Goal: Task Accomplishment & Management: Manage account settings

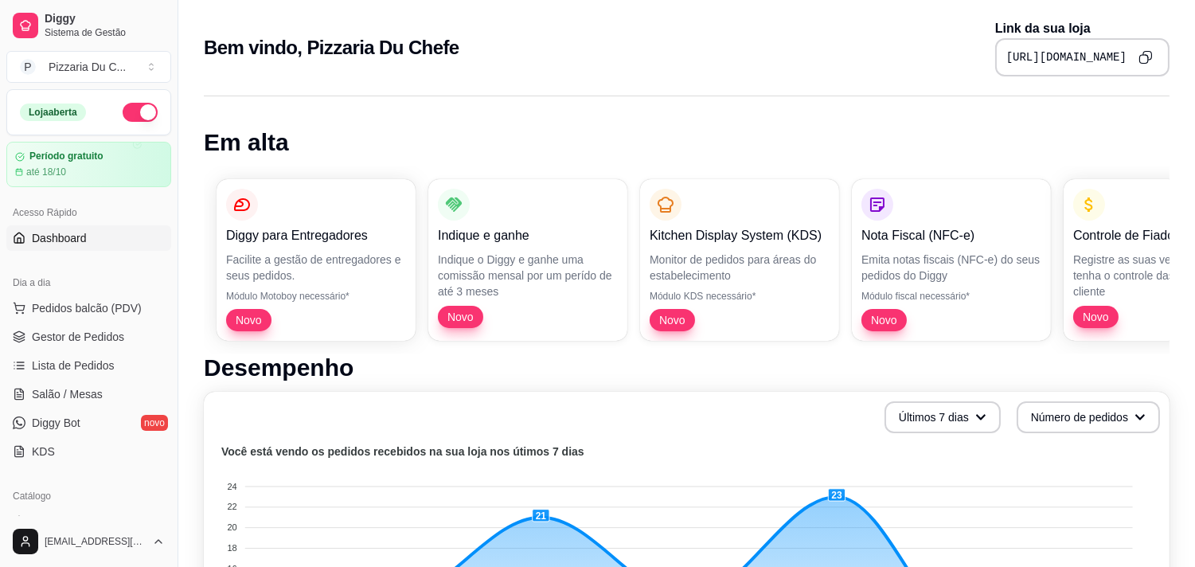
click at [94, 380] on ul "Pedidos balcão (PDV) Gestor de Pedidos Lista de Pedidos Salão / Mesas Diggy Bot…" at bounding box center [88, 379] width 165 height 169
click at [94, 385] on link "Salão / Mesas" at bounding box center [88, 393] width 165 height 25
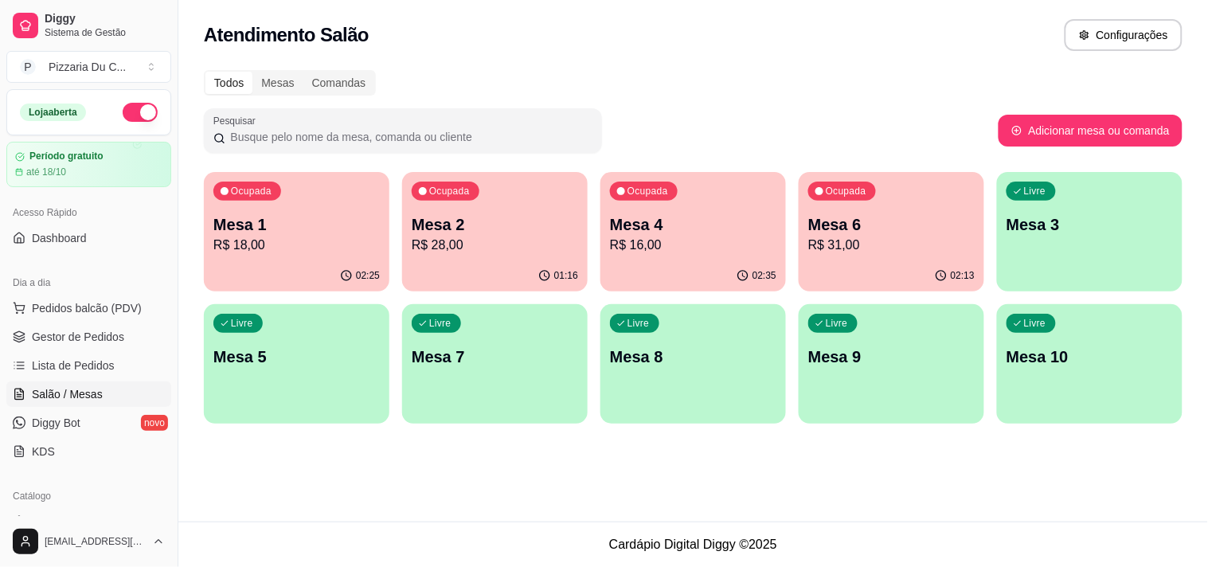
click at [858, 245] on p "R$ 31,00" at bounding box center [891, 245] width 166 height 19
click at [706, 224] on p "Mesa 4" at bounding box center [693, 224] width 166 height 22
click at [1028, 197] on div "Livre" at bounding box center [1030, 191] width 49 height 19
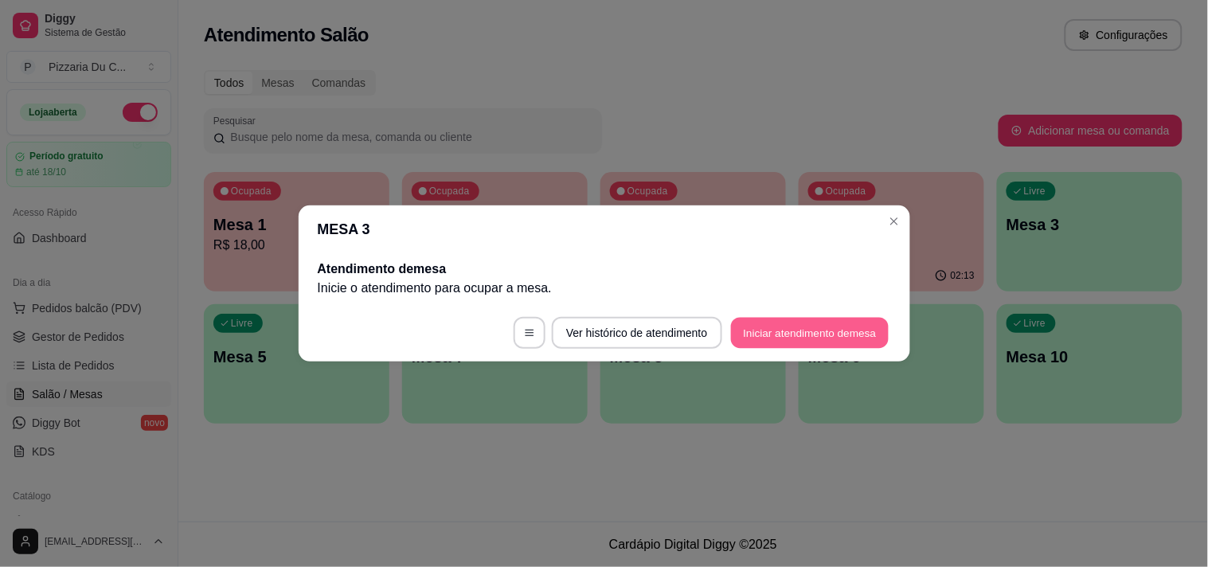
click at [755, 340] on button "Iniciar atendimento de mesa" at bounding box center [810, 333] width 158 height 31
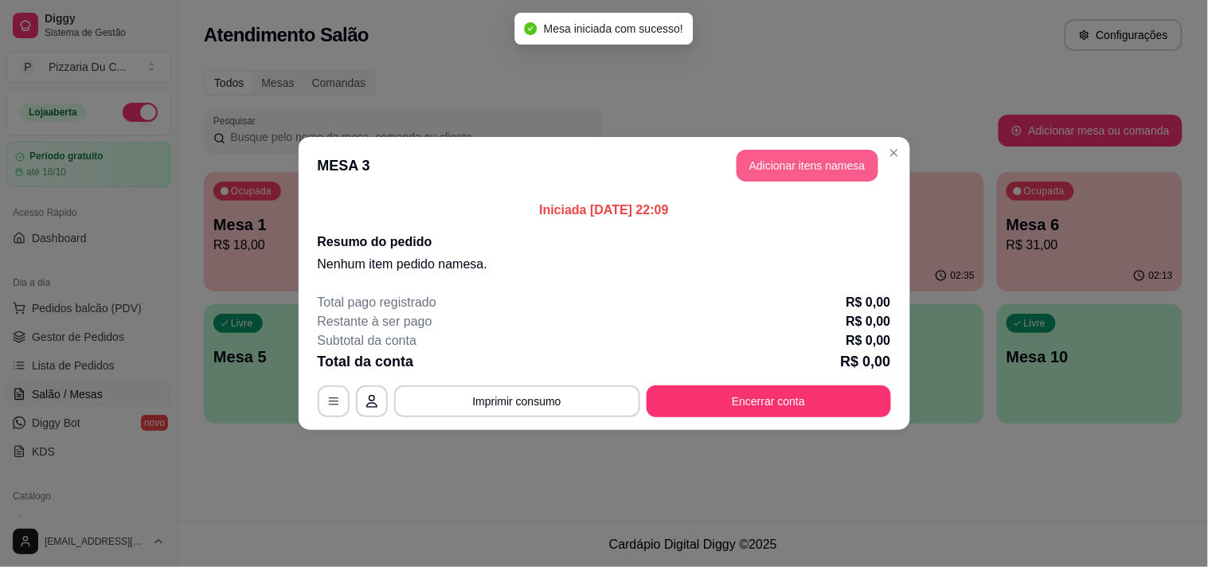
click at [788, 167] on button "Adicionar itens na mesa" at bounding box center [807, 166] width 142 height 32
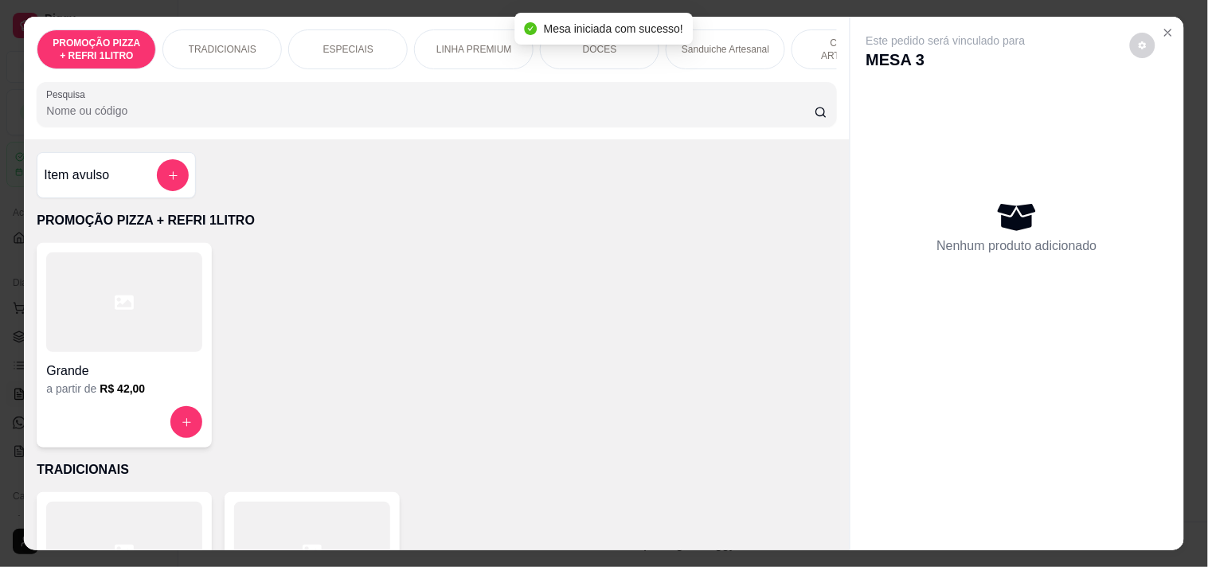
drag, startPoint x: 701, startPoint y: 43, endPoint x: 367, endPoint y: 106, distance: 339.5
click at [701, 43] on p "Sanduiche Artesanal" at bounding box center [726, 49] width 88 height 13
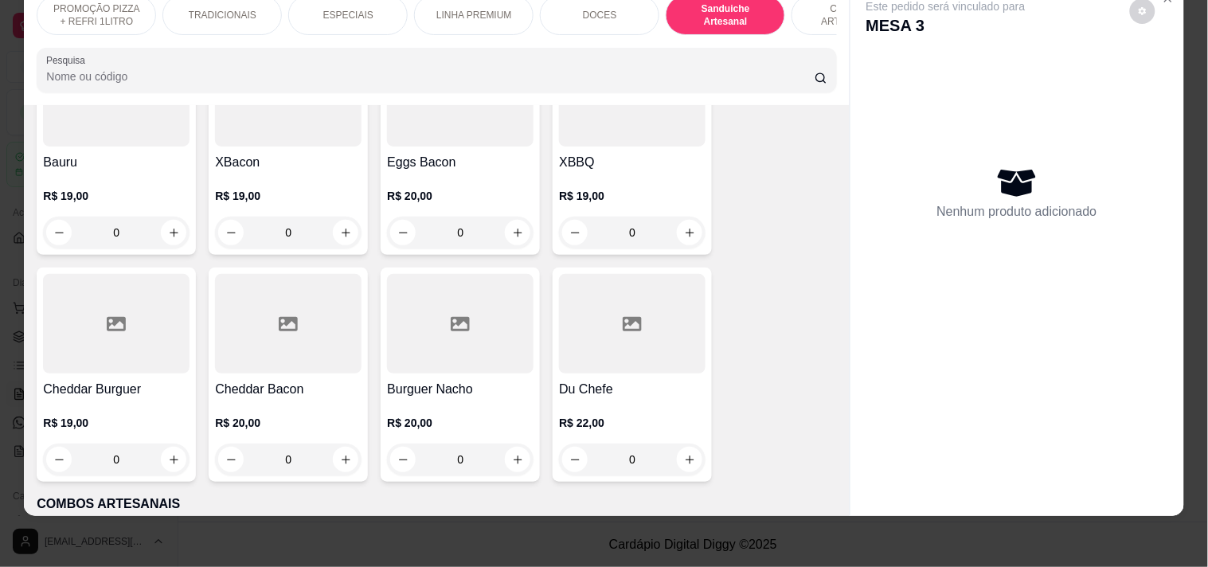
scroll to position [1672, 0]
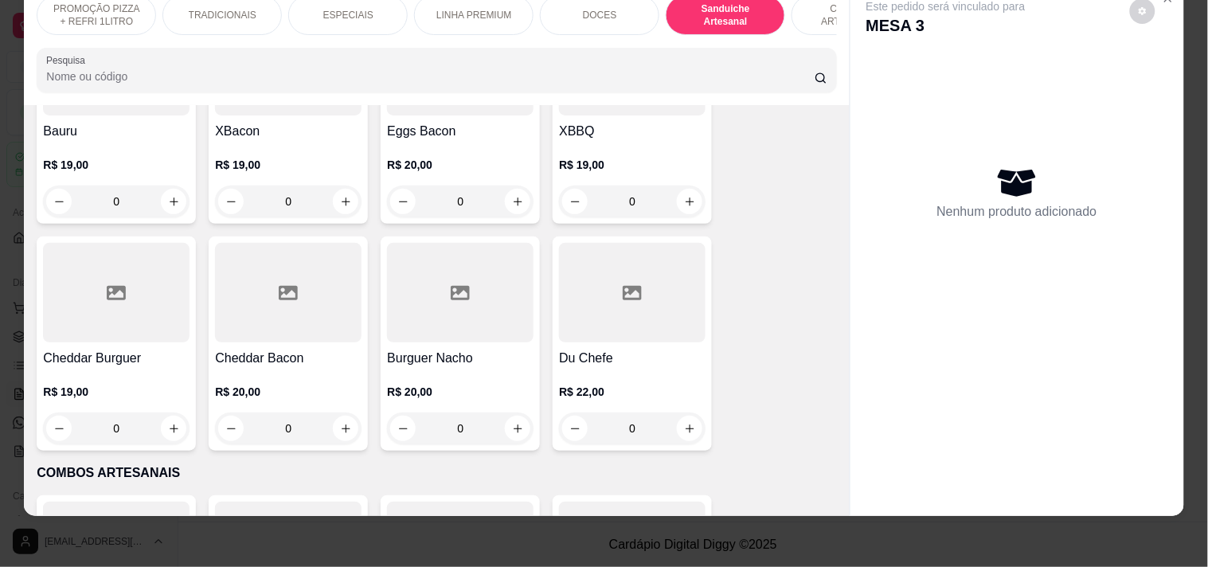
click at [160, 417] on div "0" at bounding box center [116, 428] width 146 height 32
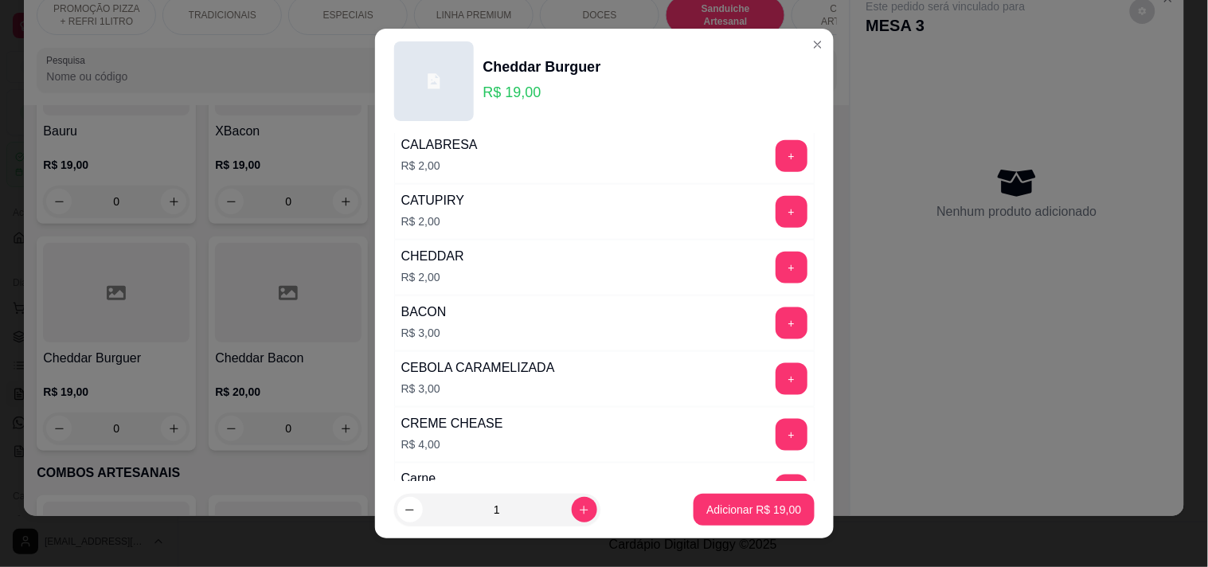
scroll to position [442, 0]
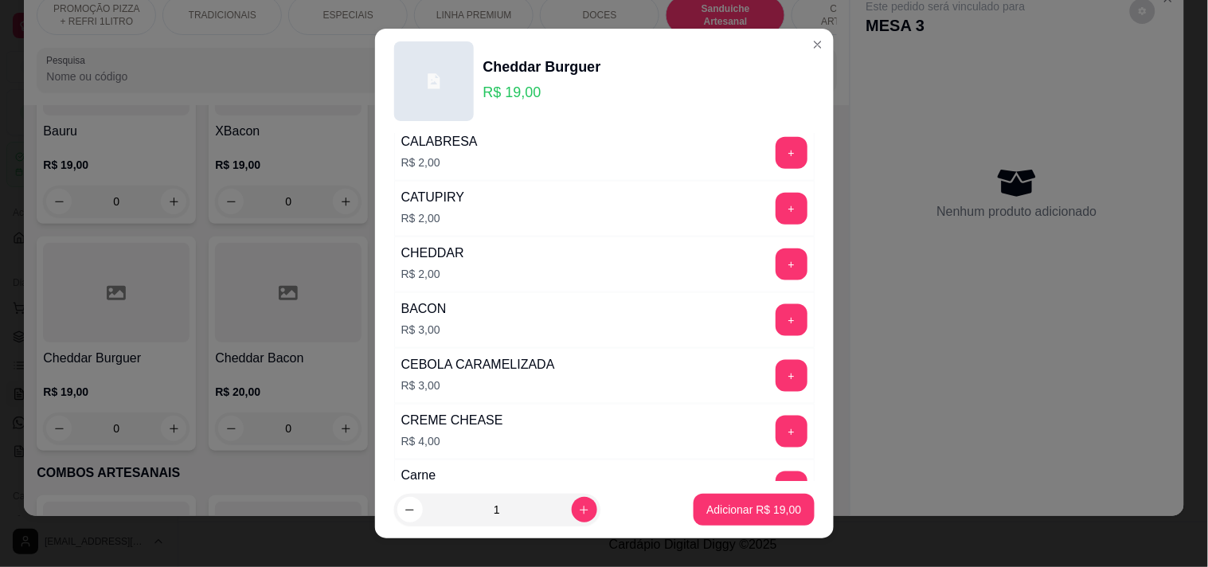
click at [775, 388] on button "+" at bounding box center [791, 376] width 32 height 32
click at [744, 504] on p "Adicionar R$ 22,00" at bounding box center [753, 510] width 95 height 16
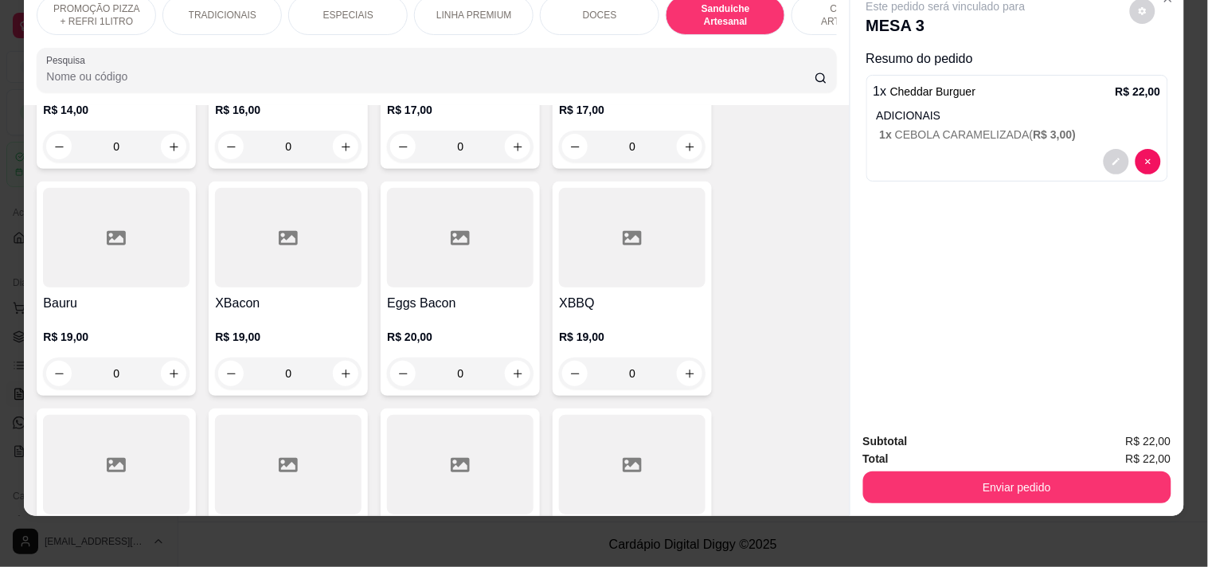
scroll to position [1494, 0]
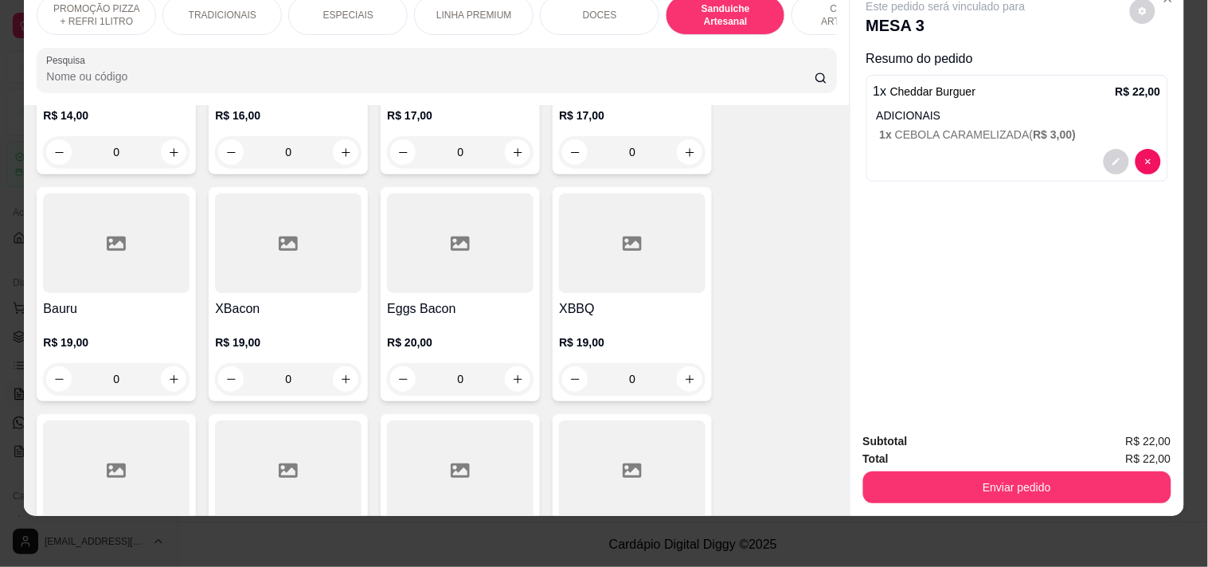
click at [334, 375] on div "0" at bounding box center [288, 379] width 146 height 32
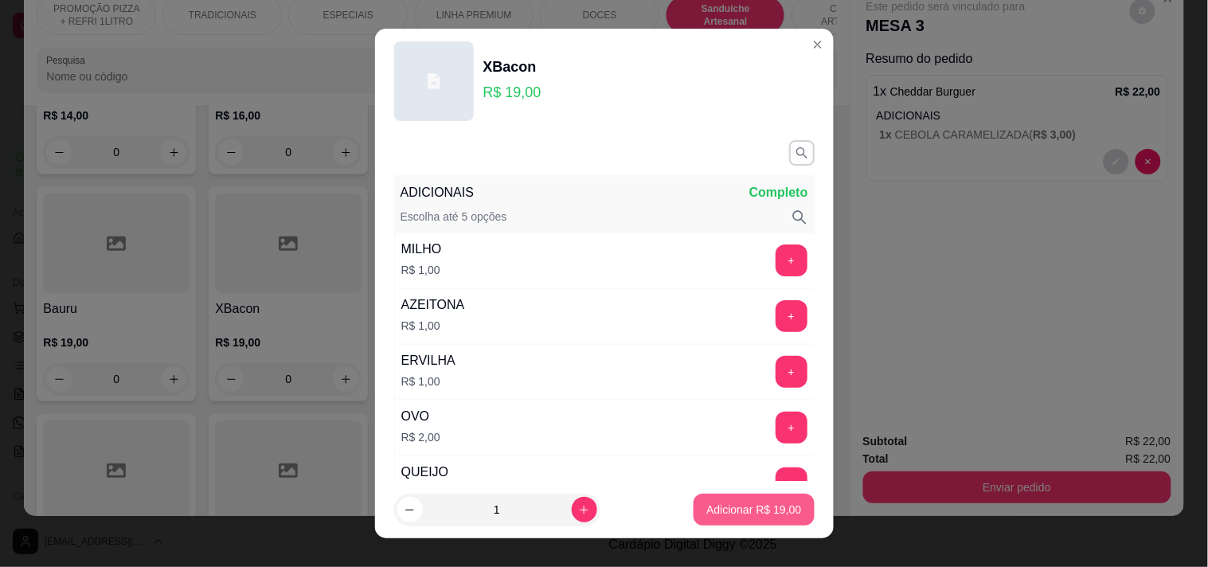
click at [742, 514] on p "Adicionar R$ 19,00" at bounding box center [753, 510] width 95 height 16
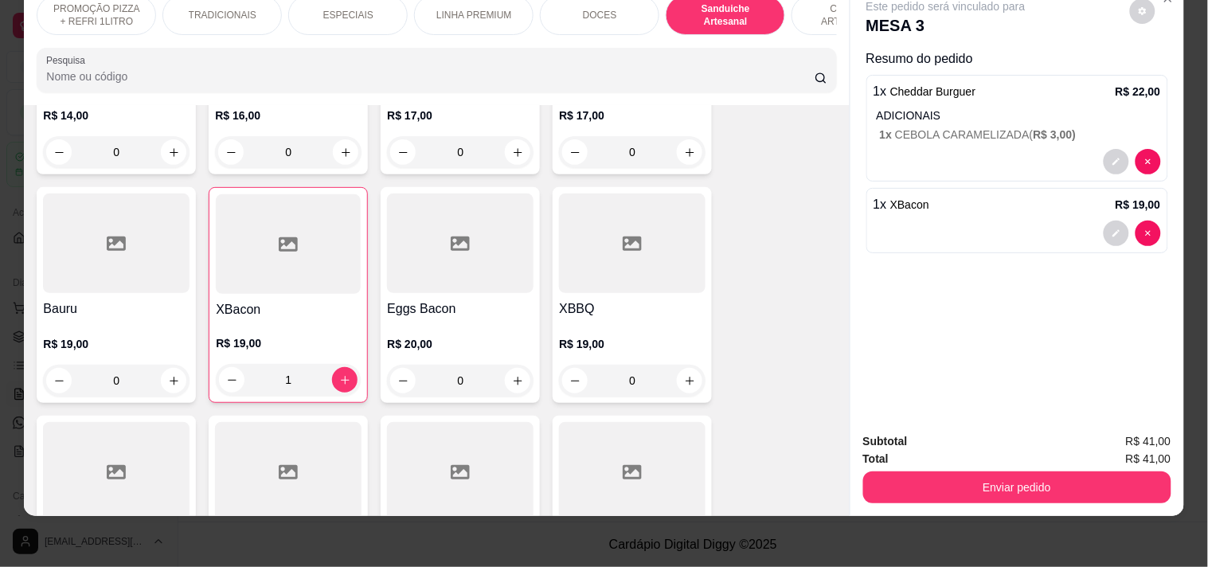
type input "1"
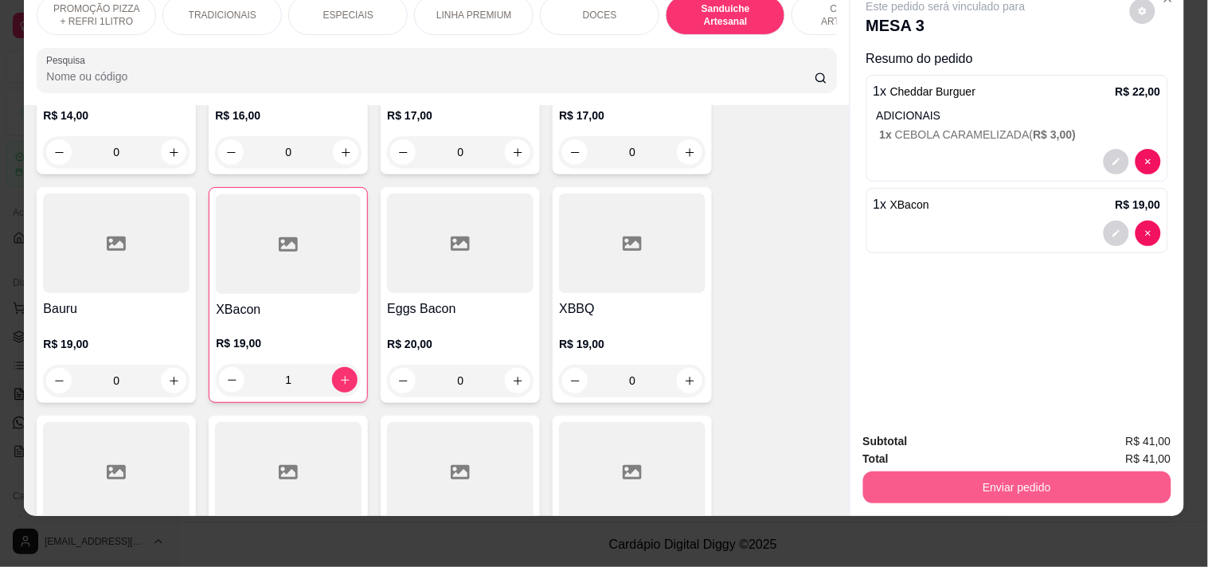
click at [1009, 471] on button "Enviar pedido" at bounding box center [1017, 487] width 308 height 32
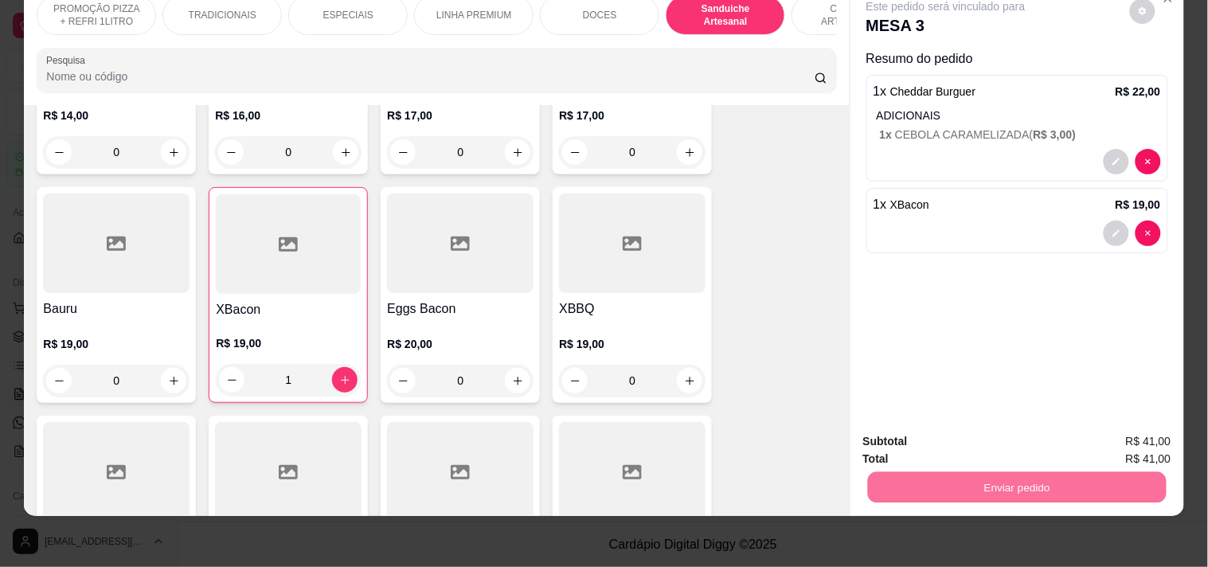
click at [1046, 443] on button "Registrar cliente" at bounding box center [1023, 435] width 105 height 30
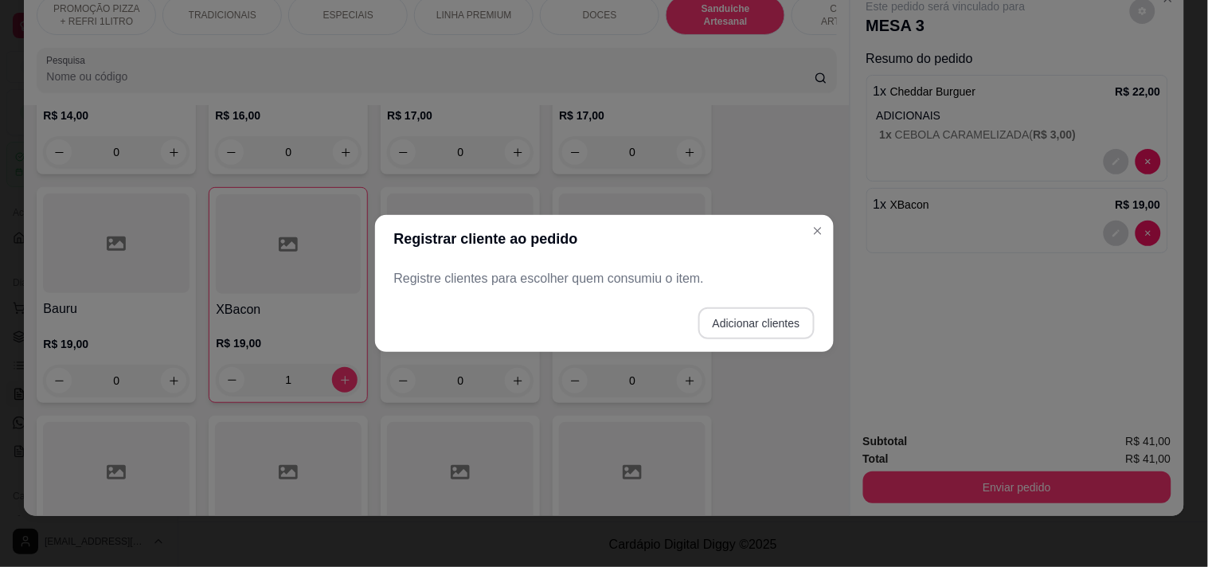
click at [723, 326] on button "Adicionar clientes" at bounding box center [756, 323] width 116 height 32
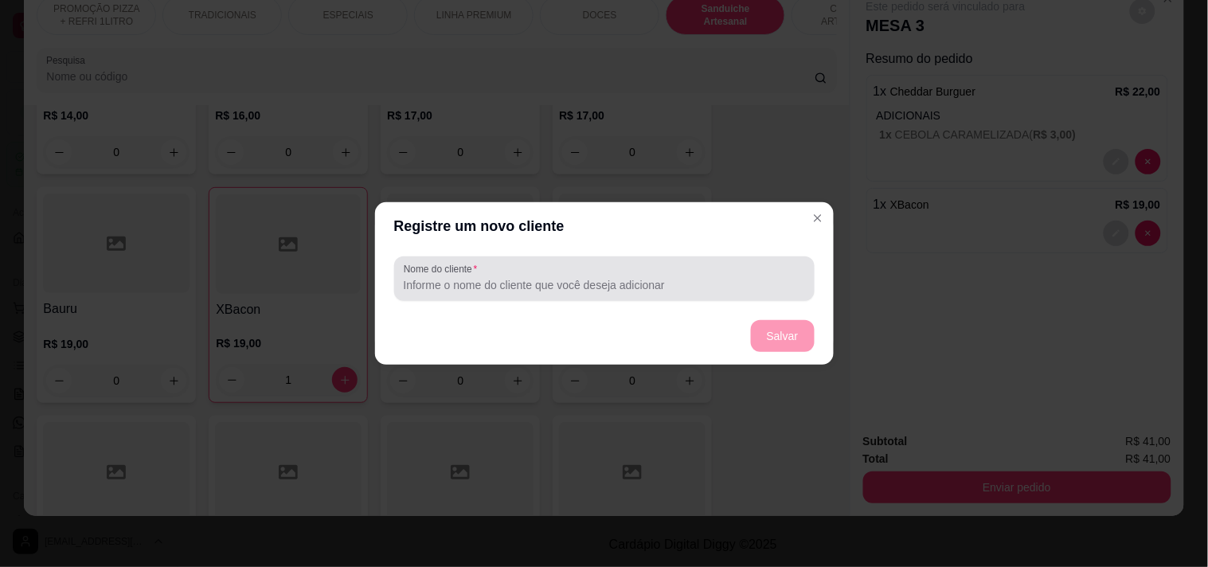
click at [629, 289] on input "Nome do cliente" at bounding box center [604, 285] width 401 height 16
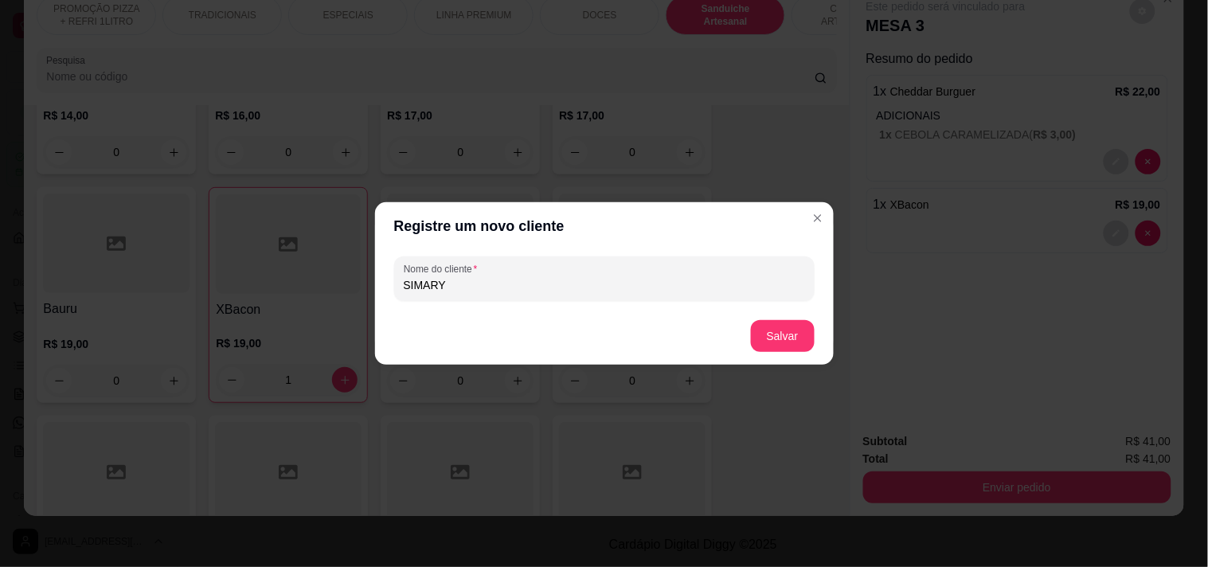
type input "SIMARY"
click at [768, 351] on button "Salvar" at bounding box center [783, 336] width 64 height 32
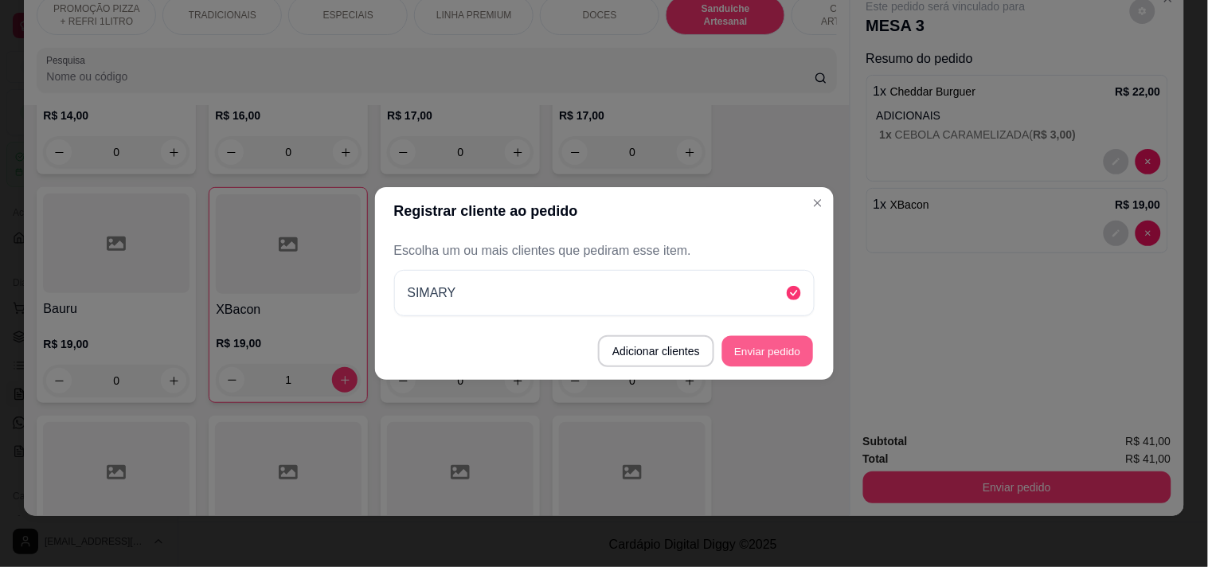
click at [794, 349] on button "Enviar pedido" at bounding box center [767, 351] width 91 height 31
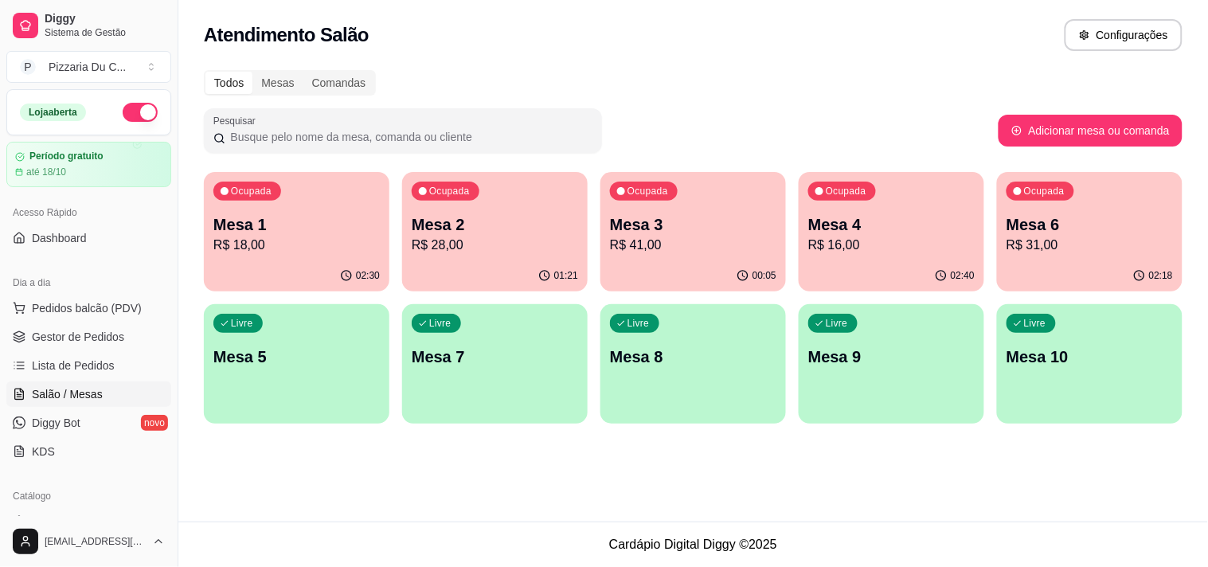
click at [248, 377] on div "Livre Mesa 5" at bounding box center [297, 354] width 186 height 100
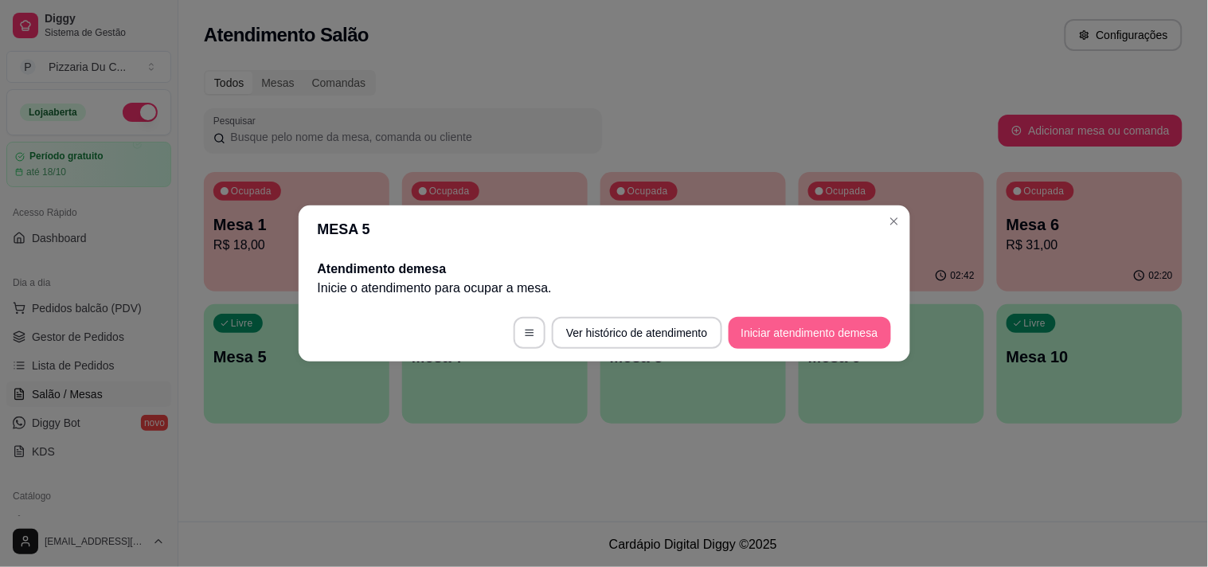
click at [773, 317] on button "Iniciar atendimento de mesa" at bounding box center [809, 333] width 162 height 32
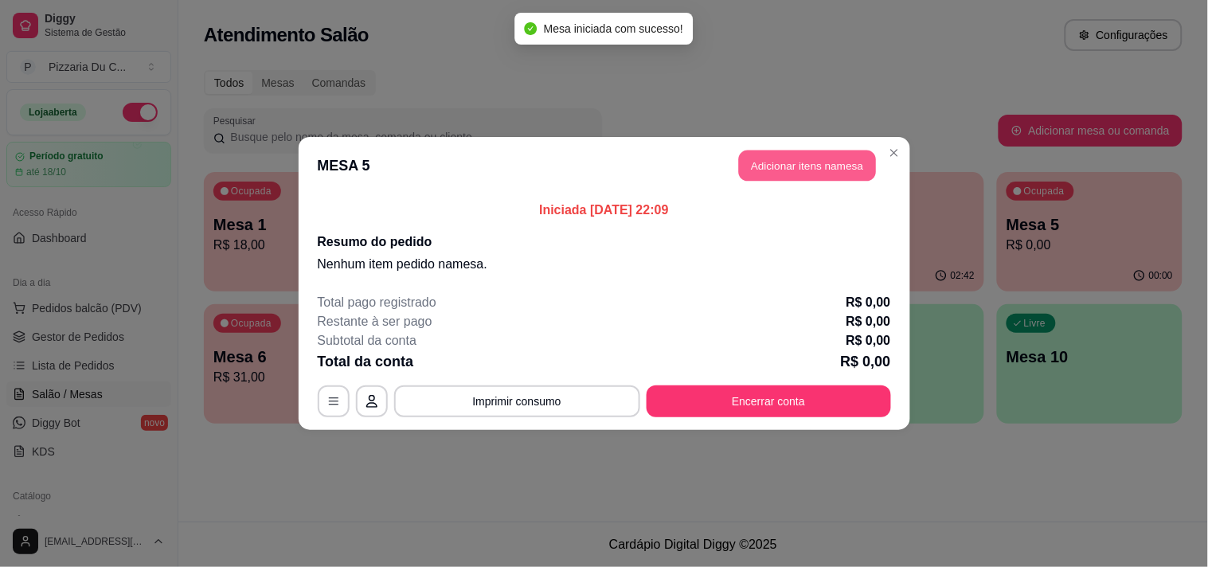
click at [766, 167] on button "Adicionar itens na mesa" at bounding box center [807, 165] width 137 height 31
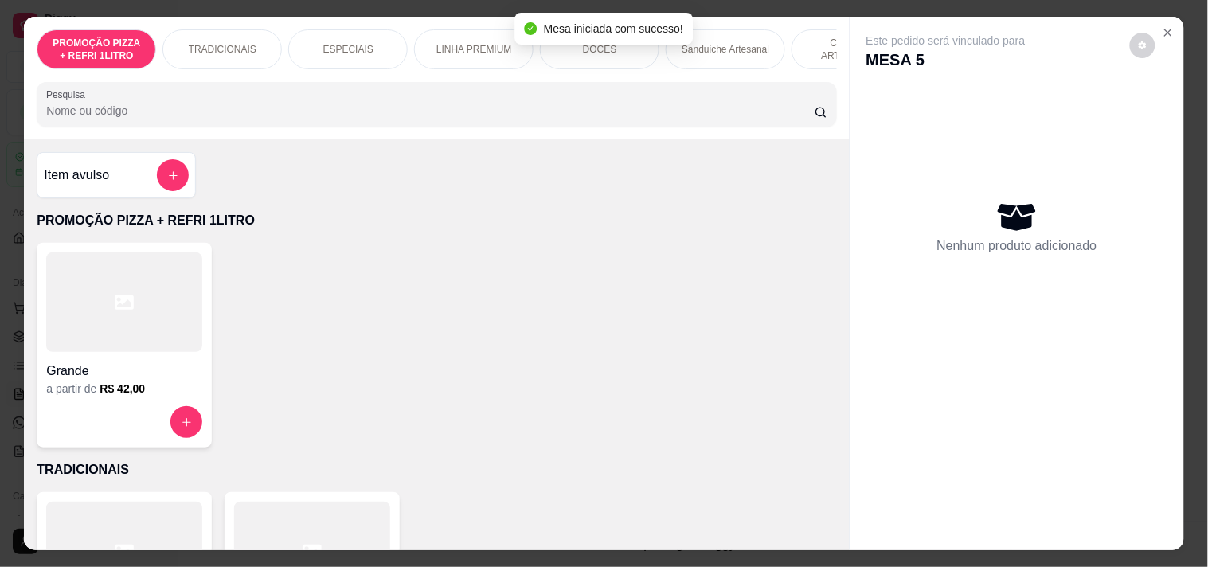
scroll to position [0, 701]
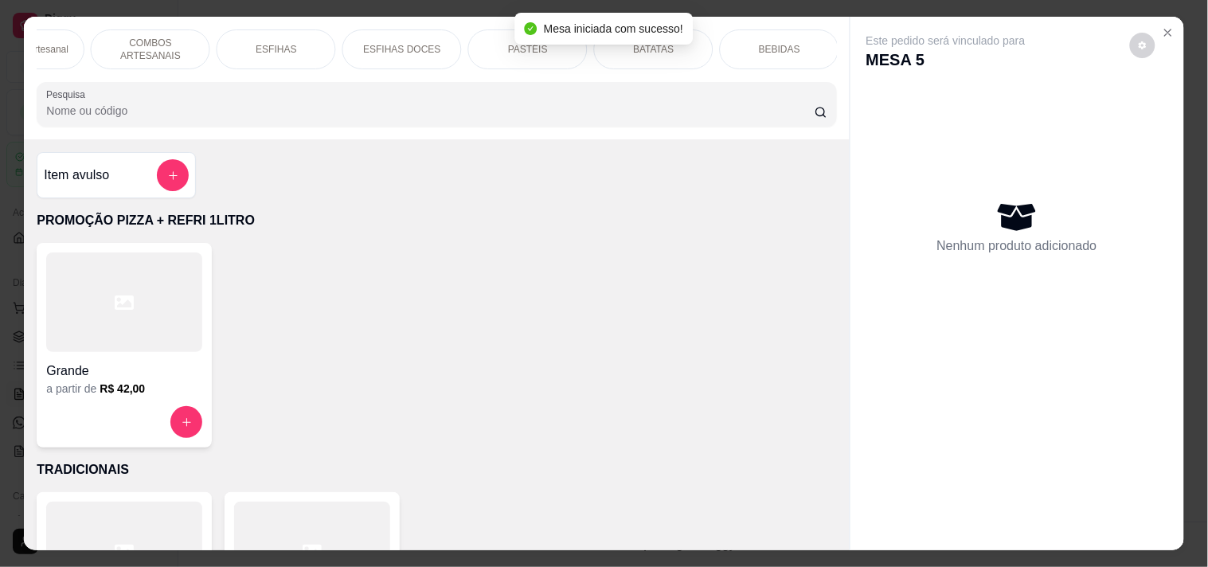
click at [164, 42] on p "COMBOS ARTESANAIS" at bounding box center [150, 49] width 92 height 25
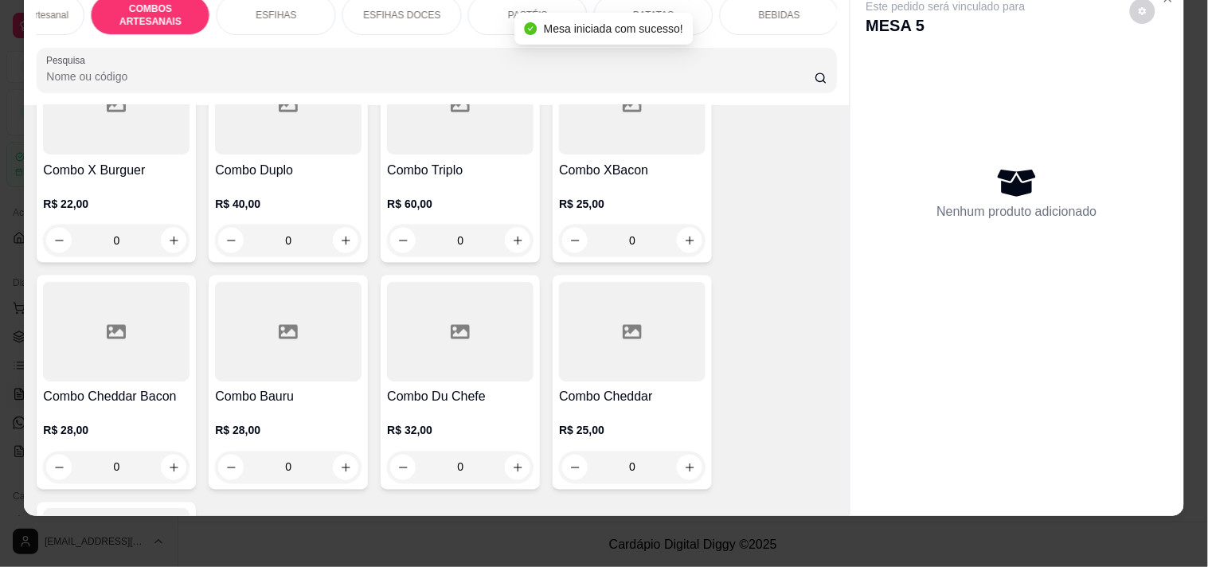
scroll to position [2207, 0]
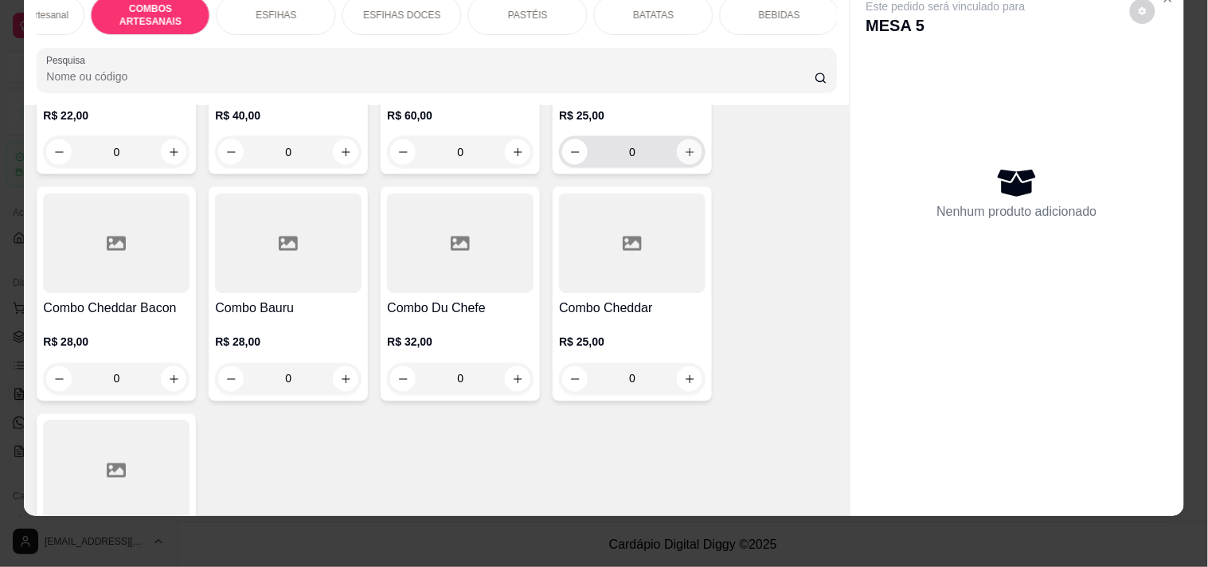
click at [684, 146] on icon "increase-product-quantity" at bounding box center [690, 152] width 12 height 12
type input "1"
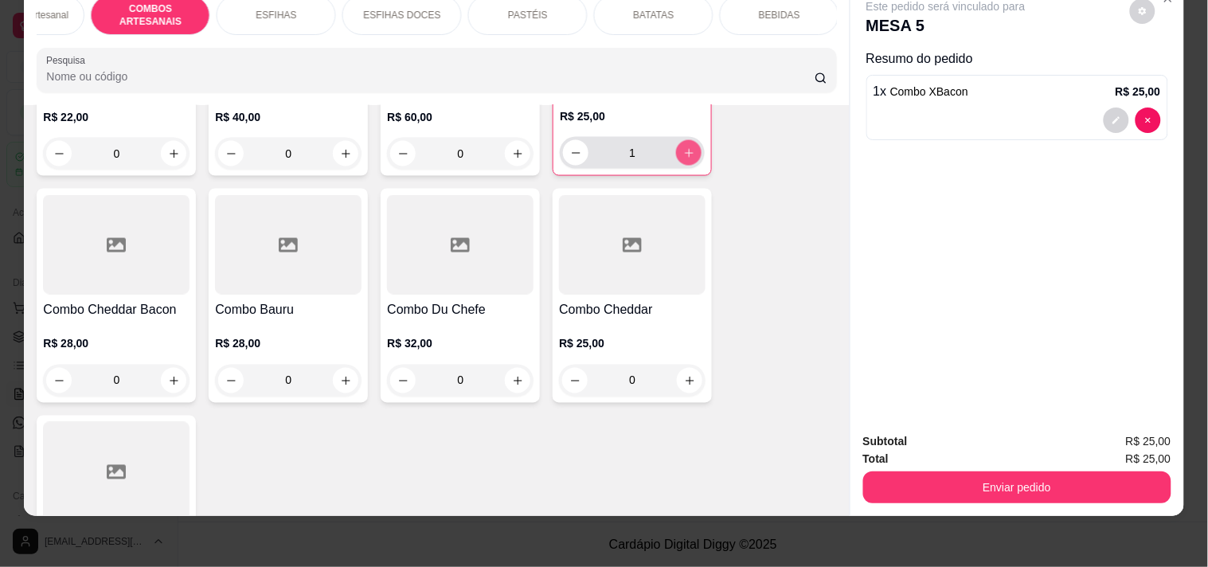
scroll to position [2209, 0]
click at [896, 486] on button "Enviar pedido" at bounding box center [1017, 487] width 308 height 32
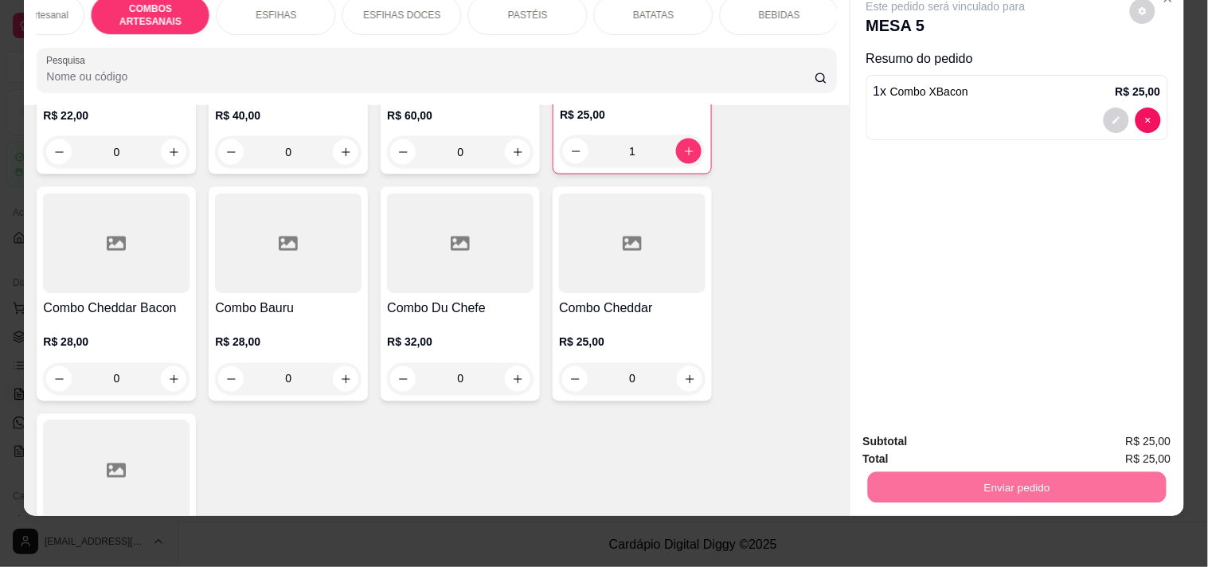
click at [1019, 441] on button "Registrar cliente" at bounding box center [1023, 435] width 105 height 30
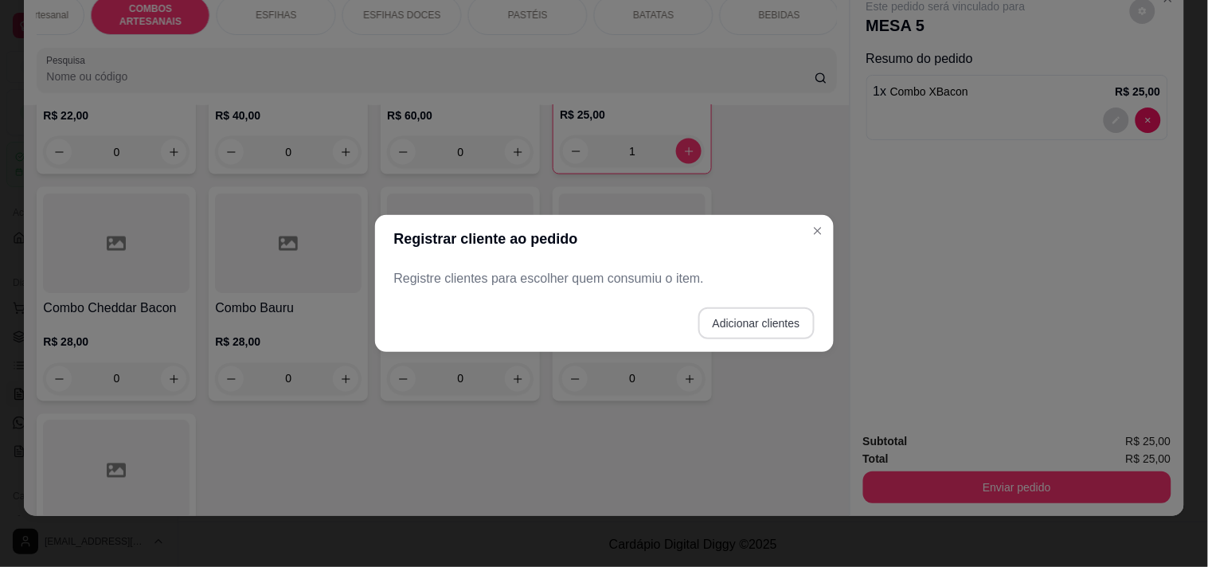
click at [732, 319] on button "Adicionar clientes" at bounding box center [756, 323] width 116 height 32
click at [547, 287] on input "Nome do cliente" at bounding box center [604, 285] width 401 height 16
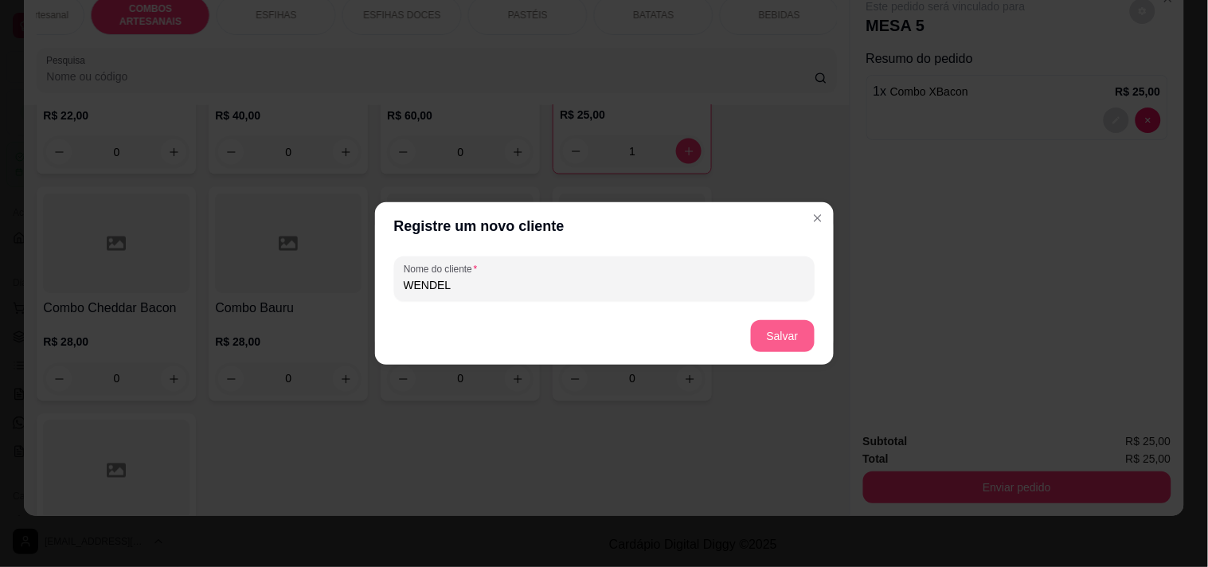
type input "WENDEL"
click at [806, 334] on button "Salvar" at bounding box center [783, 336] width 64 height 32
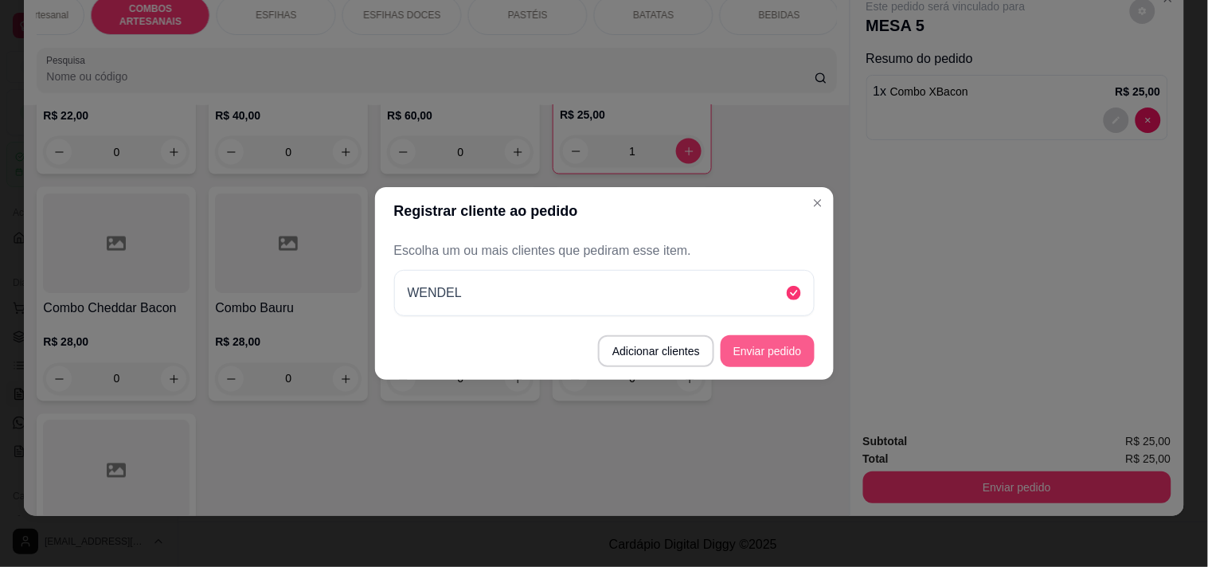
click at [800, 348] on button "Enviar pedido" at bounding box center [768, 351] width 94 height 32
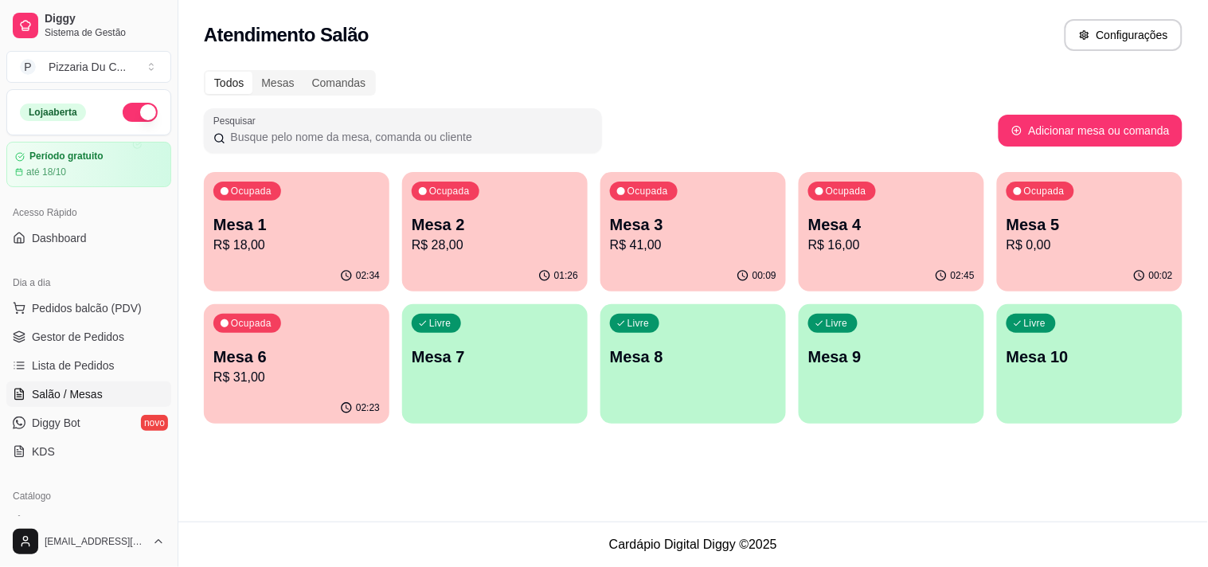
click at [688, 225] on p "Mesa 3" at bounding box center [693, 224] width 166 height 22
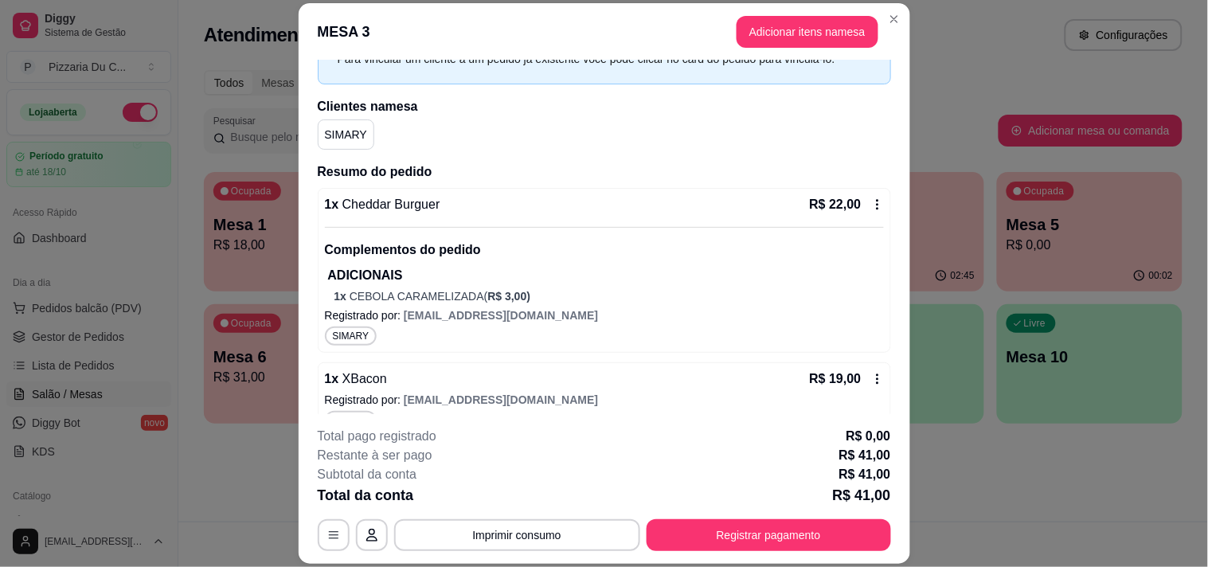
scroll to position [117, 0]
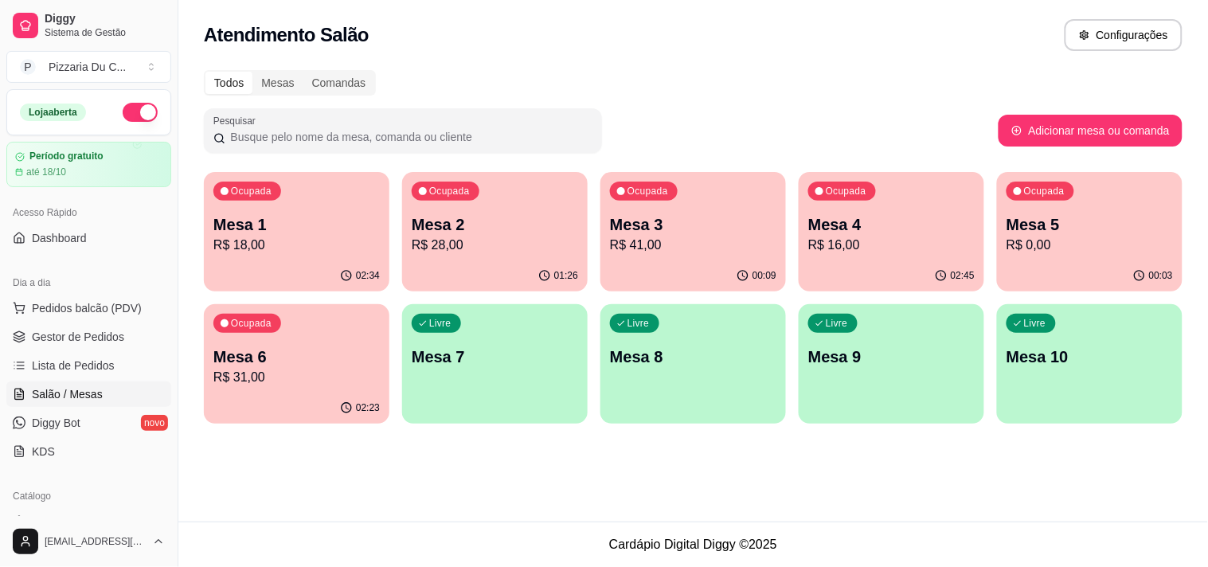
click at [747, 249] on p "R$ 41,00" at bounding box center [693, 245] width 166 height 19
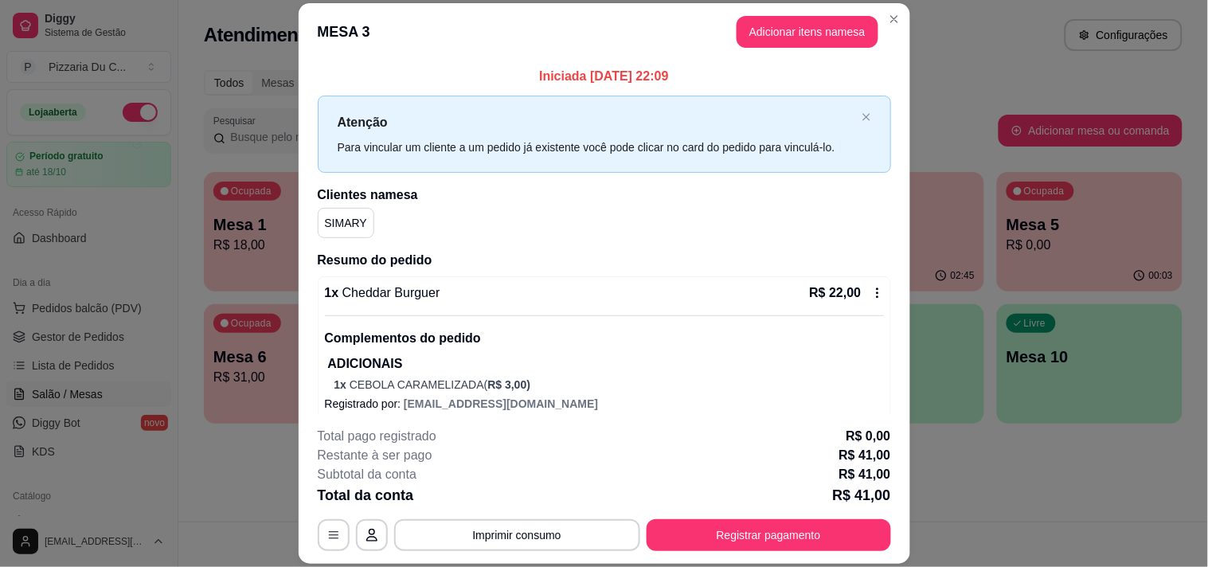
click at [789, 529] on button "Registrar pagamento" at bounding box center [768, 535] width 244 height 32
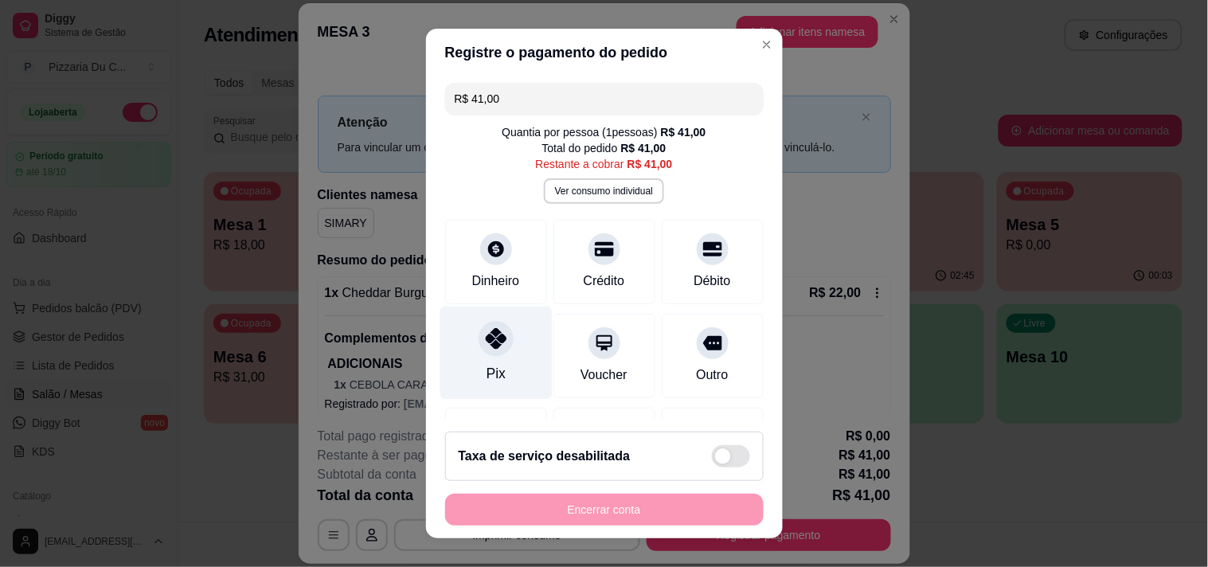
click at [478, 351] on div at bounding box center [495, 338] width 35 height 35
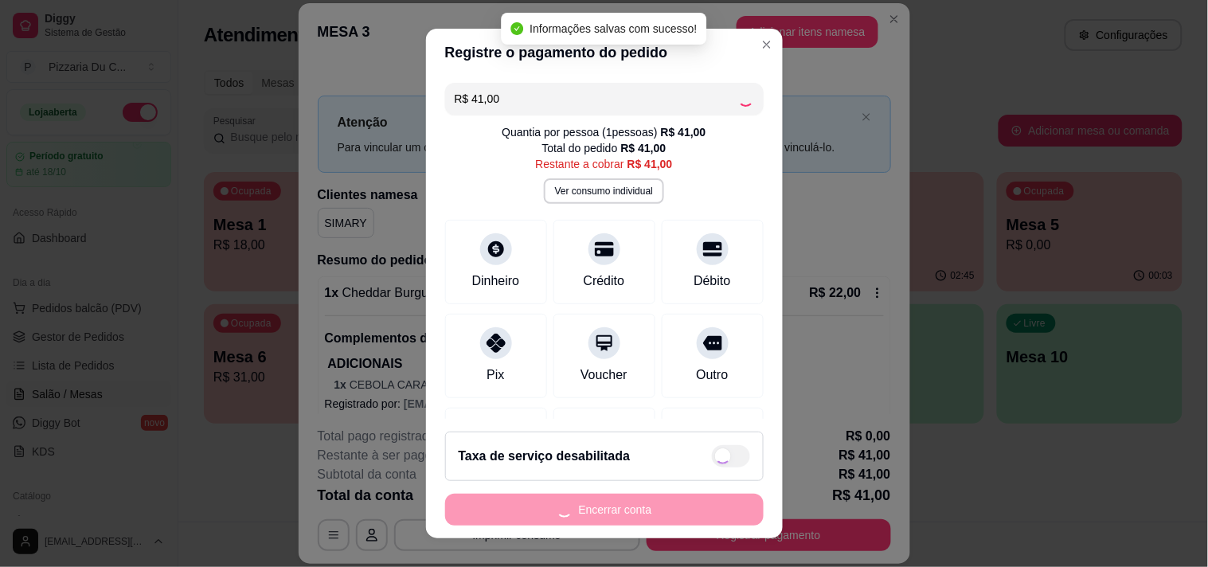
type input "R$ 0,00"
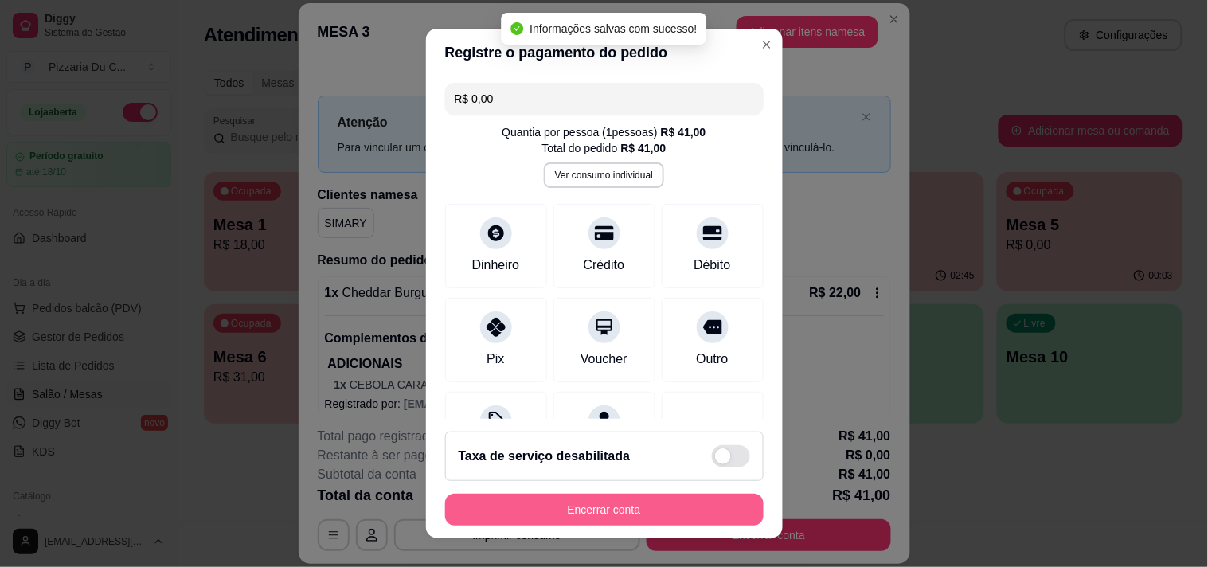
click at [648, 514] on button "Encerrar conta" at bounding box center [604, 510] width 318 height 32
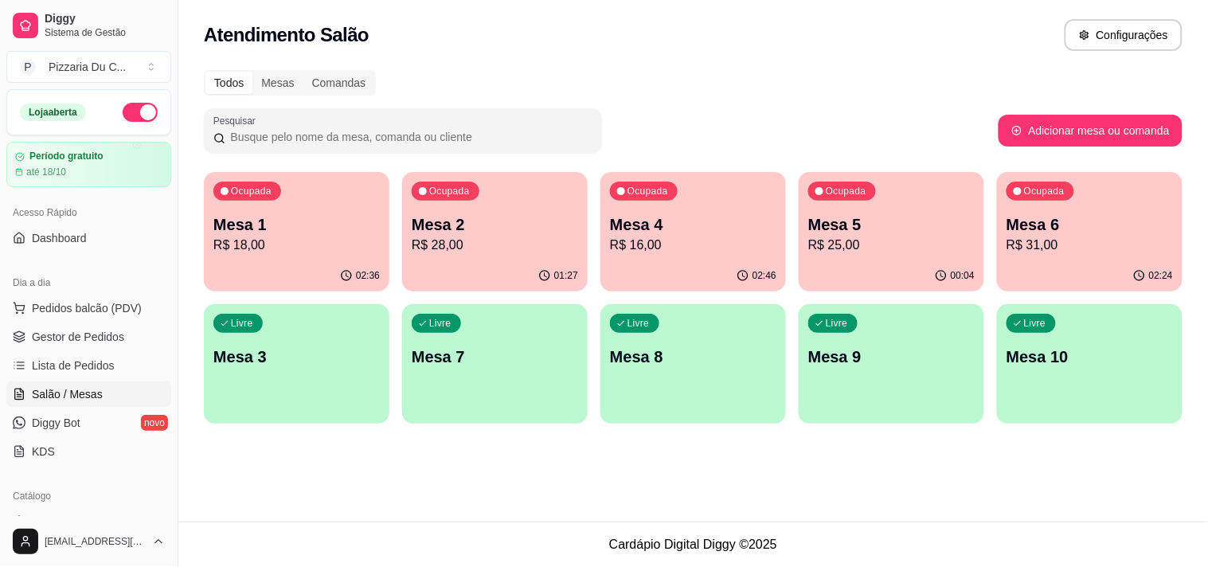
click at [354, 334] on div "Livre Mesa 3" at bounding box center [297, 354] width 186 height 100
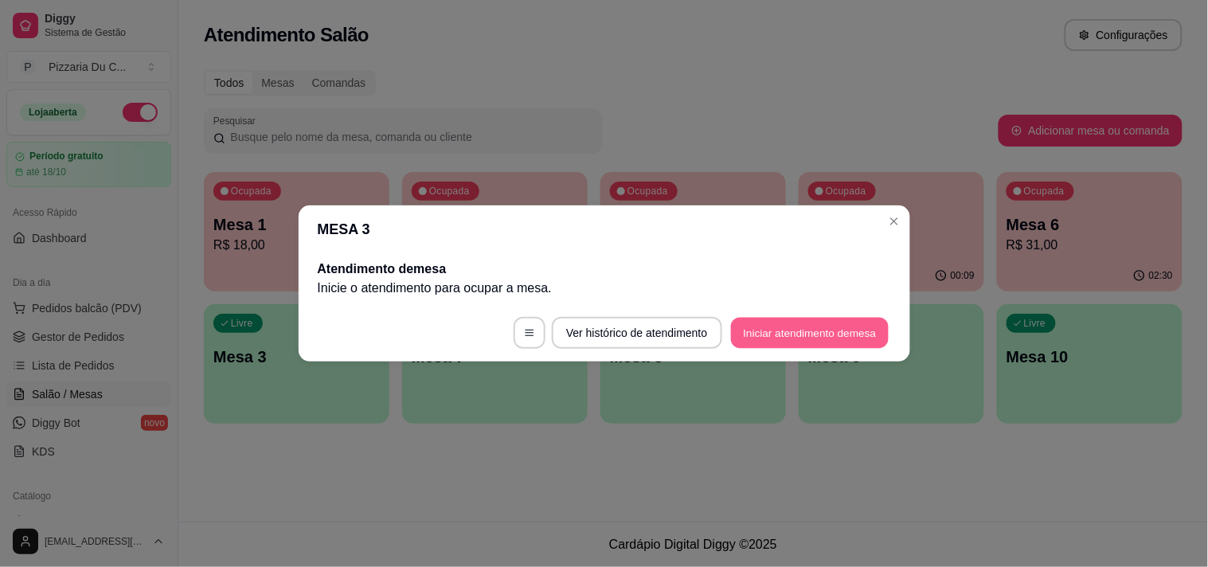
click at [808, 335] on button "Iniciar atendimento de mesa" at bounding box center [810, 333] width 158 height 31
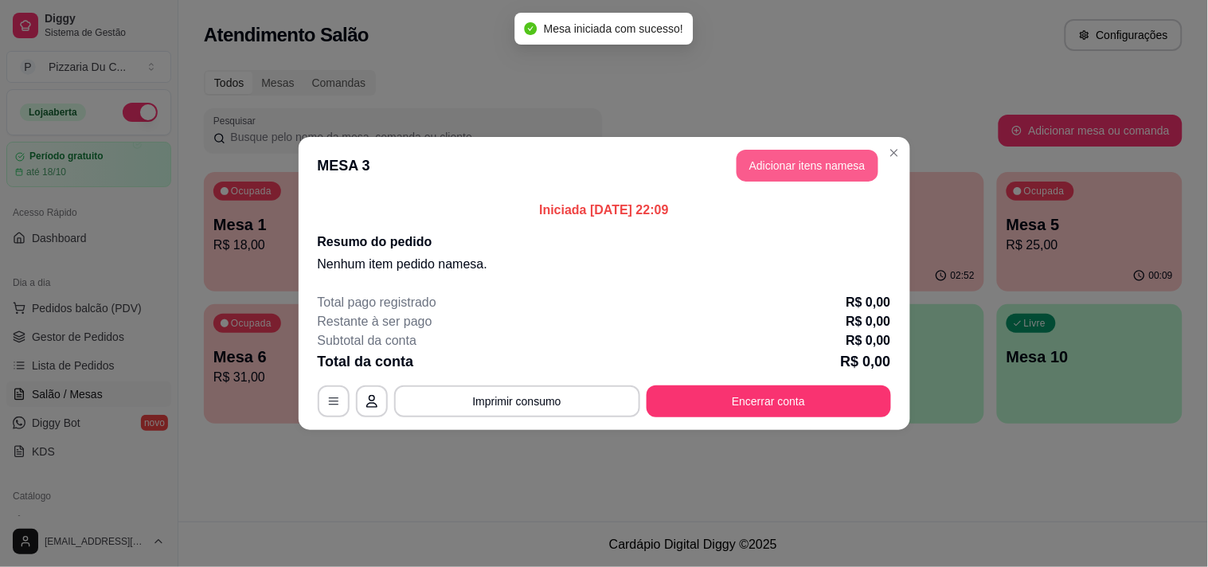
click at [790, 161] on button "Adicionar itens na mesa" at bounding box center [807, 166] width 142 height 32
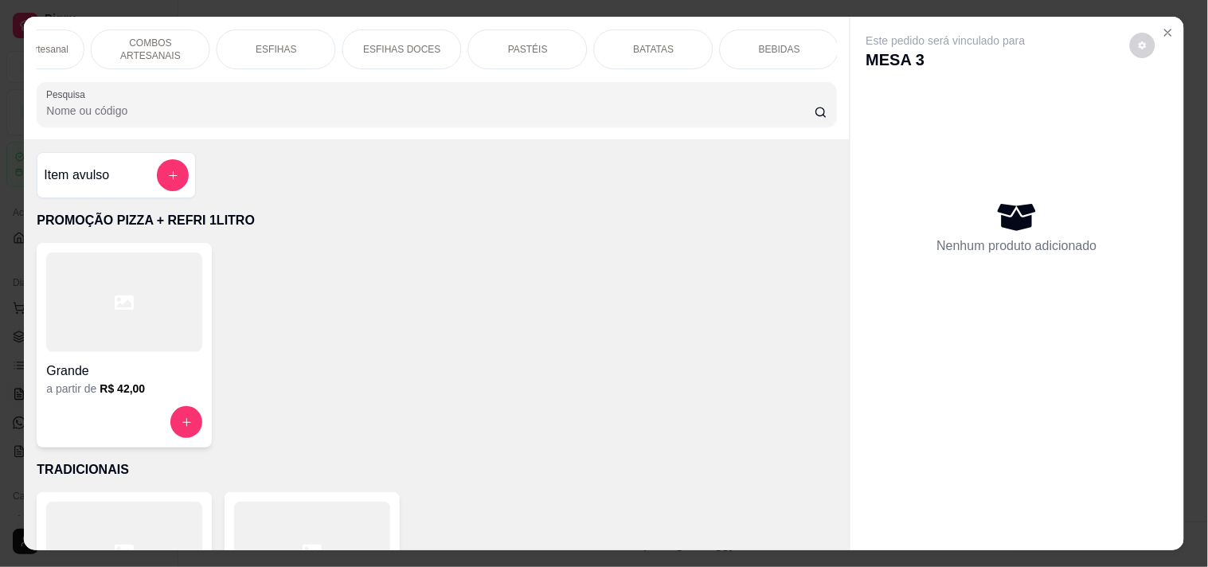
scroll to position [0, 0]
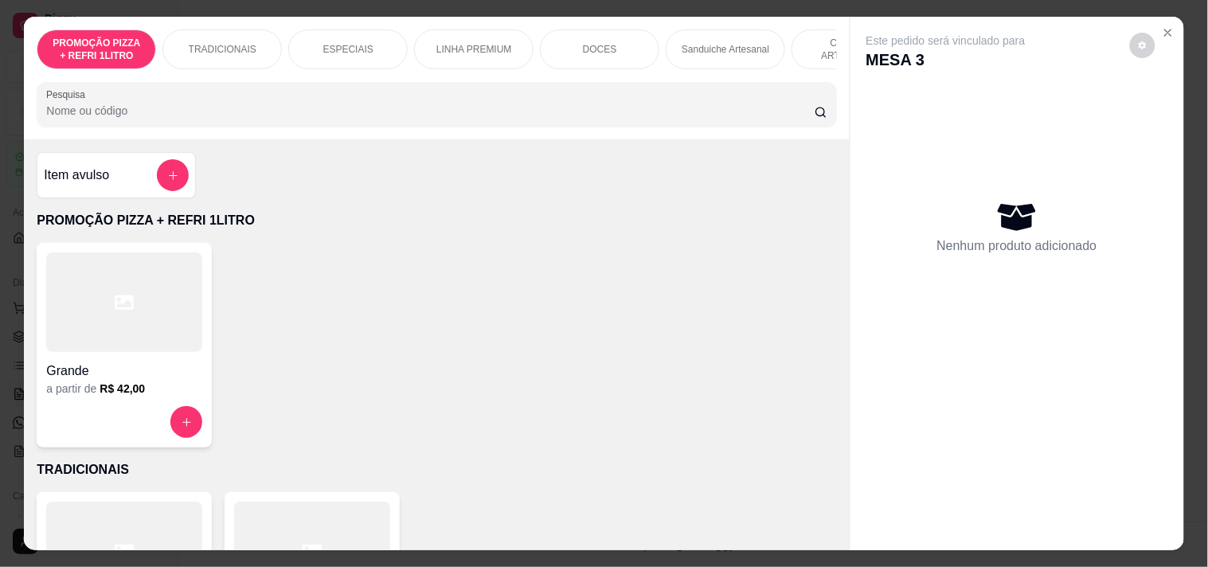
click at [430, 44] on div "LINHA PREMIUM" at bounding box center [473, 49] width 119 height 40
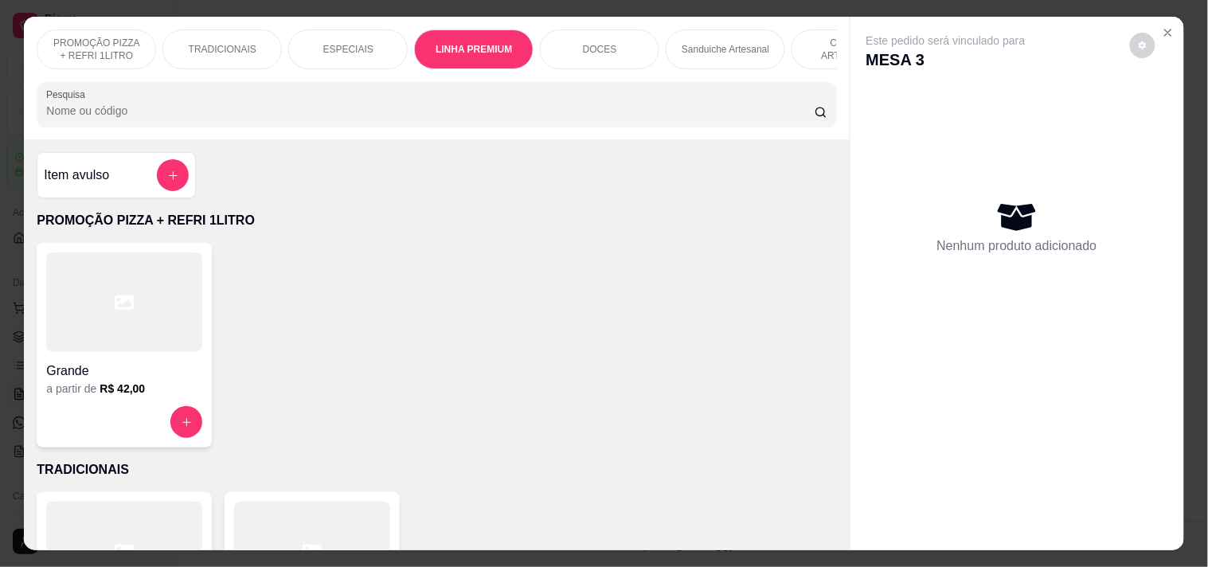
scroll to position [41, 0]
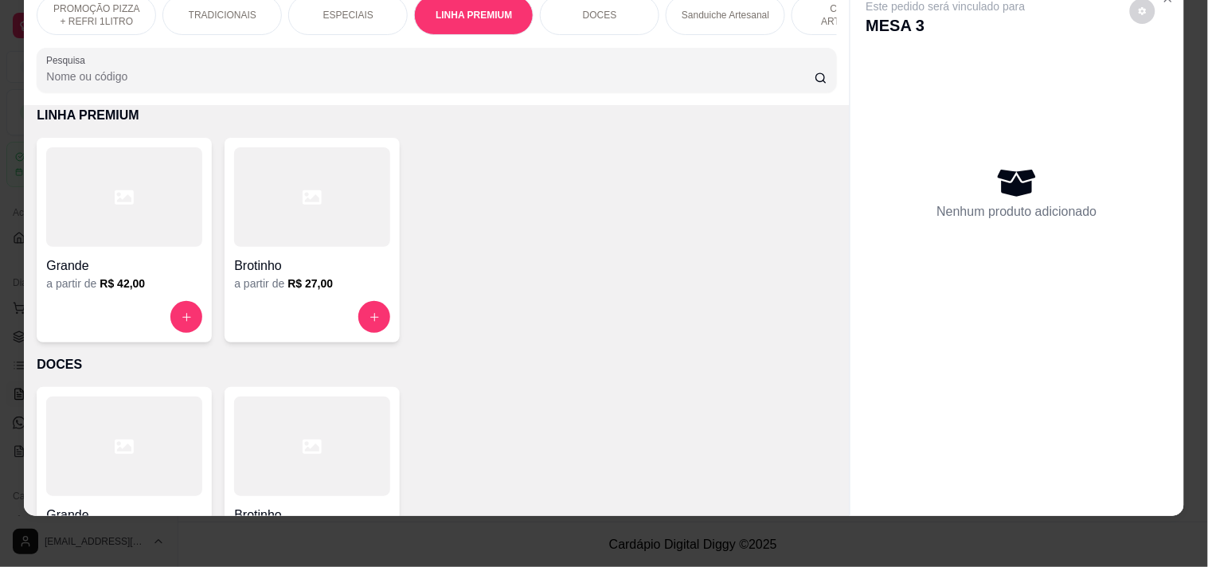
click at [364, 10] on div "ESPECIAIS" at bounding box center [347, 15] width 119 height 40
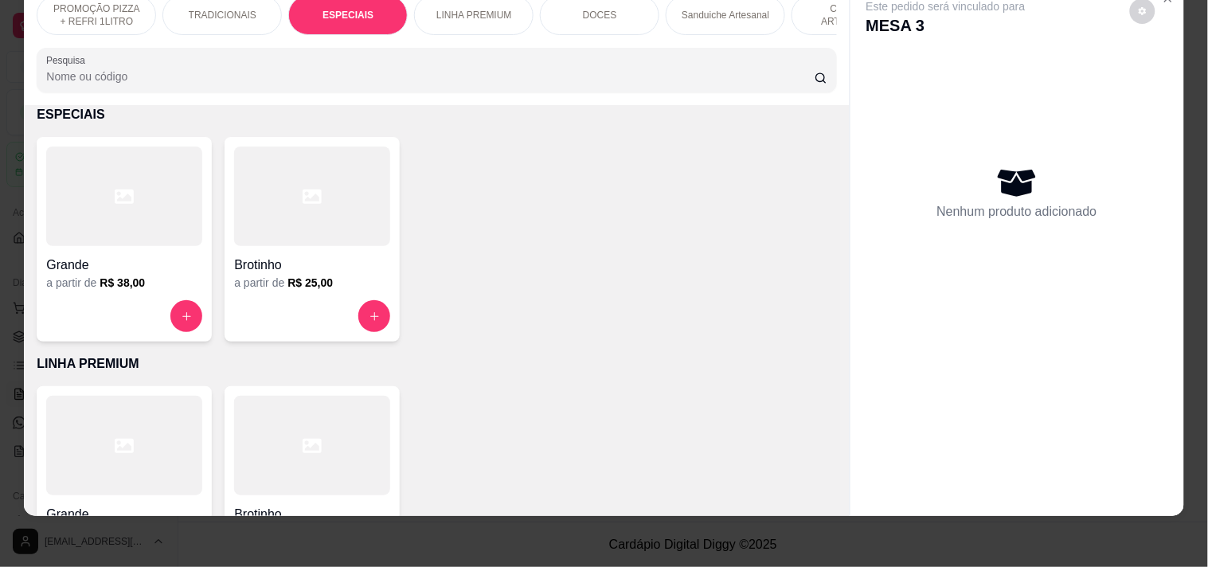
click at [184, 300] on button "increase-product-quantity" at bounding box center [186, 316] width 32 height 32
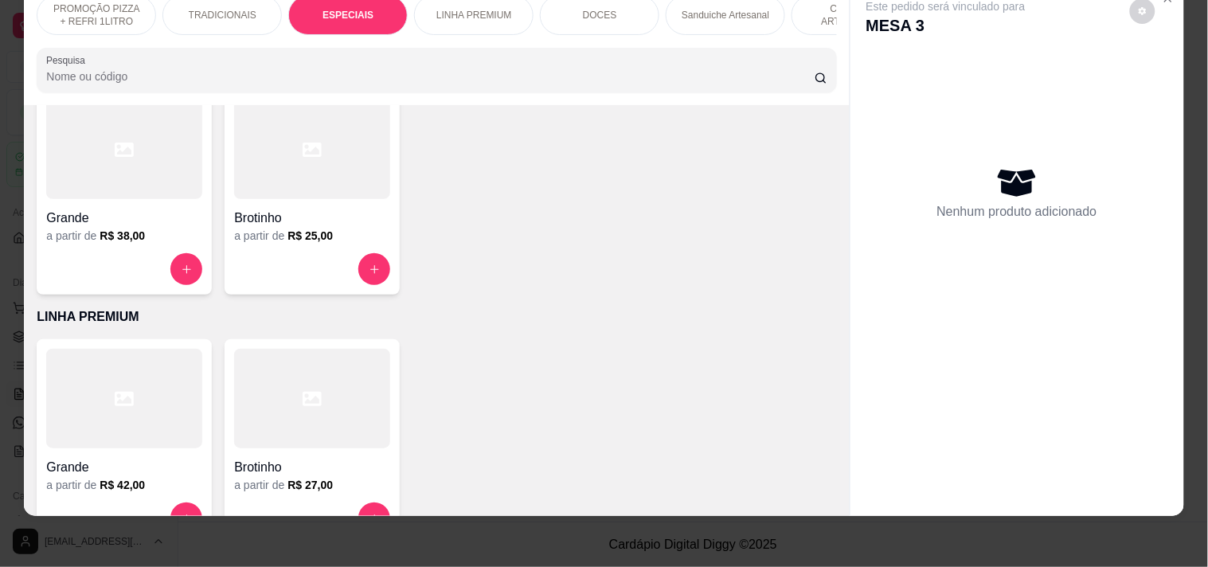
scroll to position [658, 0]
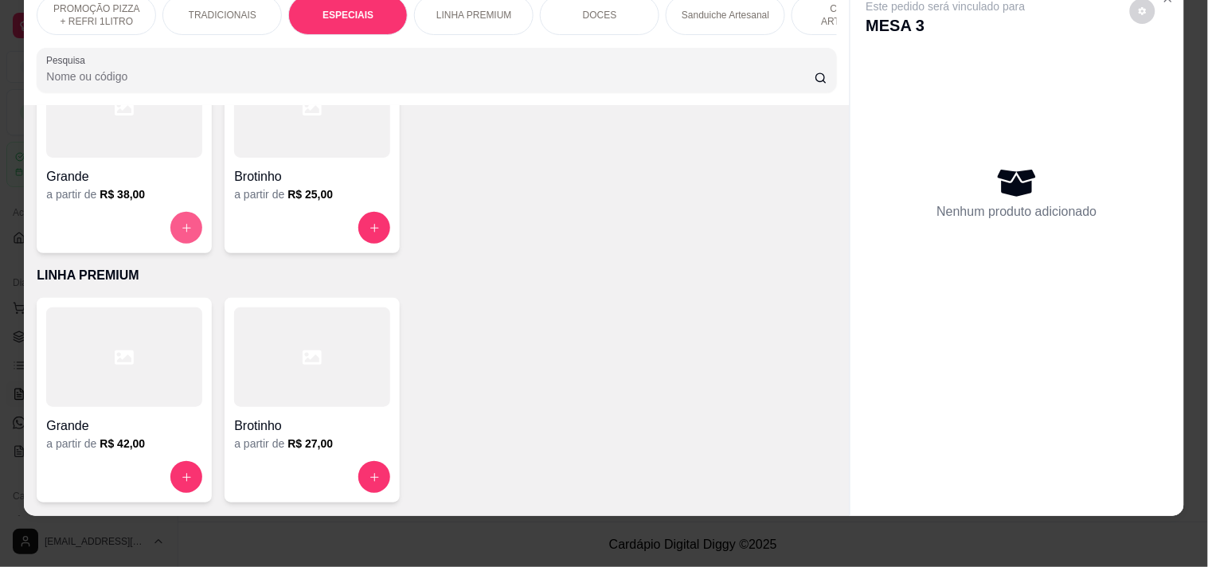
click at [191, 232] on button "increase-product-quantity" at bounding box center [186, 228] width 32 height 32
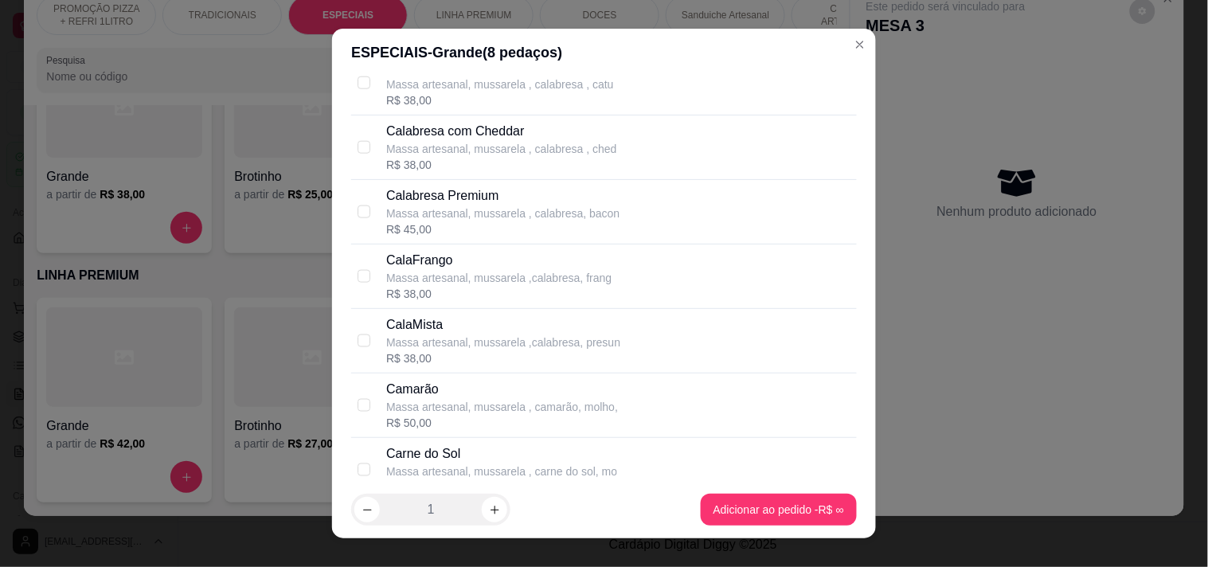
scroll to position [619, 0]
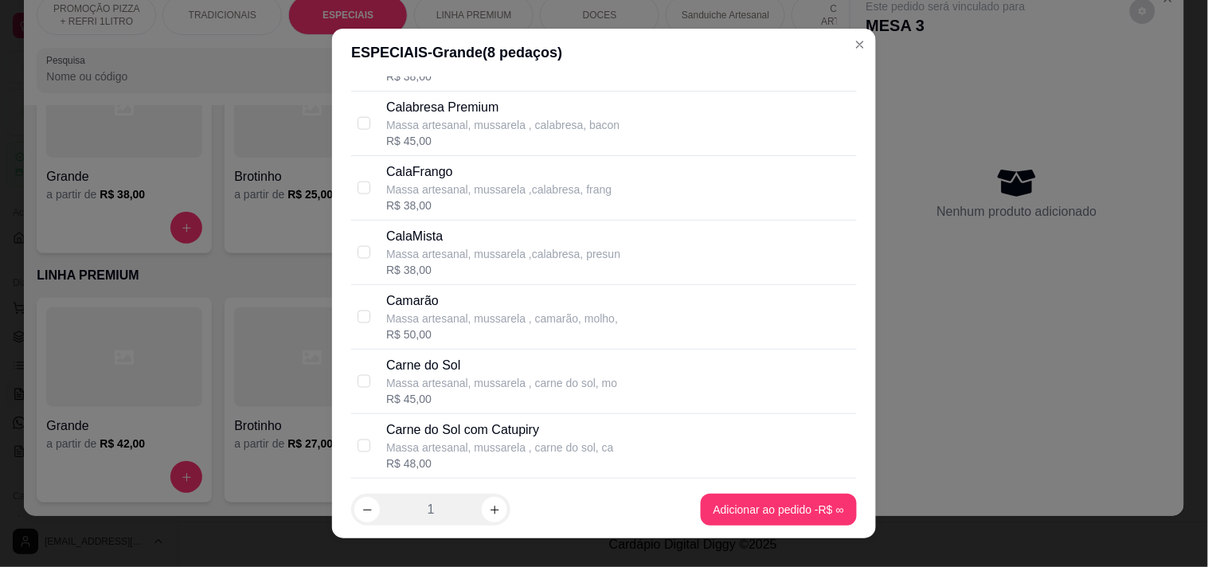
click at [476, 365] on p "Carne do Sol" at bounding box center [501, 365] width 231 height 19
checkbox input "true"
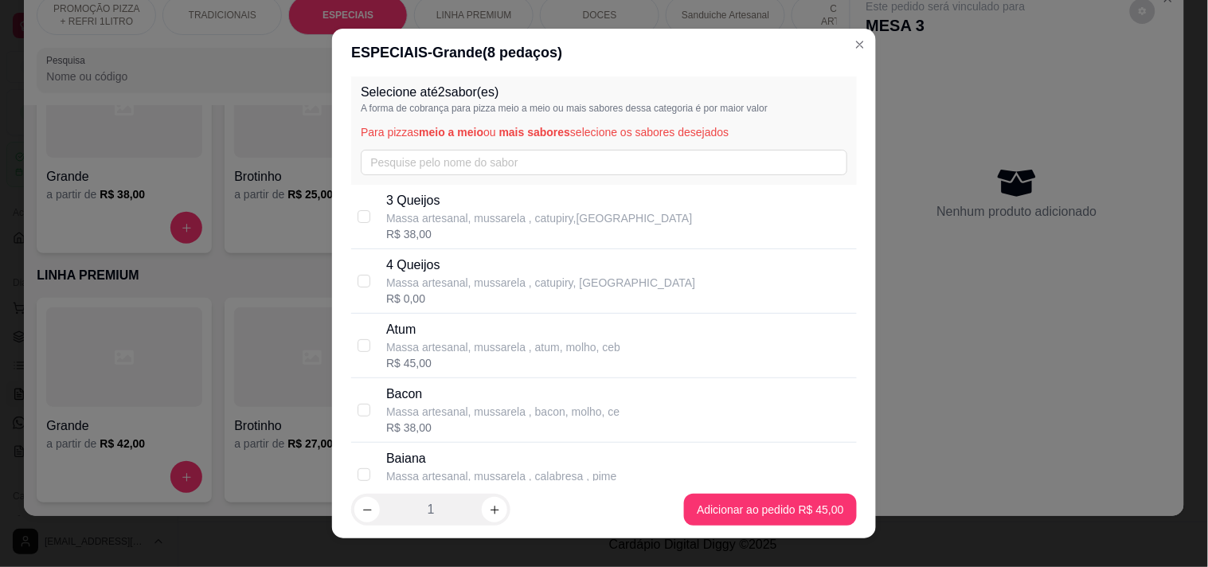
scroll to position [0, 0]
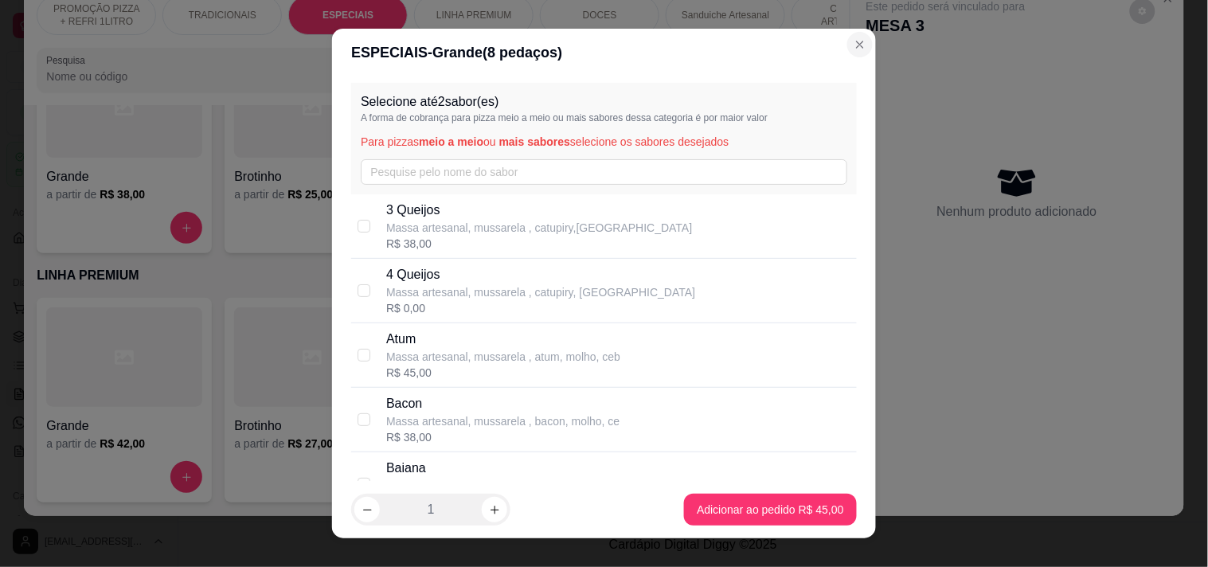
click at [847, 46] on button "Close" at bounding box center [859, 44] width 25 height 25
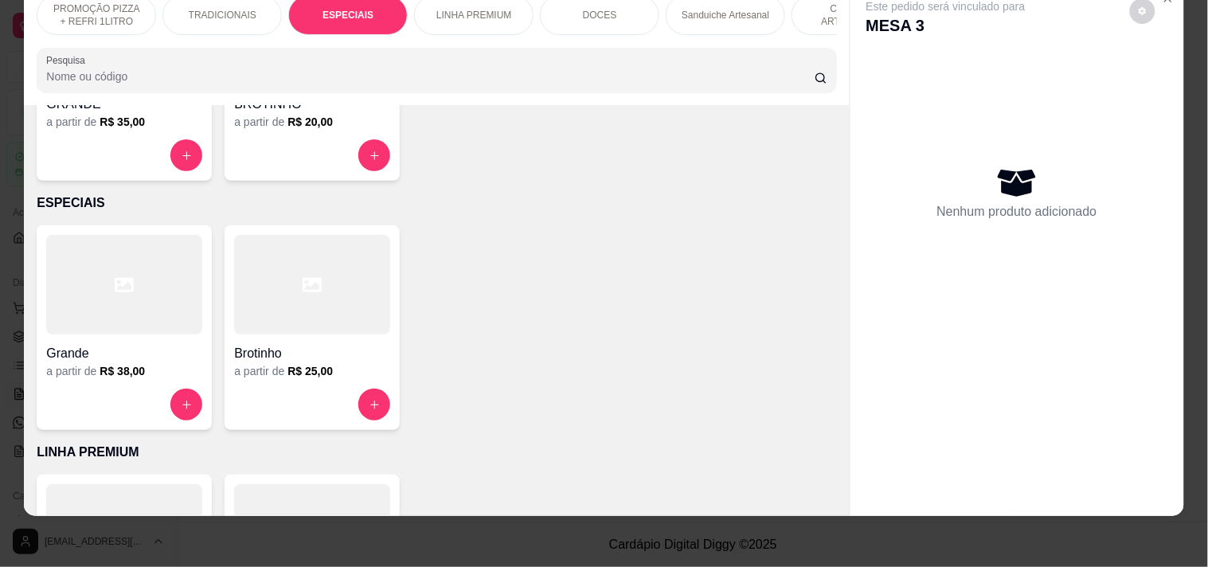
click at [468, 9] on p "LINHA PREMIUM" at bounding box center [474, 15] width 76 height 13
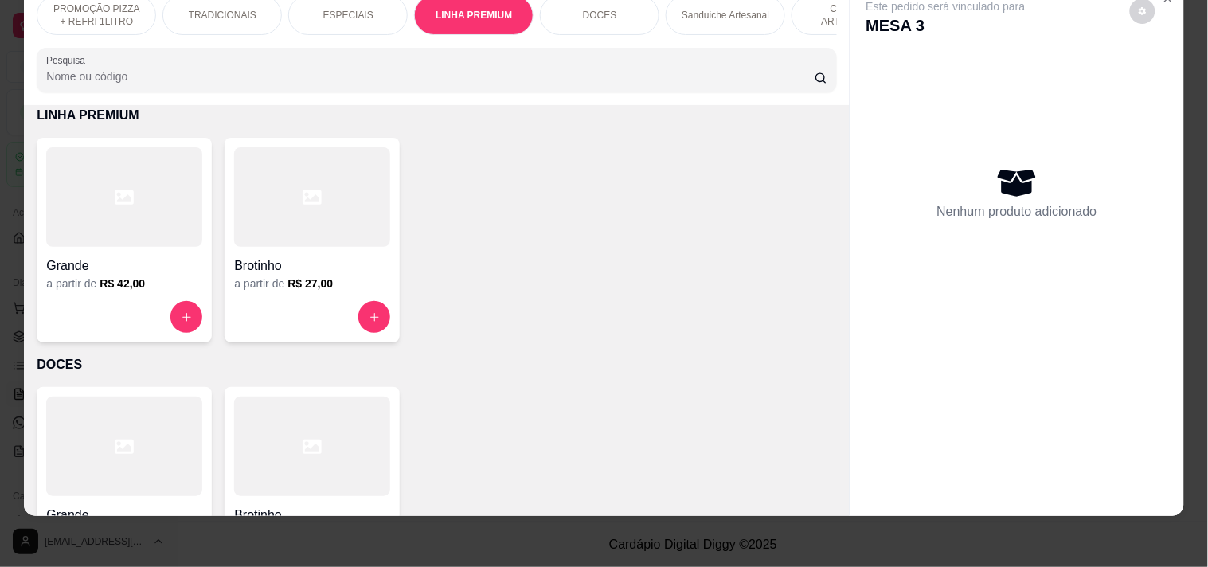
click at [172, 287] on div "a partir de R$ 42,00" at bounding box center [124, 283] width 156 height 16
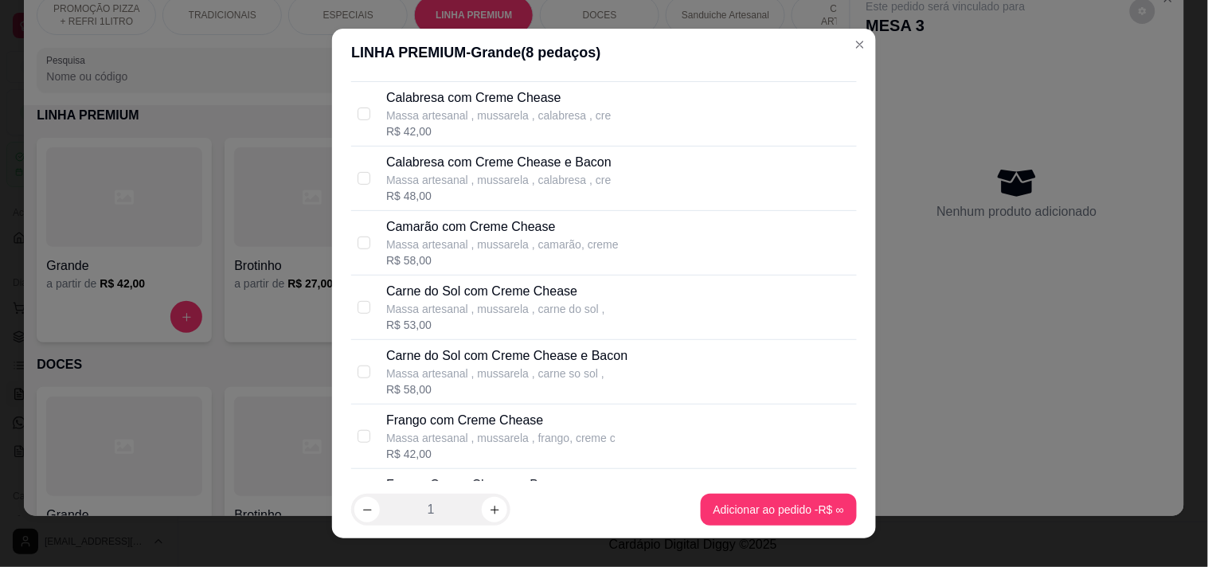
scroll to position [265, 0]
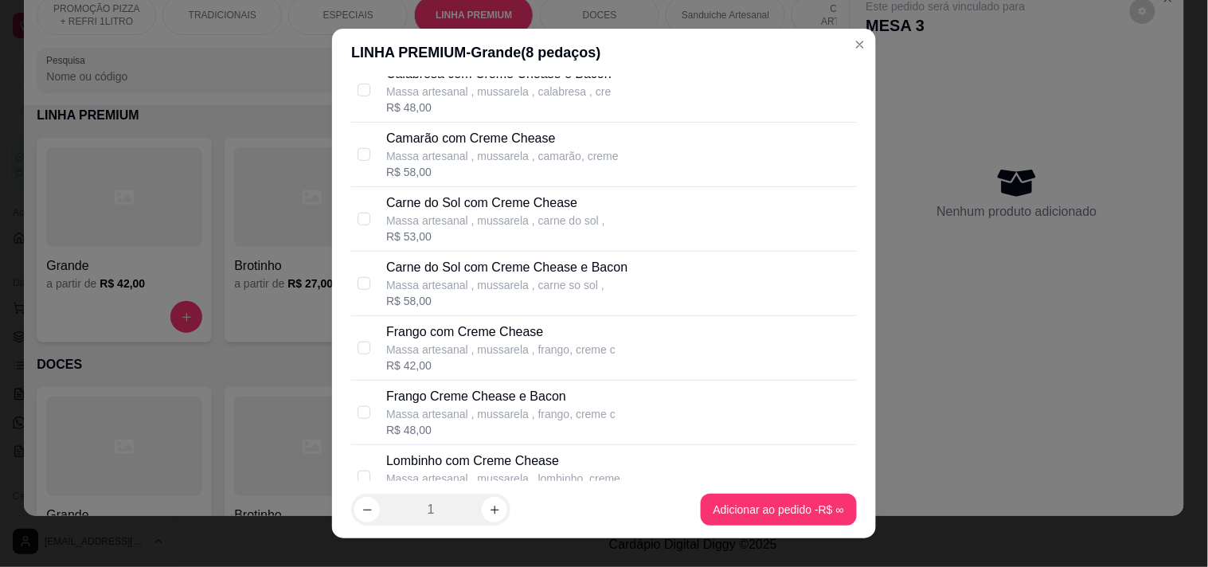
click at [422, 340] on p "Frango com Creme Chease" at bounding box center [500, 331] width 229 height 19
checkbox input "true"
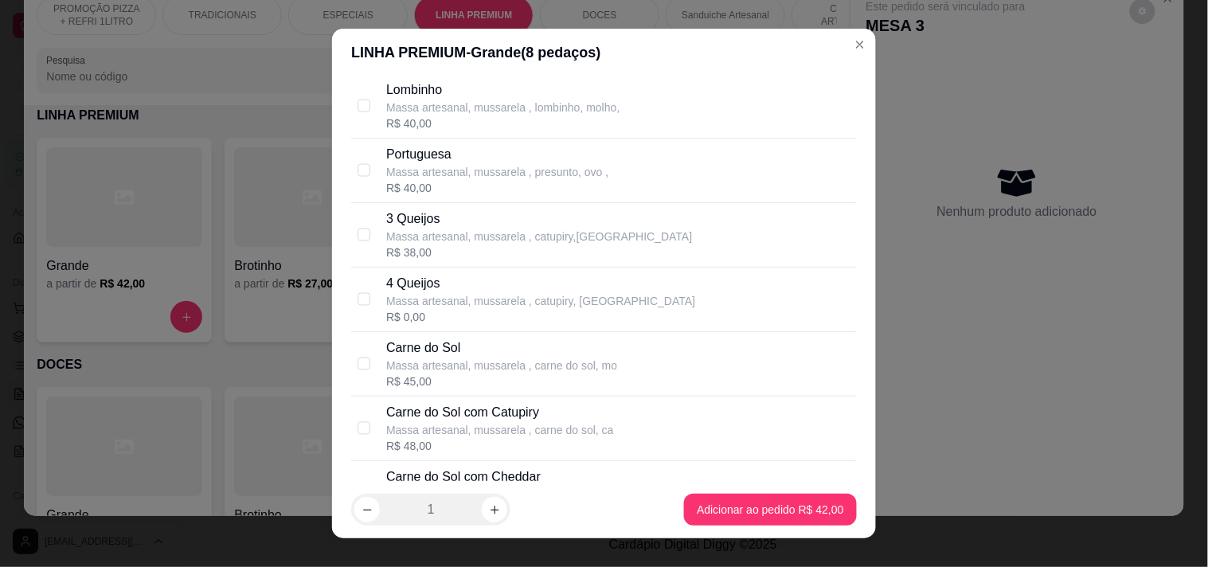
scroll to position [2299, 0]
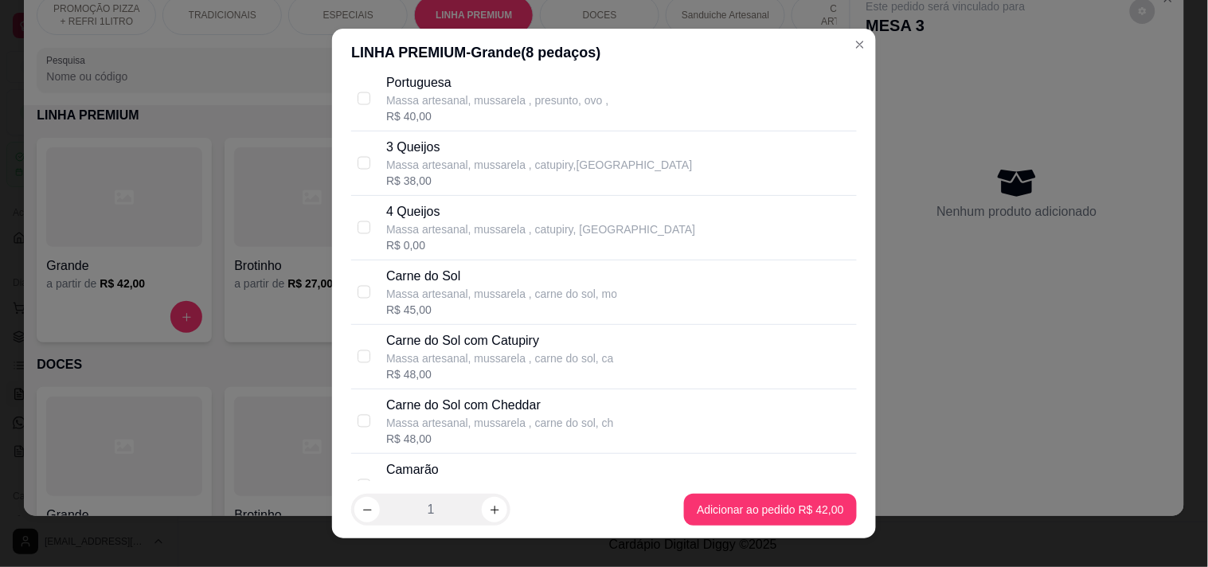
click at [490, 286] on div "Carne do Sol" at bounding box center [501, 276] width 231 height 19
checkbox input "true"
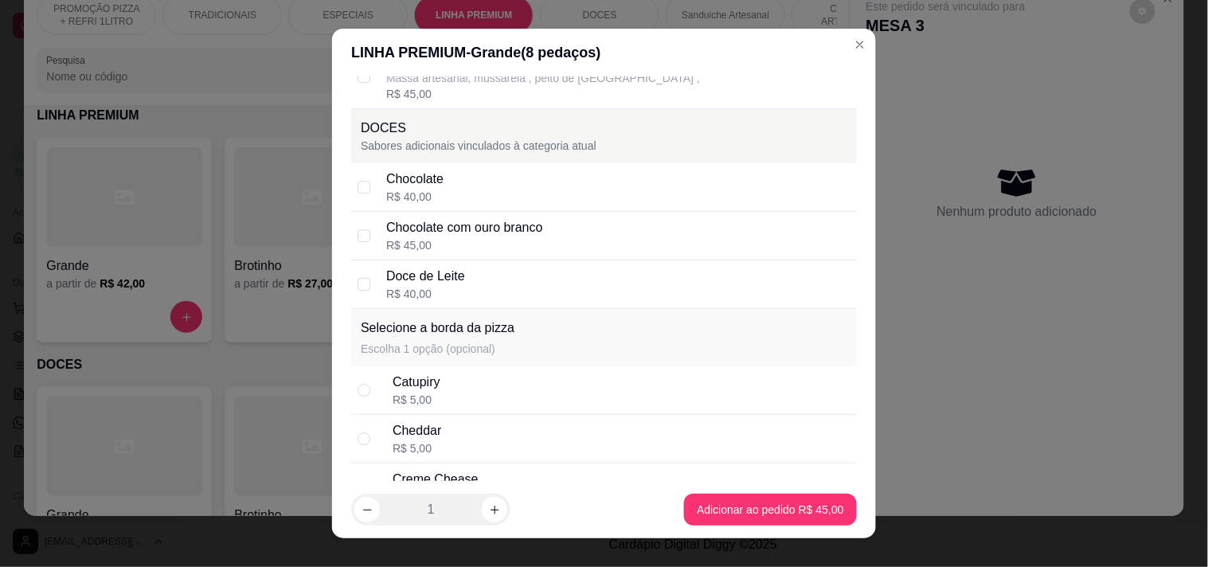
scroll to position [2990, 0]
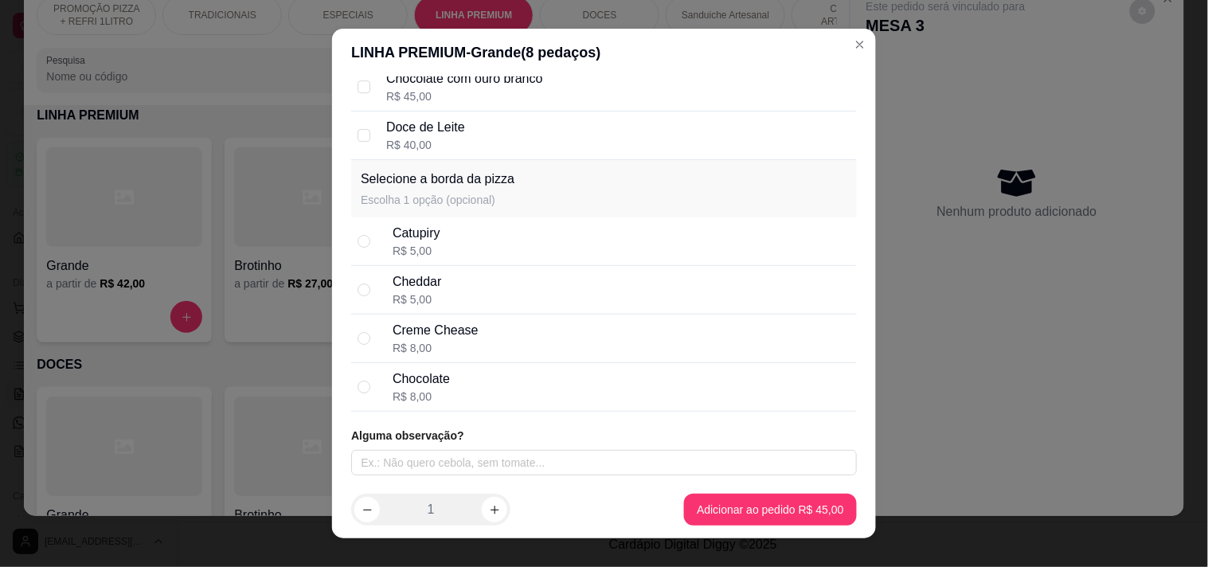
click at [483, 385] on div "Chocolate R$ 8,00" at bounding box center [622, 386] width 458 height 35
radio input "true"
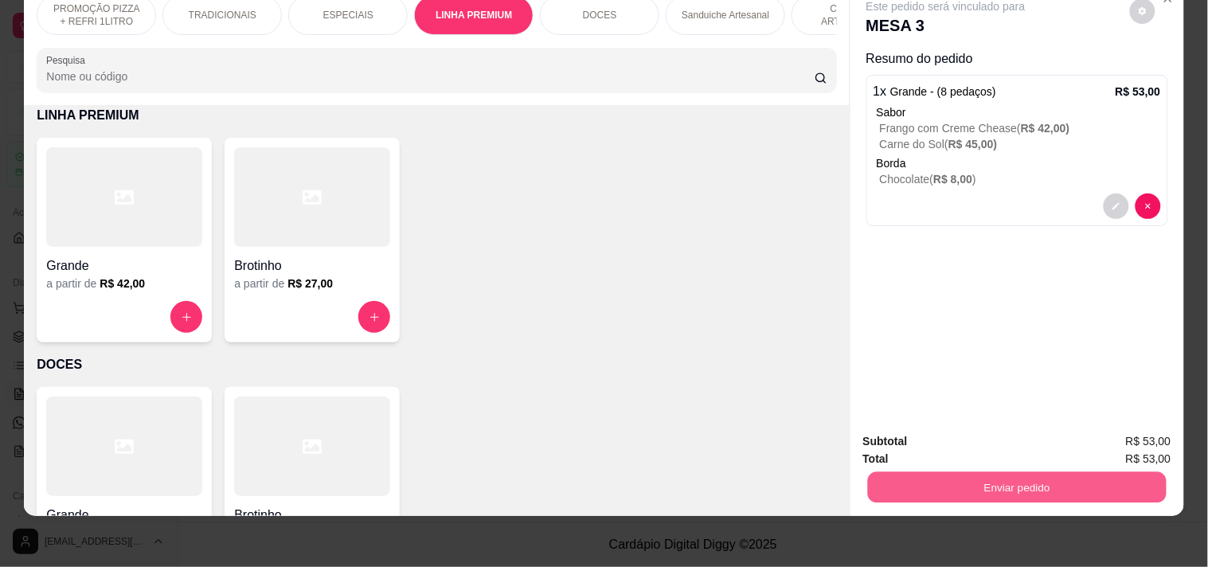
click at [908, 471] on button "Enviar pedido" at bounding box center [1016, 486] width 299 height 31
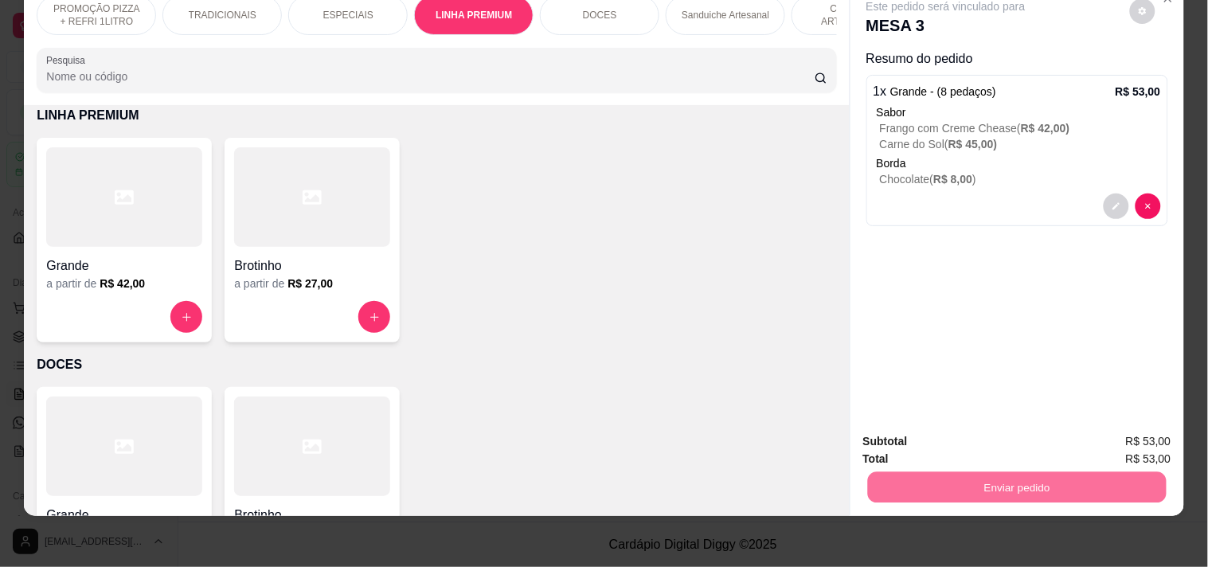
click at [1109, 425] on button "Enviar pedido" at bounding box center [1129, 435] width 90 height 30
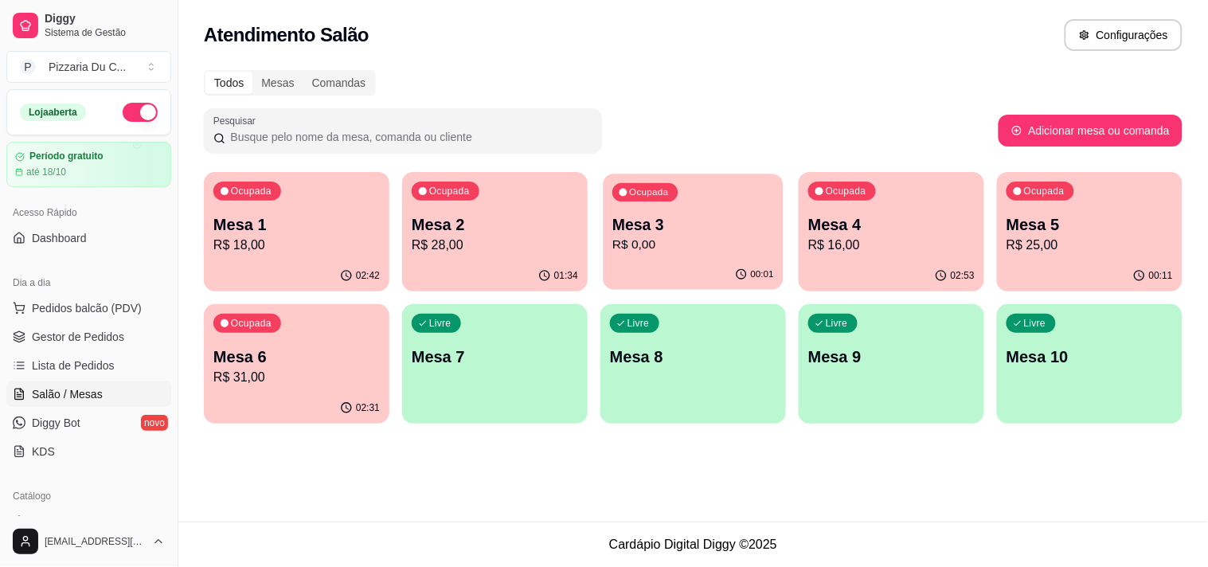
click at [658, 267] on div "00:01" at bounding box center [693, 275] width 180 height 30
click at [877, 258] on div "Ocupada Mesa 4 R$ 16,00" at bounding box center [892, 216] width 186 height 88
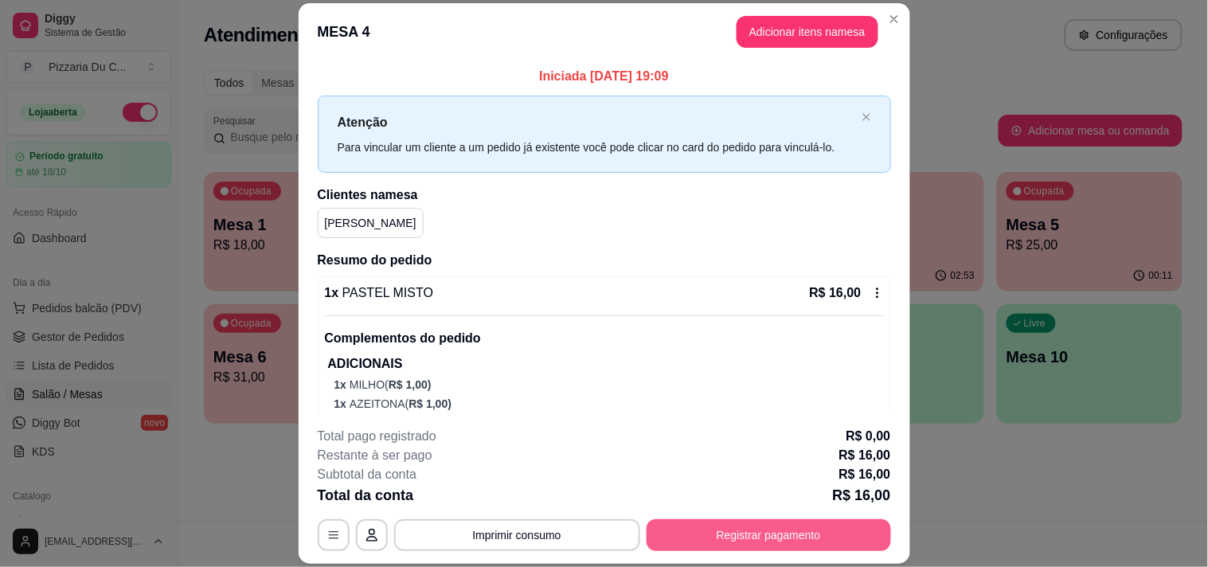
click at [815, 531] on button "Registrar pagamento" at bounding box center [768, 535] width 244 height 32
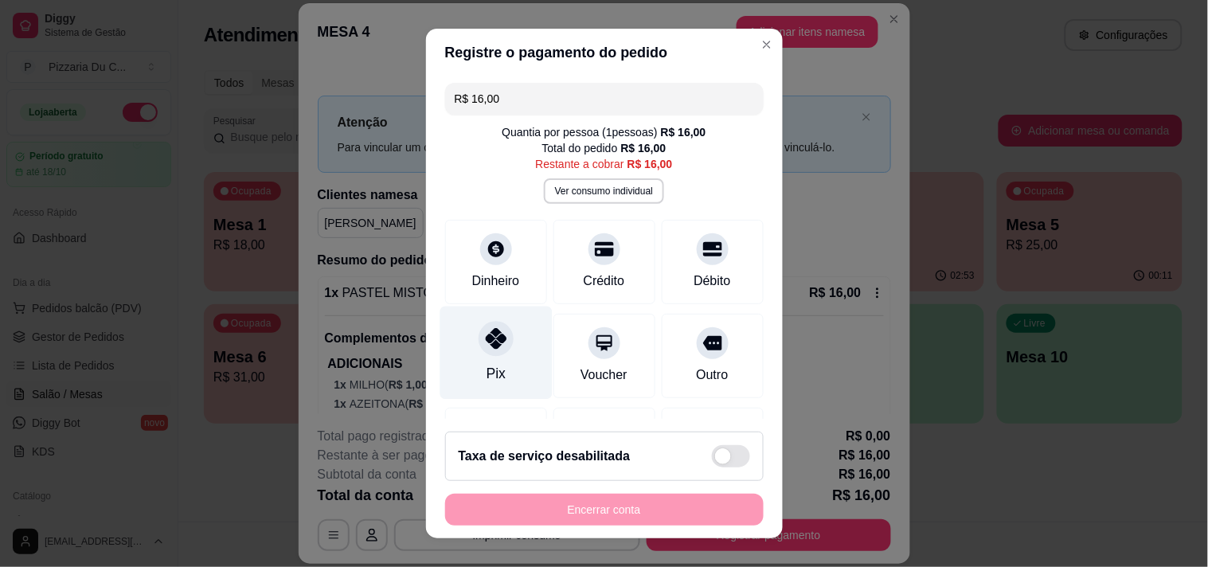
drag, startPoint x: 457, startPoint y: 329, endPoint x: 508, endPoint y: 338, distance: 51.8
click at [462, 332] on div "Pix" at bounding box center [495, 352] width 112 height 93
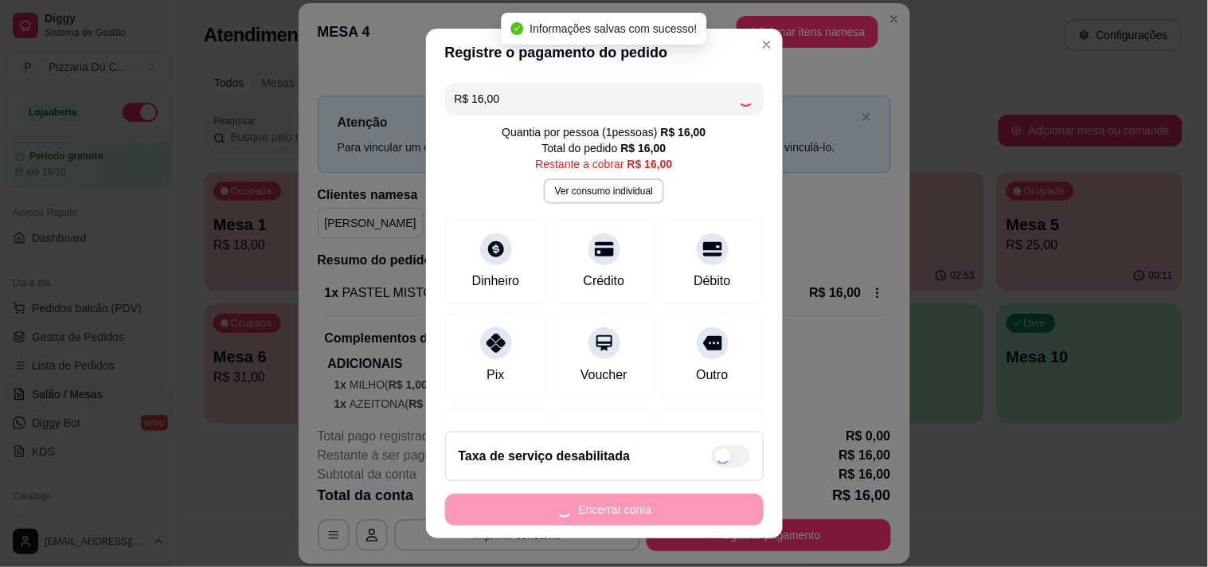
type input "R$ 0,00"
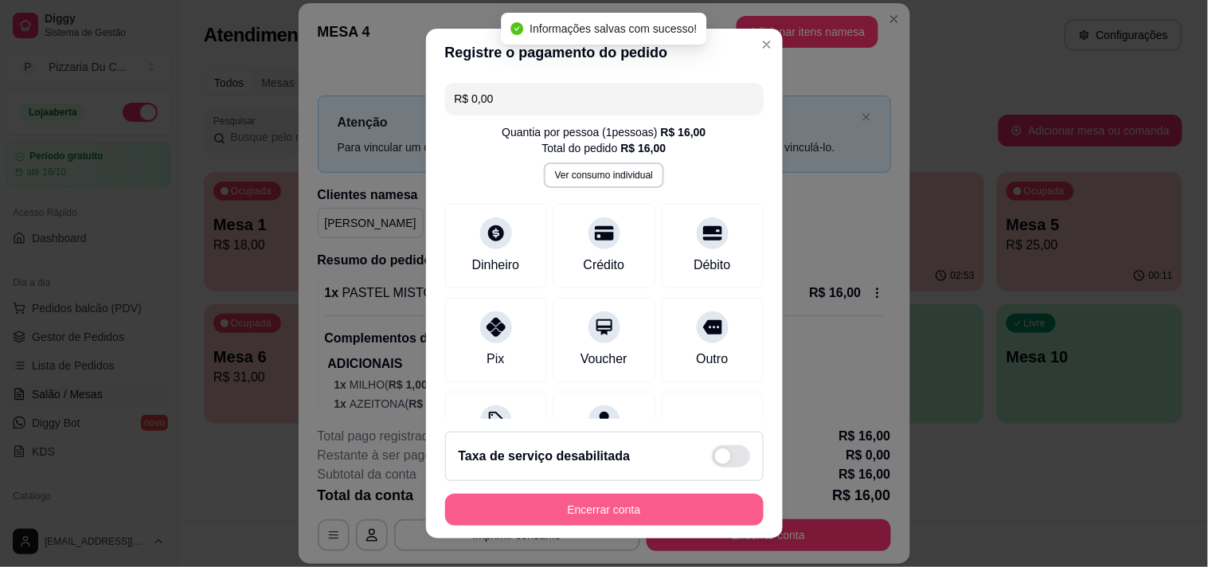
click at [683, 496] on button "Encerrar conta" at bounding box center [604, 510] width 318 height 32
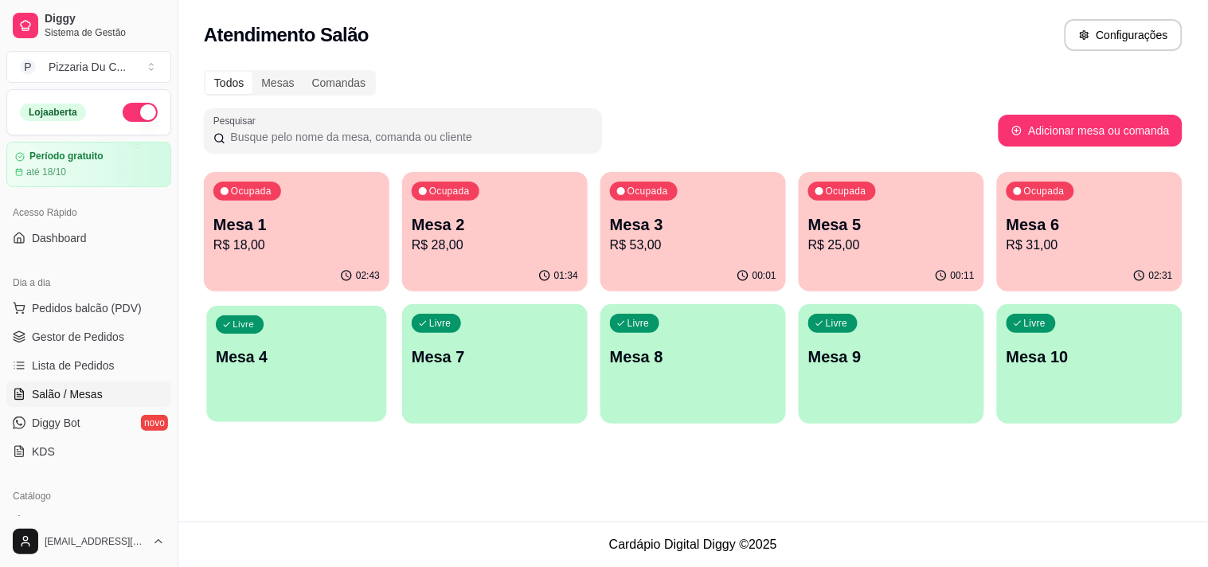
click at [303, 354] on p "Mesa 4" at bounding box center [297, 356] width 162 height 21
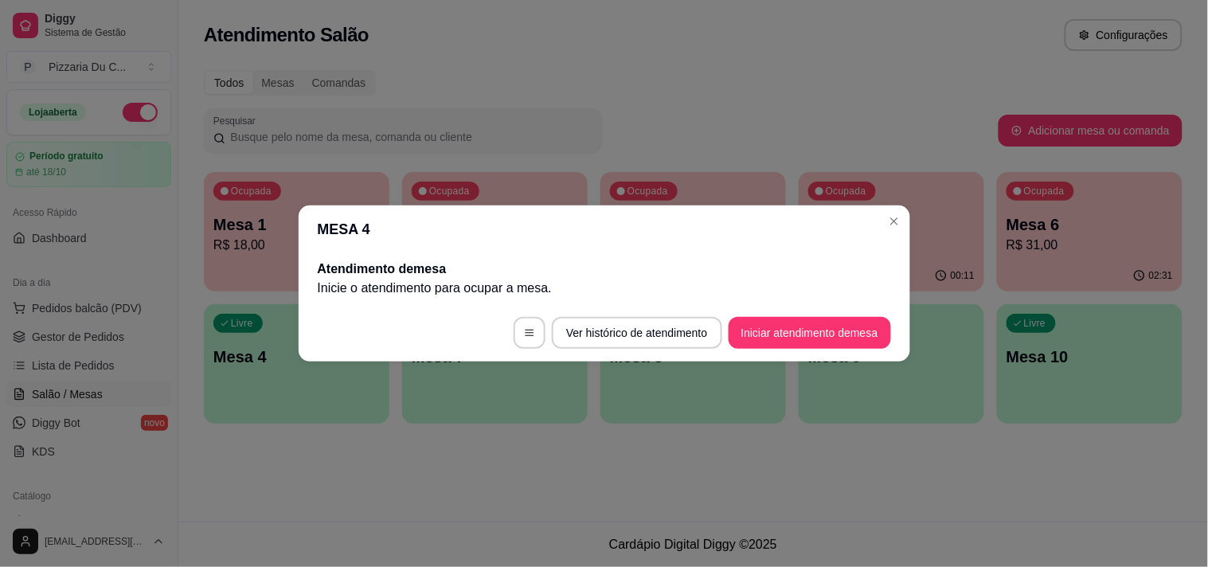
click at [780, 325] on button "Iniciar atendimento de mesa" at bounding box center [809, 333] width 162 height 32
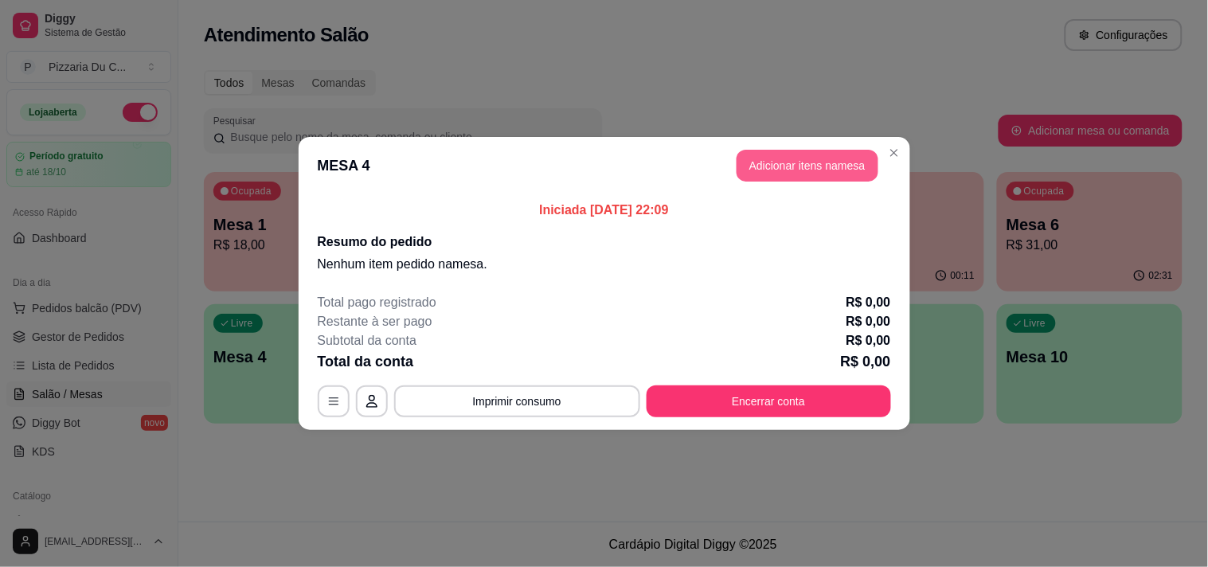
click at [807, 164] on button "Adicionar itens na mesa" at bounding box center [807, 166] width 142 height 32
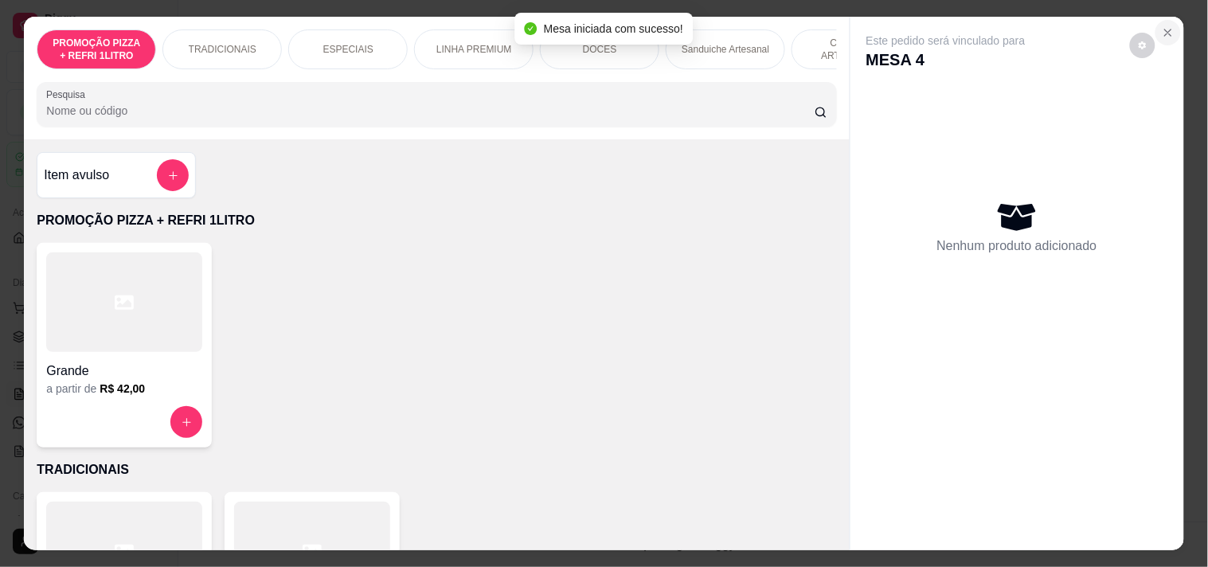
click at [1166, 34] on button "Close" at bounding box center [1167, 32] width 25 height 25
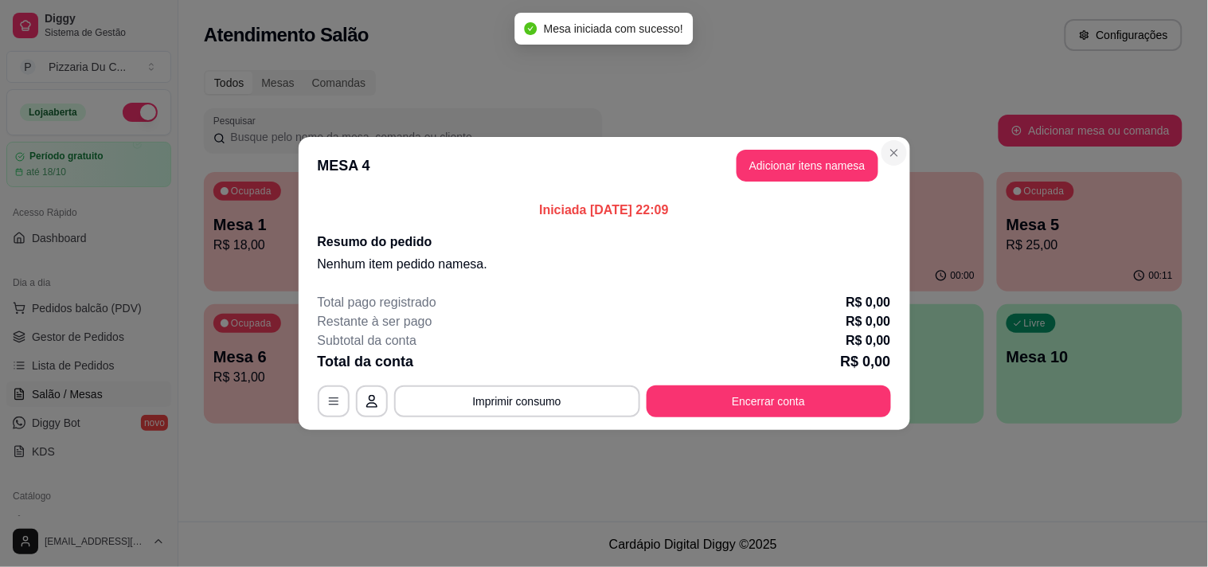
click at [905, 147] on section "MESA 4 Adicionar itens na mesa Iniciada [DATE] 22:09 Resumo do pedido Nenhum it…" at bounding box center [604, 283] width 611 height 293
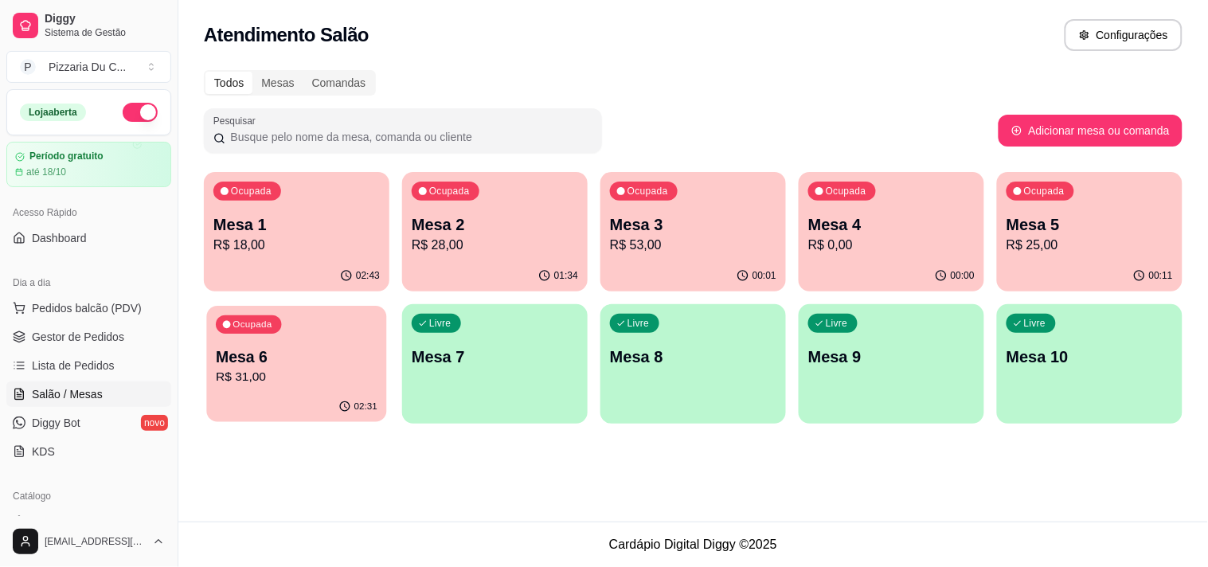
click at [381, 337] on div "Ocupada Mesa 6 R$ 31,00" at bounding box center [296, 349] width 180 height 86
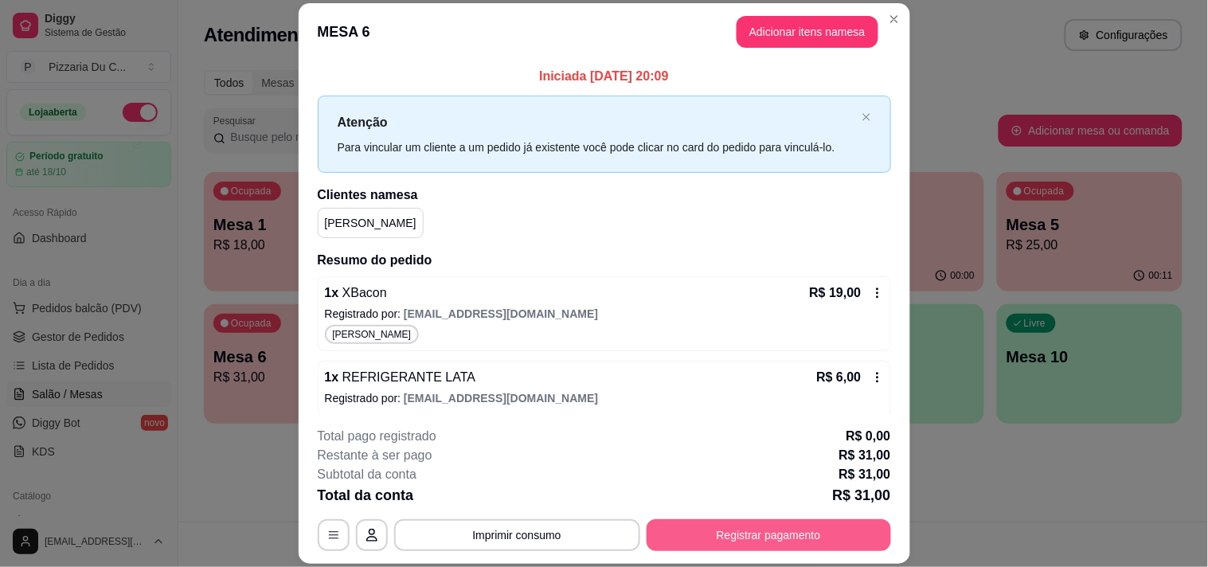
click at [728, 537] on button "Registrar pagamento" at bounding box center [768, 535] width 244 height 32
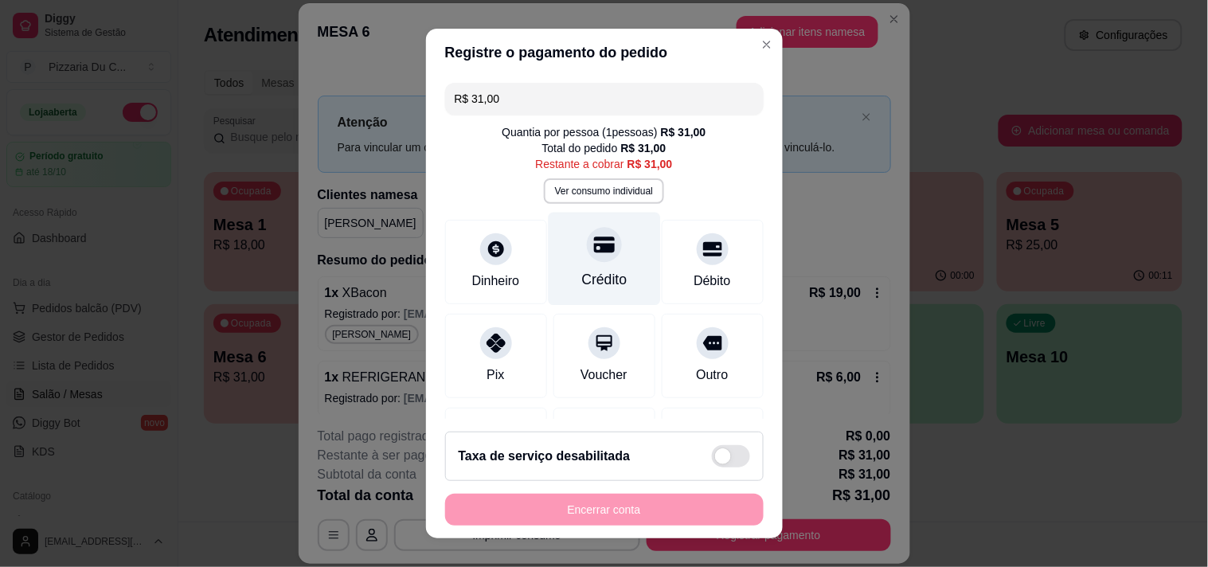
click at [587, 256] on div at bounding box center [604, 244] width 35 height 35
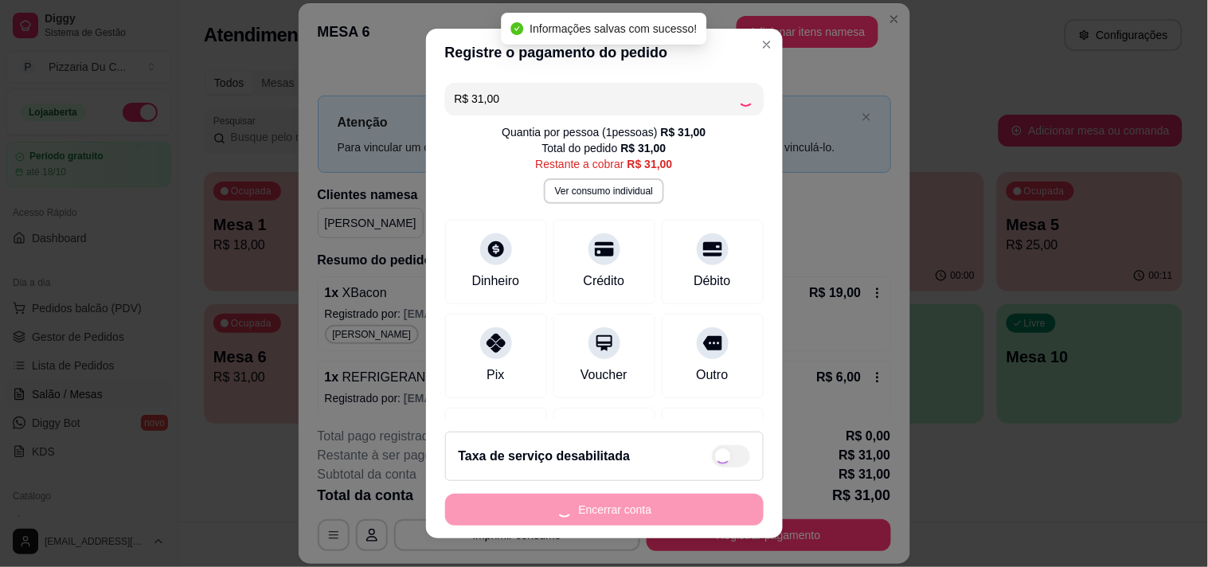
type input "R$ 0,00"
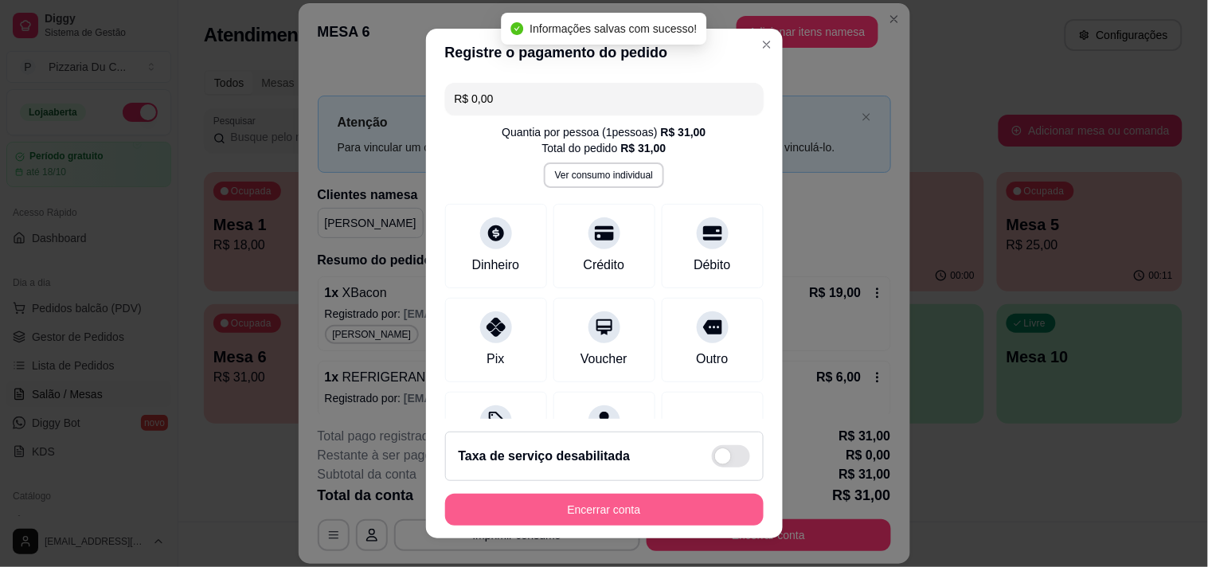
click at [619, 506] on button "Encerrar conta" at bounding box center [604, 510] width 318 height 32
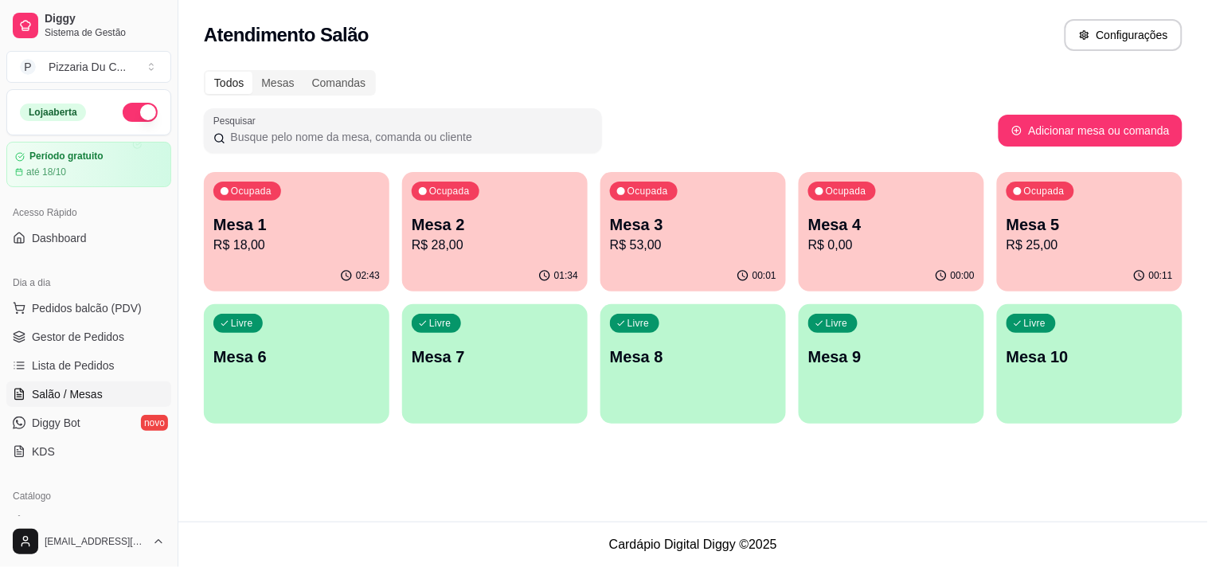
click at [1091, 232] on p "Mesa 5" at bounding box center [1089, 224] width 166 height 22
click at [1052, 204] on div "Ocupada Mesa 5 R$ 25,00" at bounding box center [1090, 216] width 186 height 88
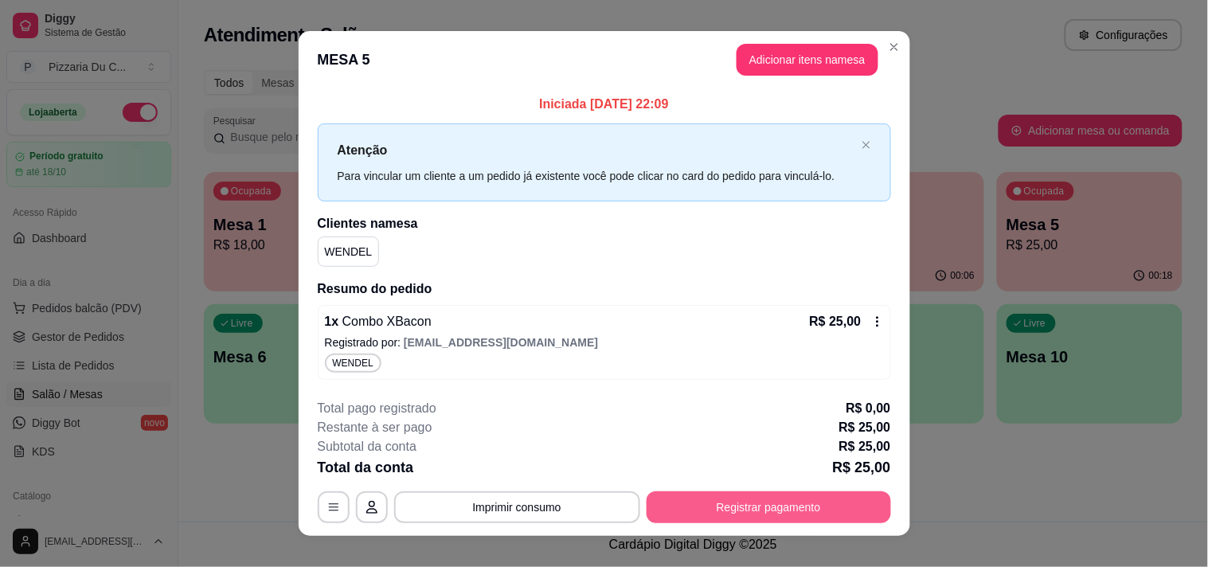
click at [799, 498] on button "Registrar pagamento" at bounding box center [768, 507] width 244 height 32
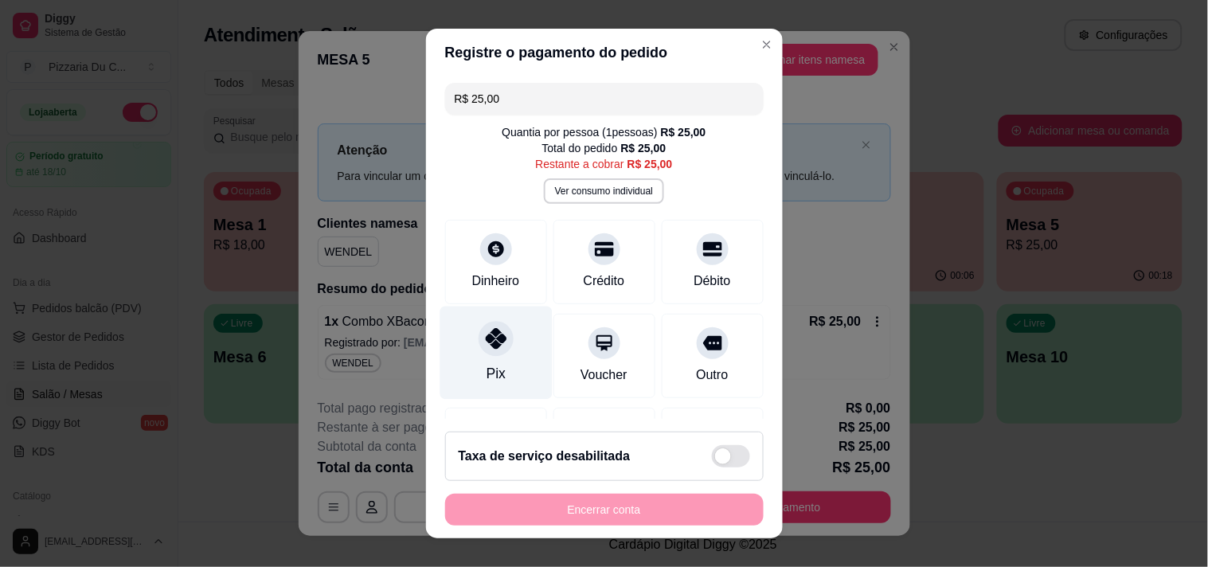
click at [515, 335] on div "Pix" at bounding box center [495, 352] width 112 height 93
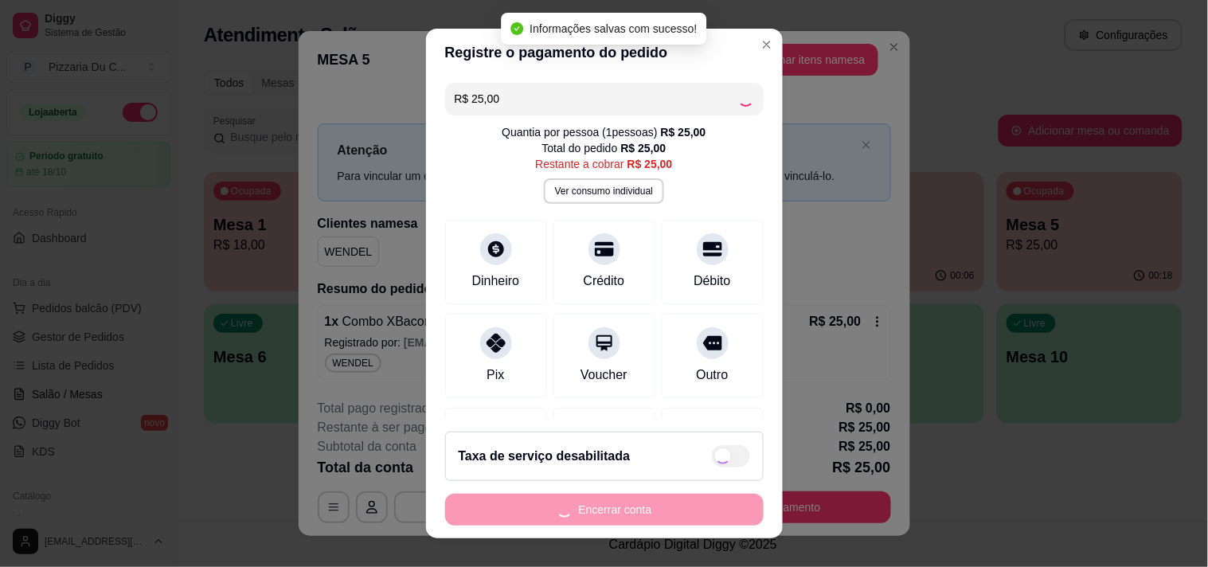
type input "R$ 0,00"
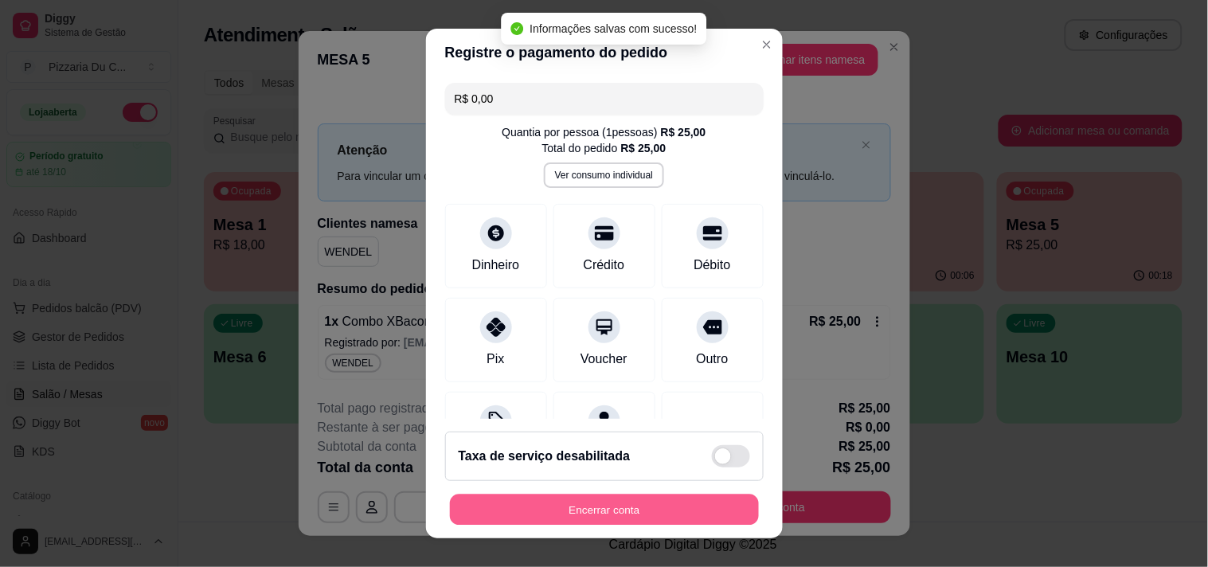
click at [574, 506] on button "Encerrar conta" at bounding box center [604, 509] width 309 height 31
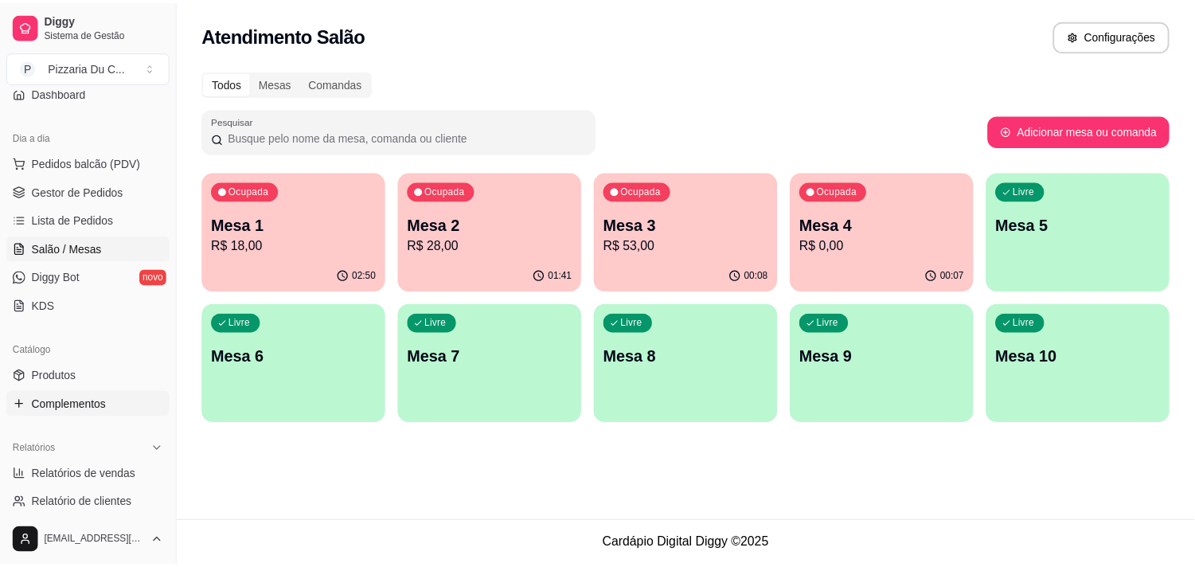
scroll to position [177, 0]
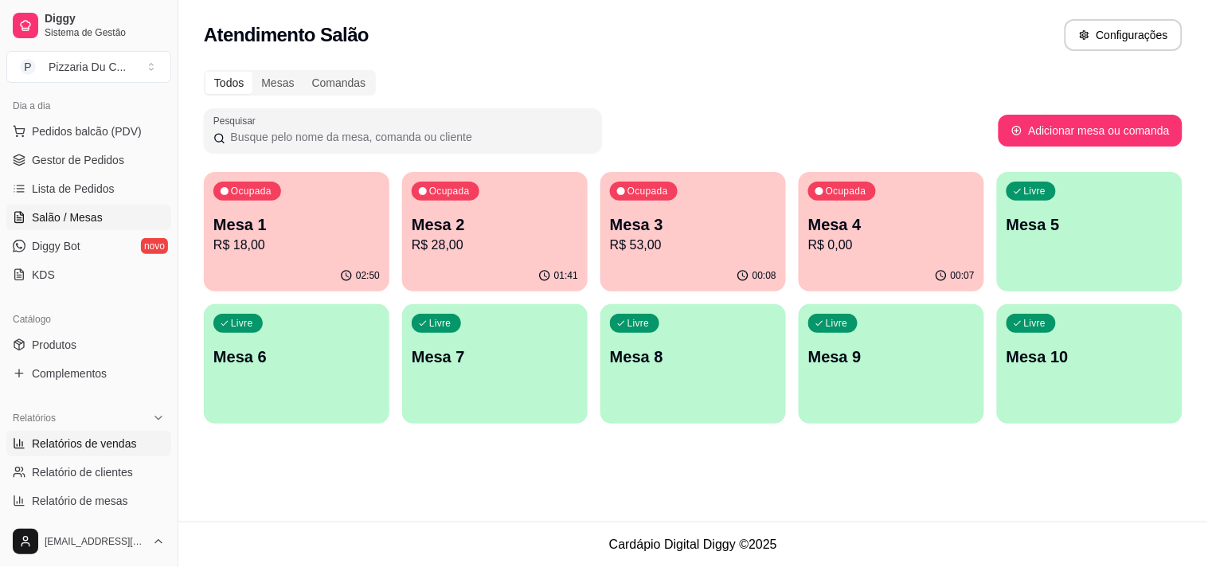
click at [92, 444] on span "Relatórios de vendas" at bounding box center [84, 443] width 105 height 16
select select "ALL"
select select "0"
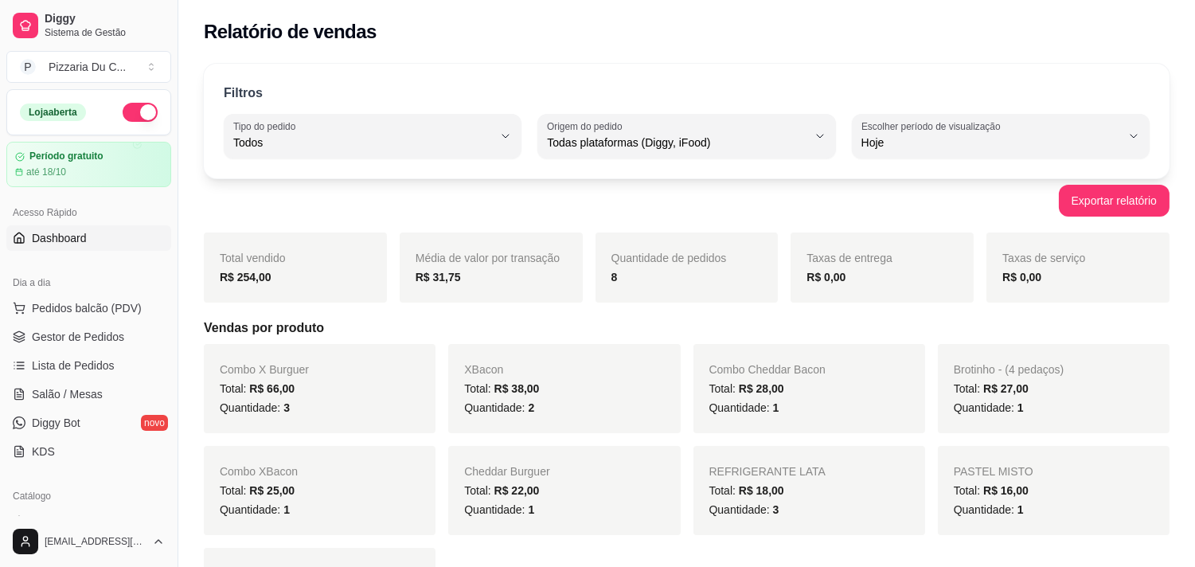
click at [132, 241] on link "Dashboard" at bounding box center [88, 237] width 165 height 25
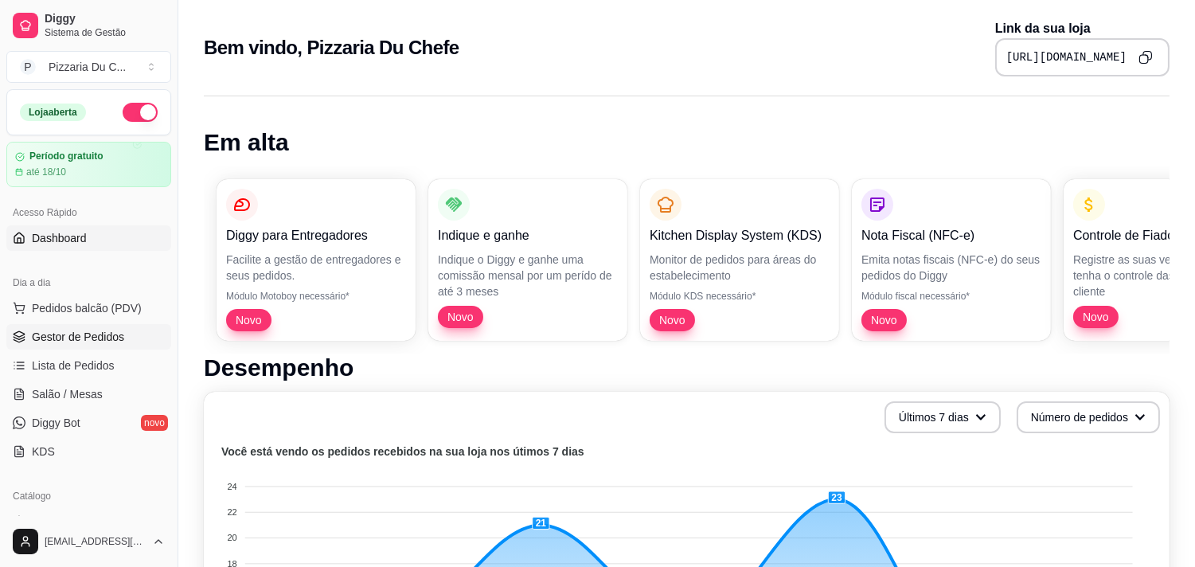
click at [120, 340] on span "Gestor de Pedidos" at bounding box center [78, 337] width 92 height 16
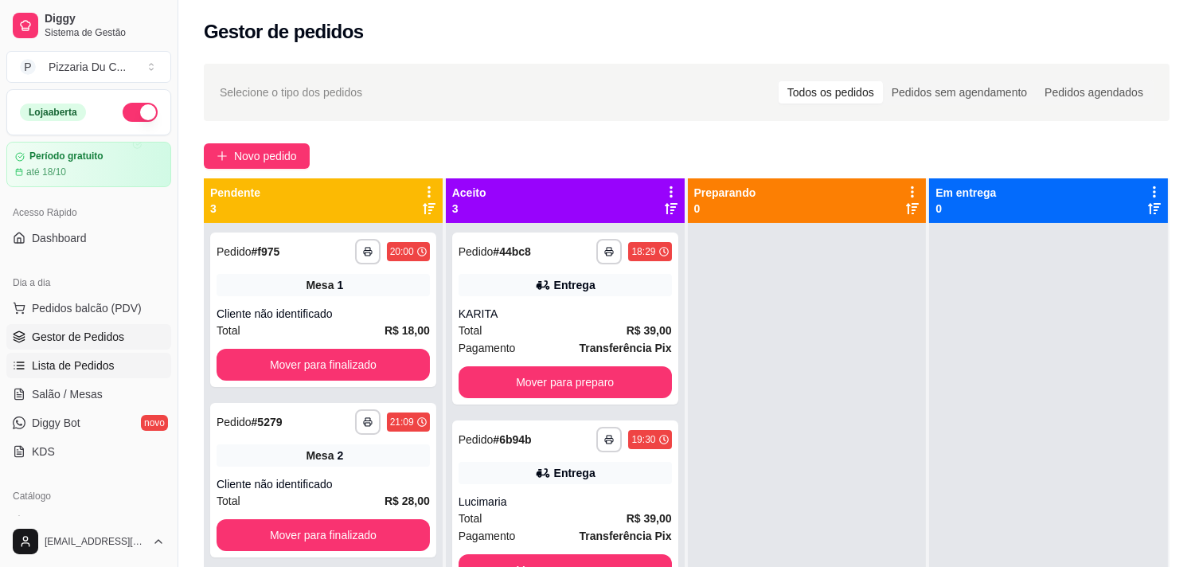
click at [111, 363] on link "Lista de Pedidos" at bounding box center [88, 365] width 165 height 25
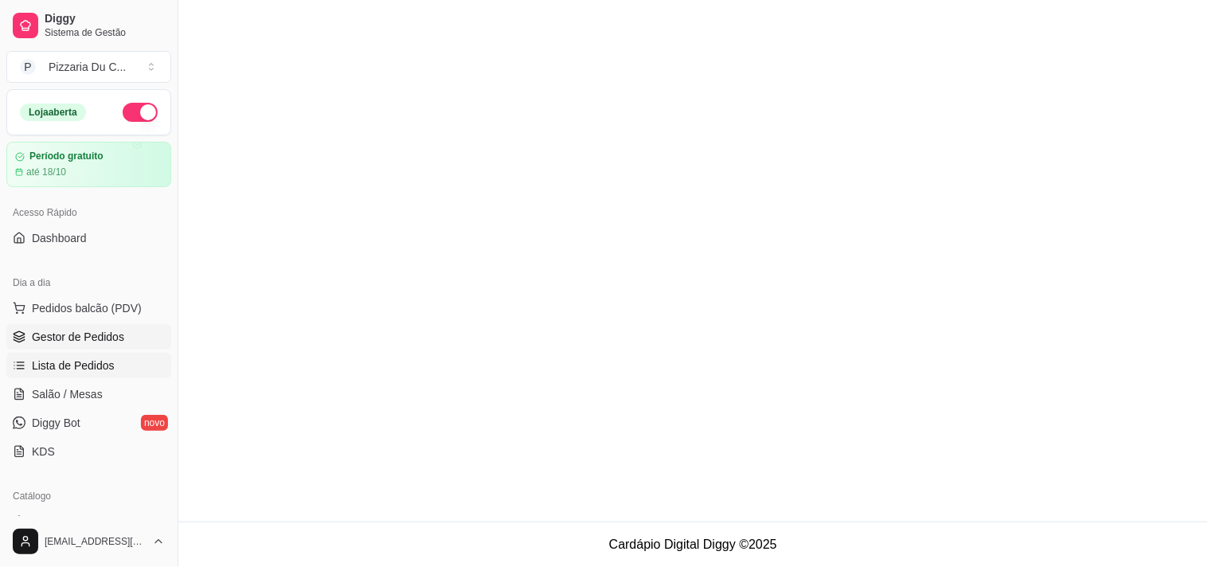
click at [111, 340] on span "Gestor de Pedidos" at bounding box center [78, 337] width 92 height 16
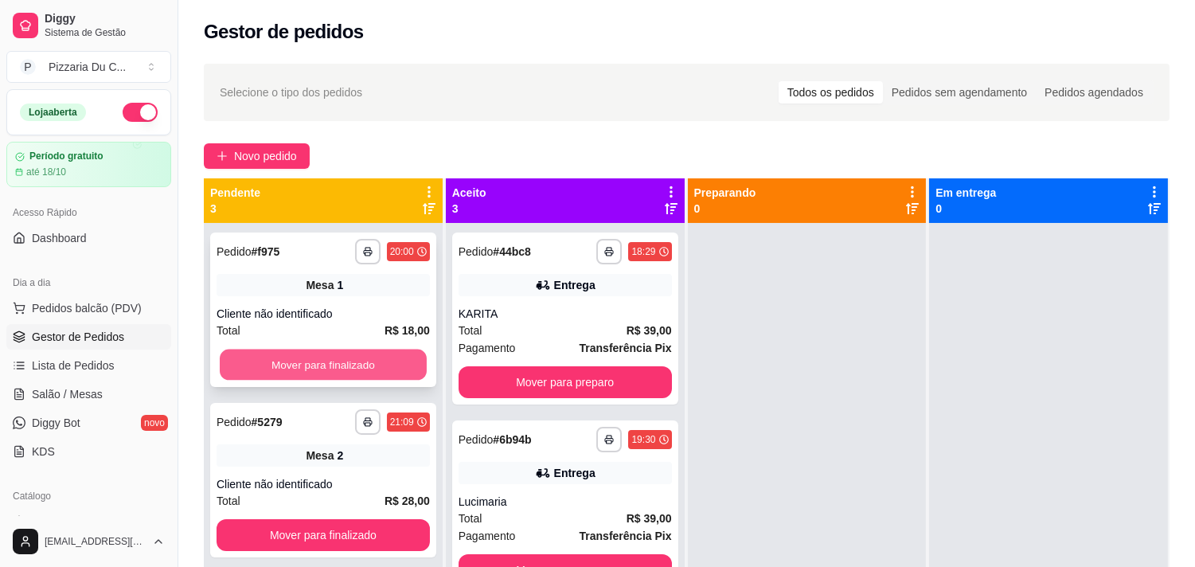
click at [268, 373] on button "Mover para finalizado" at bounding box center [323, 365] width 207 height 31
click at [268, 373] on div "Mover para finalizado" at bounding box center [323, 365] width 213 height 32
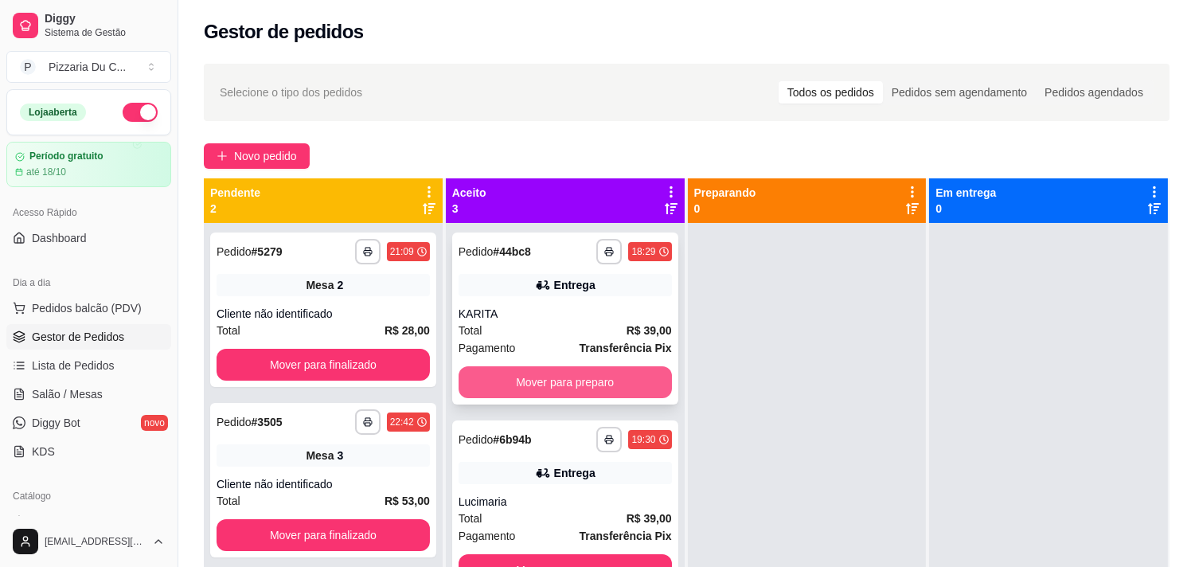
click at [606, 387] on button "Mover para preparo" at bounding box center [565, 382] width 213 height 32
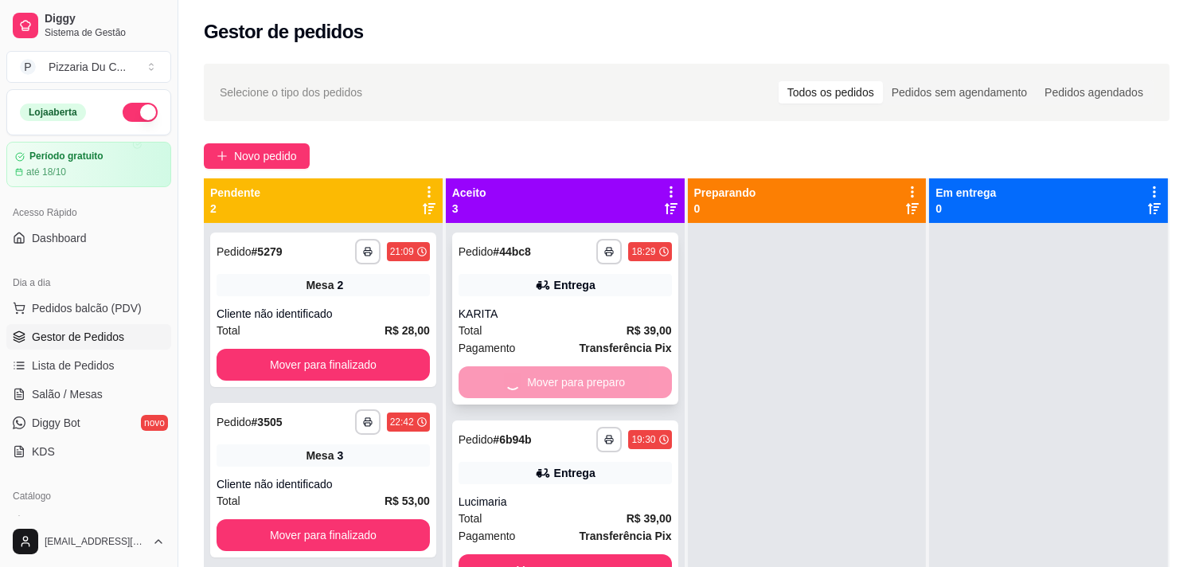
click at [606, 387] on div "Mover para preparo" at bounding box center [565, 382] width 213 height 32
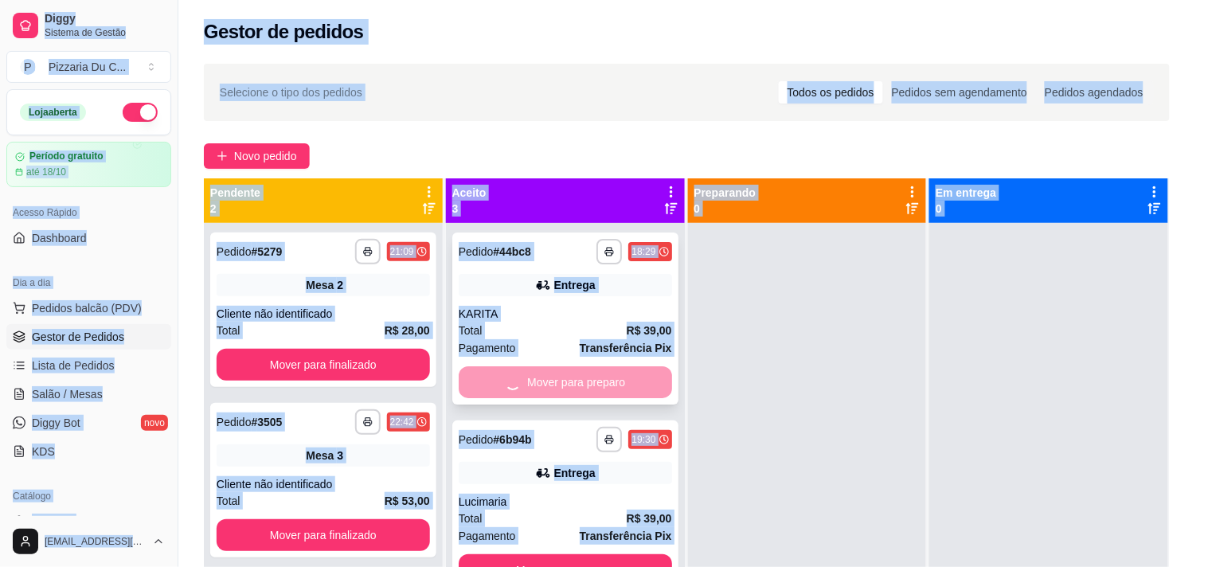
click at [606, 387] on div "Taxa de entrega R$ 4,00" at bounding box center [604, 404] width 426 height 39
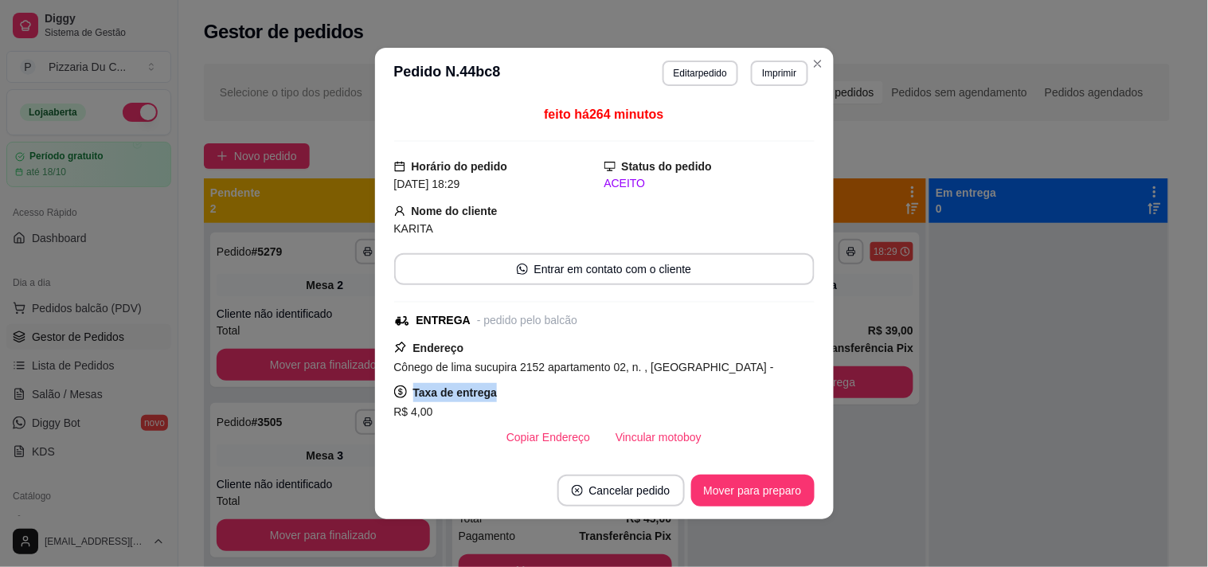
click at [606, 387] on div "Taxa de entrega R$ 4,00" at bounding box center [603, 402] width 420 height 38
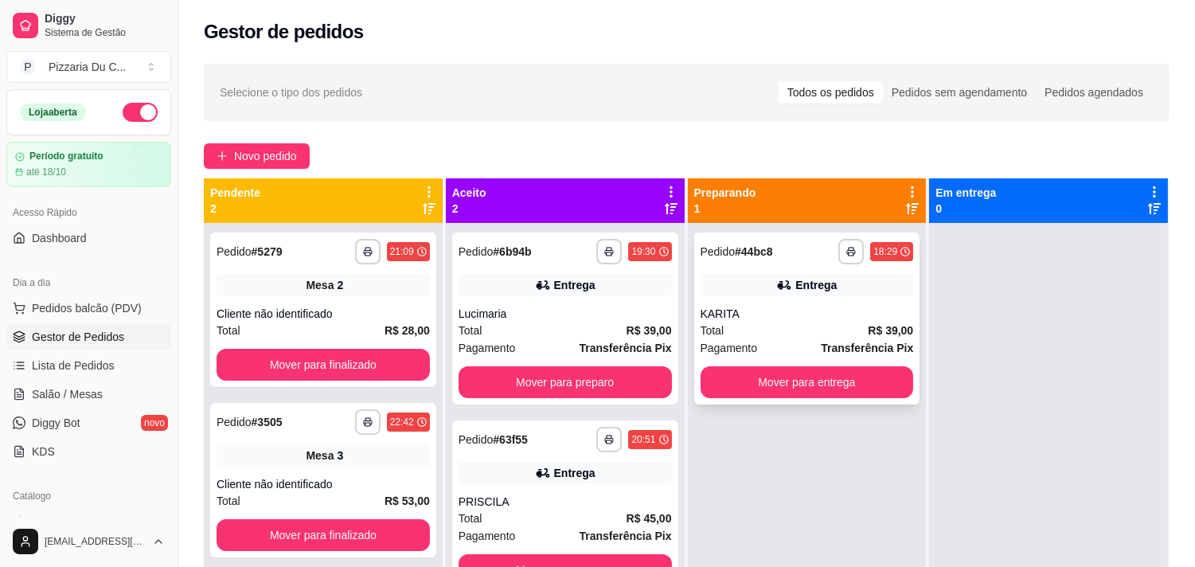
click at [834, 383] on button "Mover para entrega" at bounding box center [807, 382] width 213 height 32
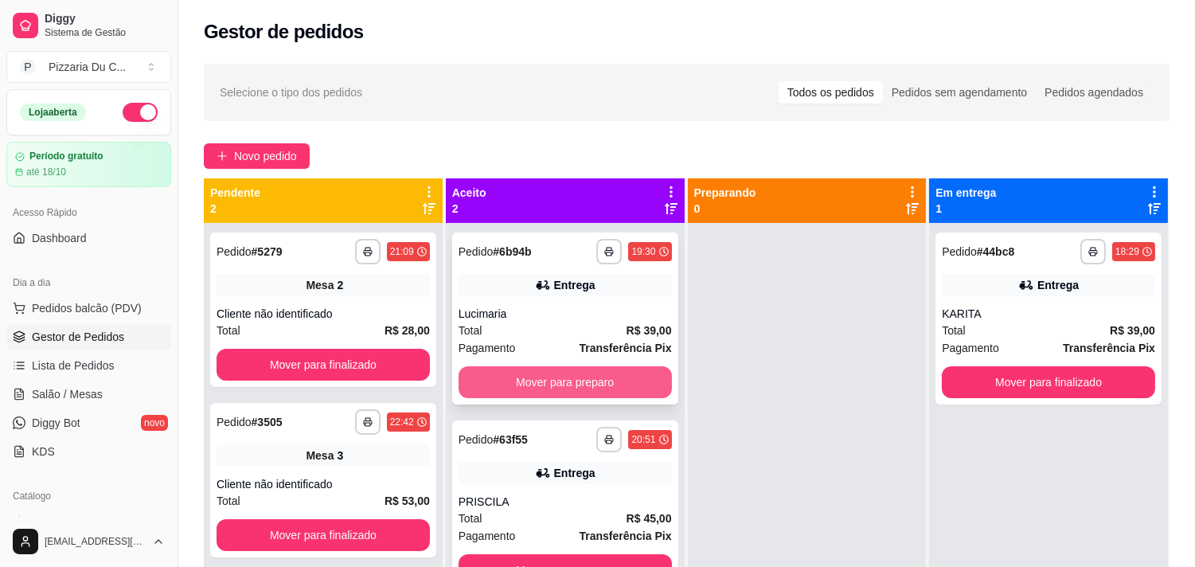
click at [605, 380] on button "Mover para preparo" at bounding box center [565, 382] width 213 height 32
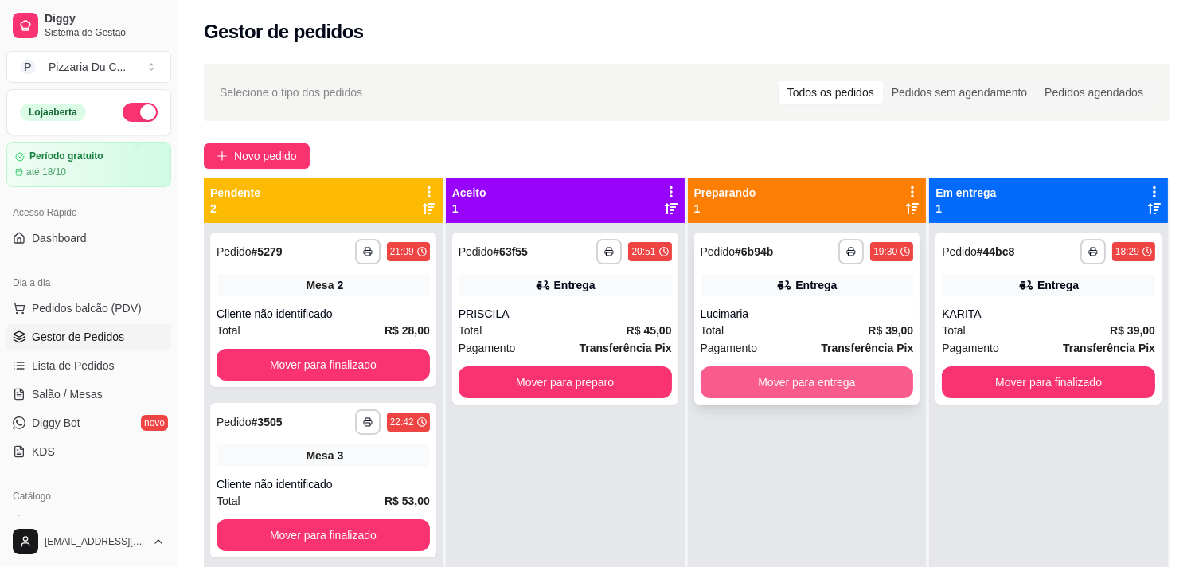
click at [773, 390] on button "Mover para entrega" at bounding box center [807, 382] width 213 height 32
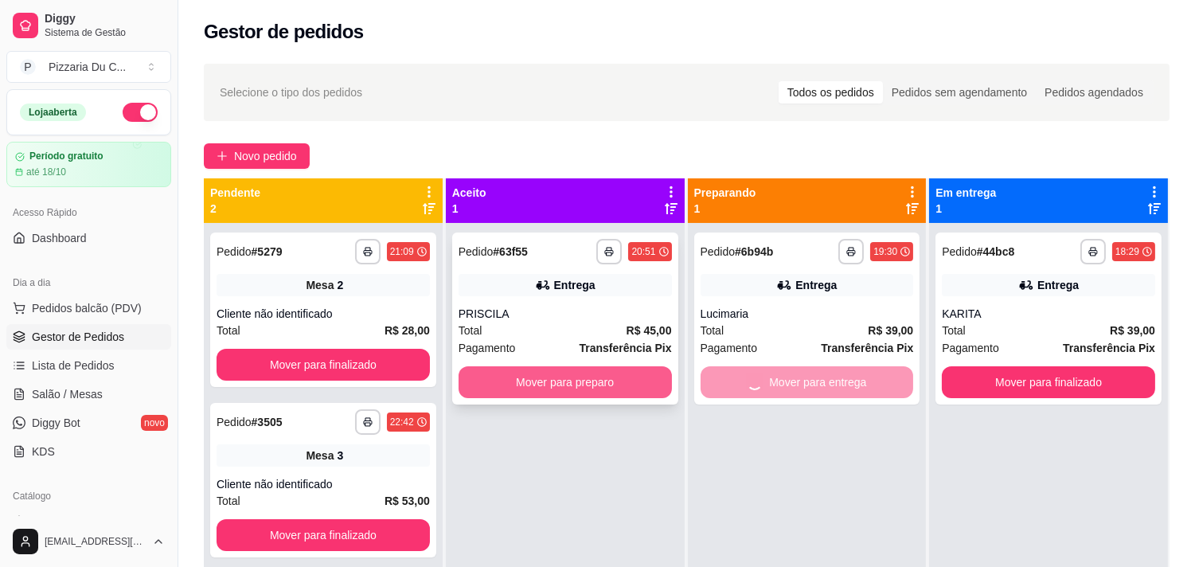
click at [594, 384] on button "Mover para preparo" at bounding box center [565, 382] width 213 height 32
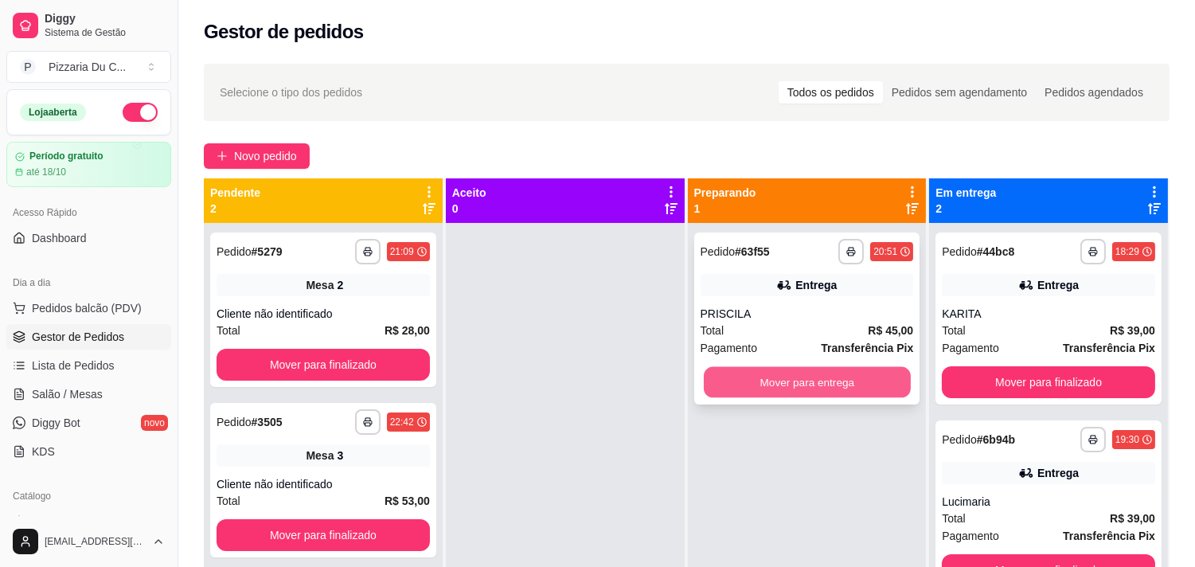
click at [826, 393] on button "Mover para entrega" at bounding box center [807, 382] width 207 height 31
click at [963, 388] on button "Mover para finalizado" at bounding box center [1048, 382] width 213 height 32
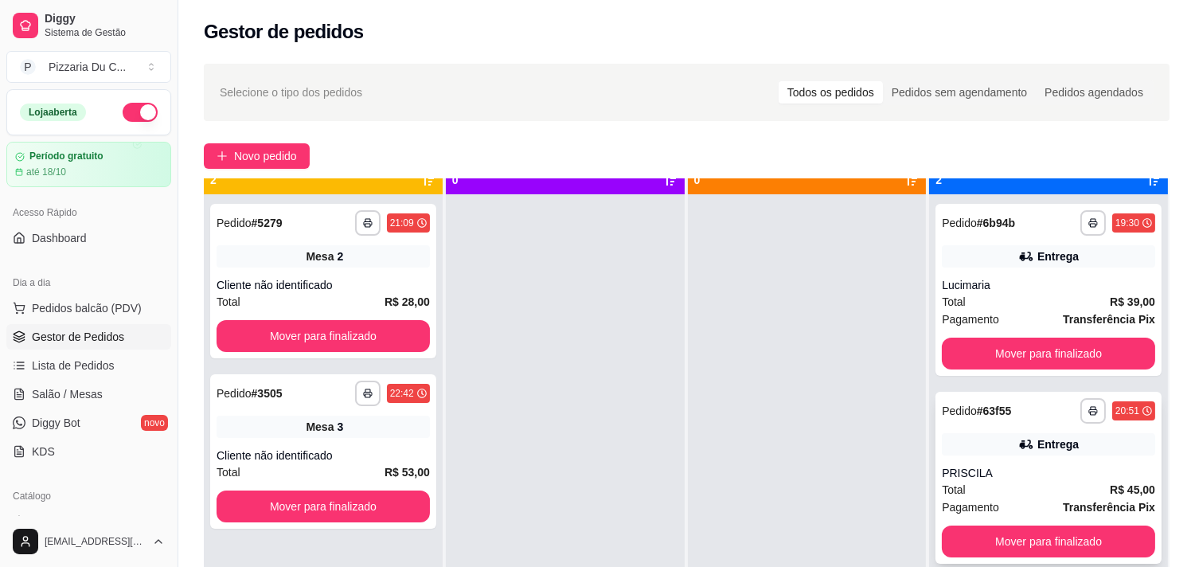
scroll to position [44, 0]
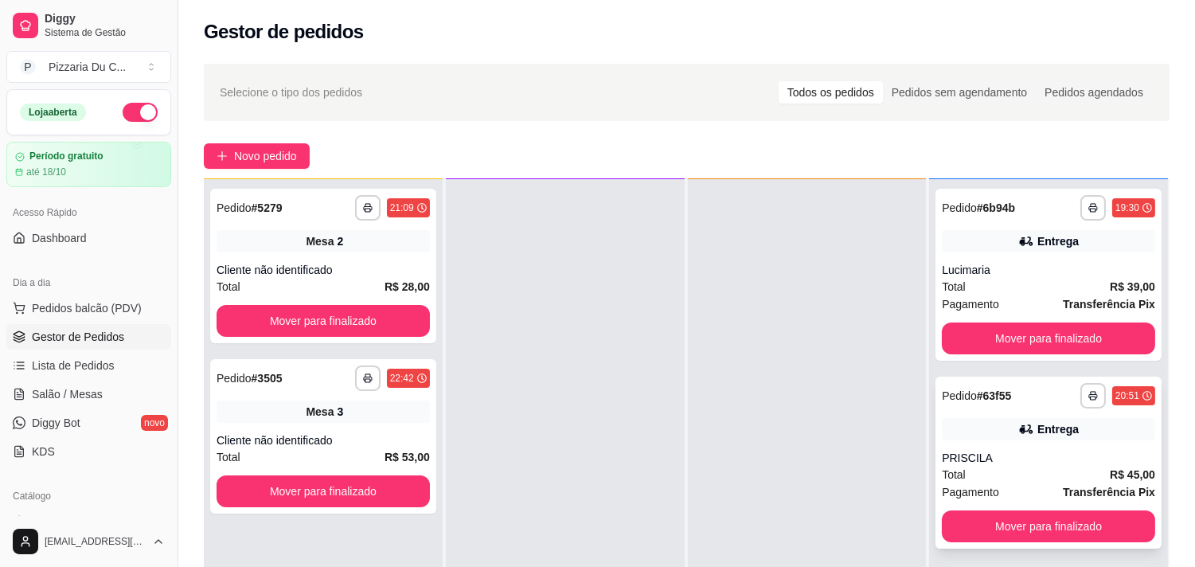
click at [1031, 518] on button "Mover para finalizado" at bounding box center [1048, 526] width 213 height 32
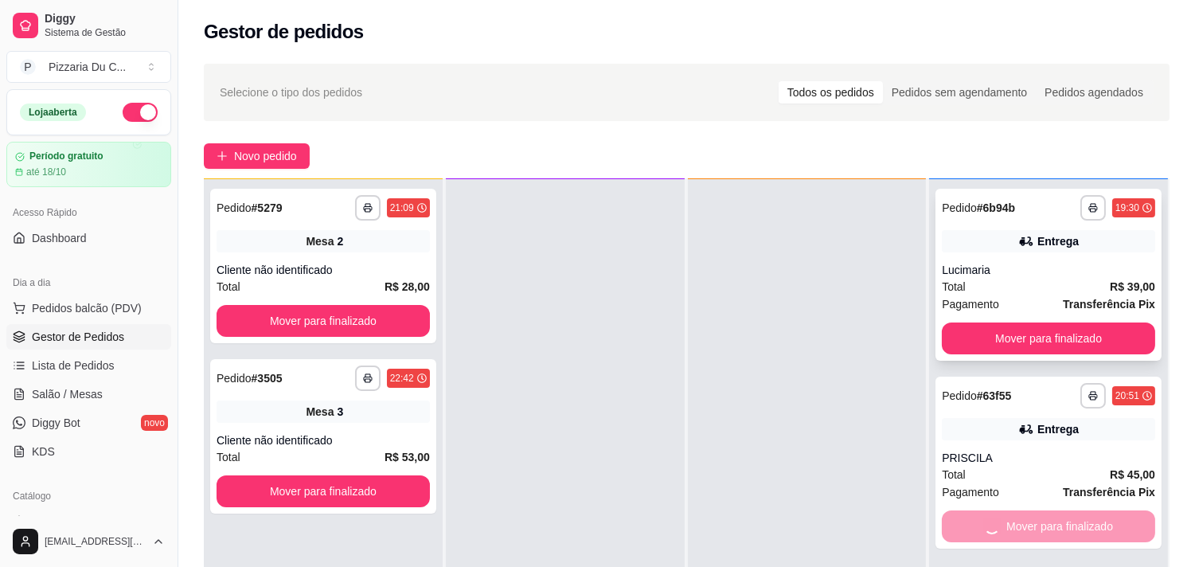
click at [1006, 340] on button "Mover para finalizado" at bounding box center [1048, 338] width 213 height 32
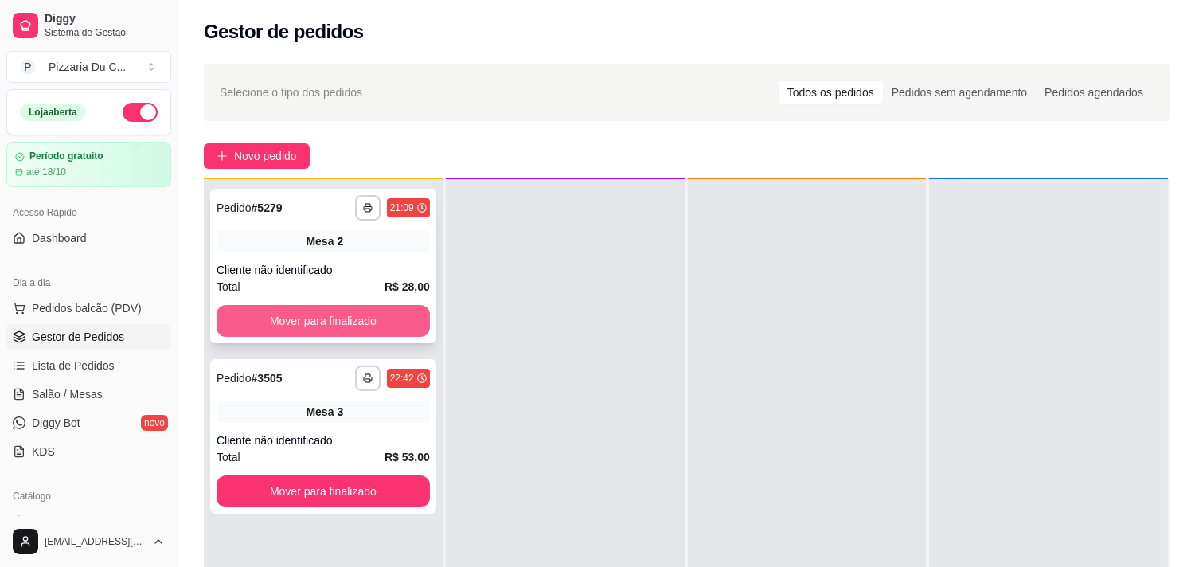
click at [371, 328] on button "Mover para finalizado" at bounding box center [323, 321] width 213 height 32
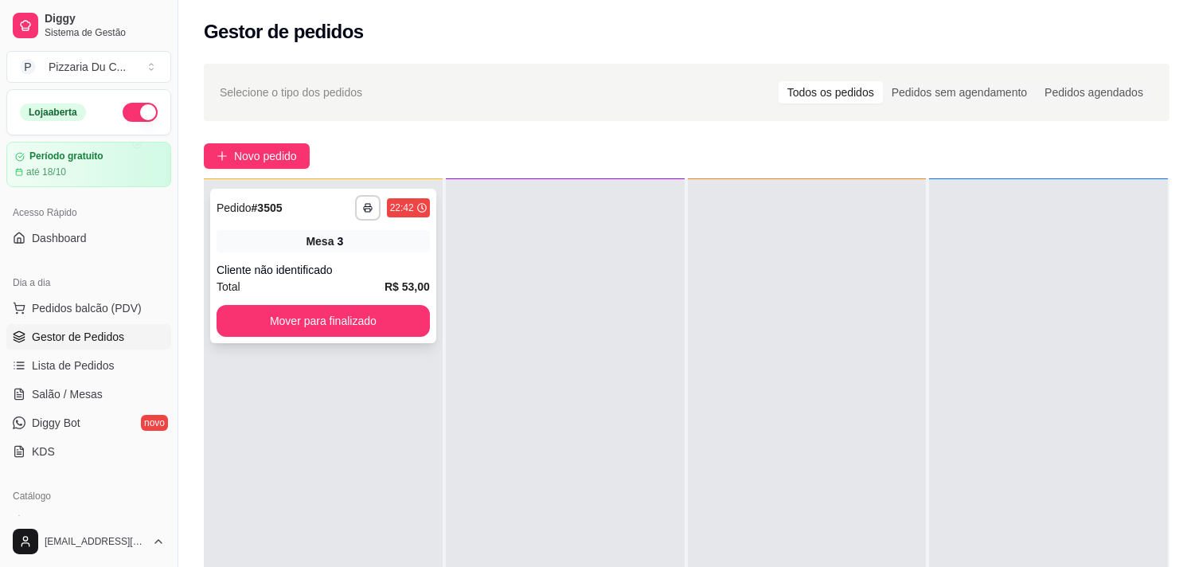
click at [388, 323] on button "Mover para finalizado" at bounding box center [323, 321] width 213 height 32
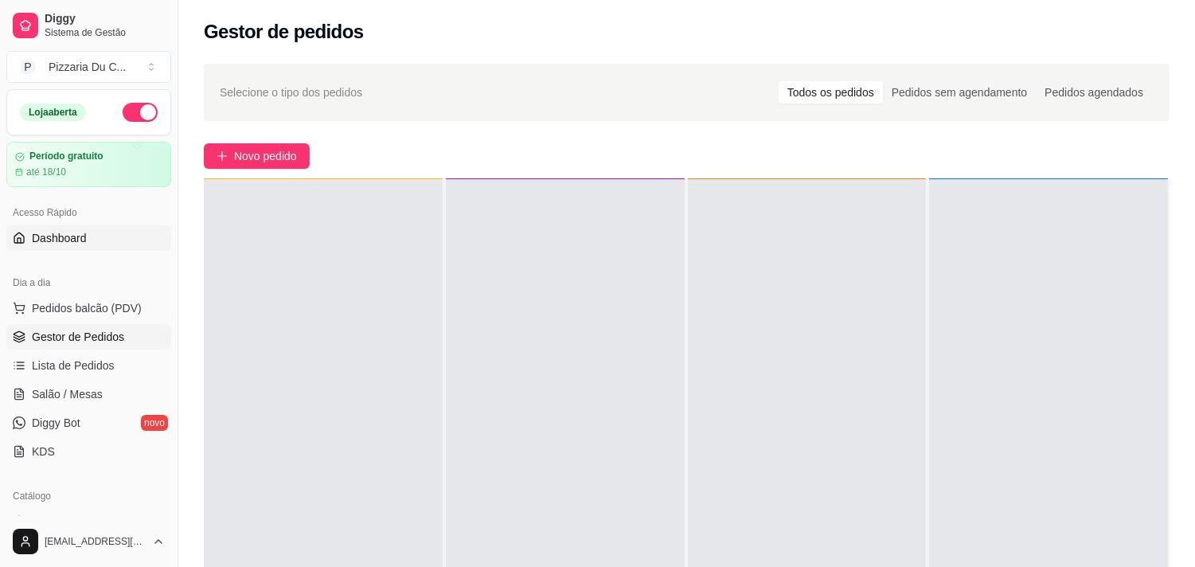
click at [69, 245] on span "Dashboard" at bounding box center [59, 238] width 55 height 16
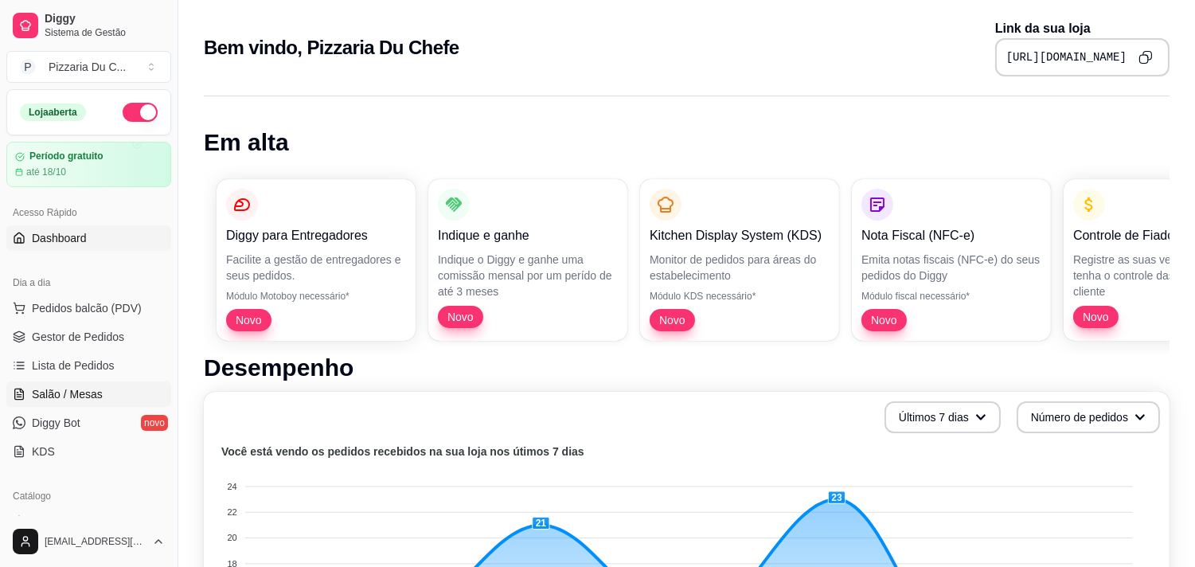
click at [96, 389] on span "Salão / Mesas" at bounding box center [67, 394] width 71 height 16
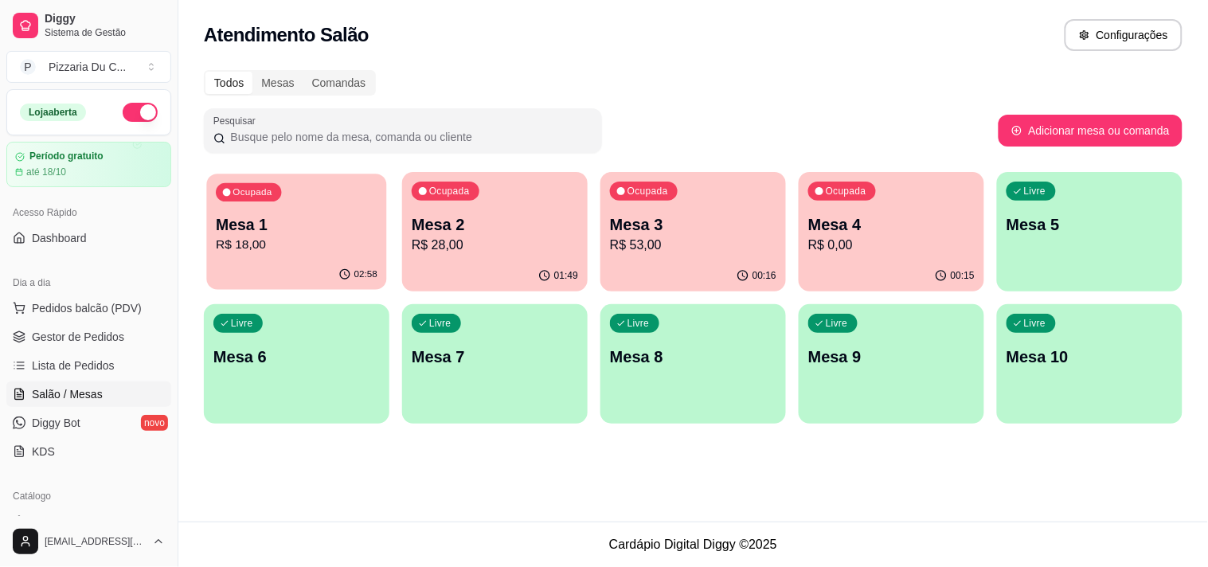
click at [264, 248] on p "R$ 18,00" at bounding box center [297, 245] width 162 height 18
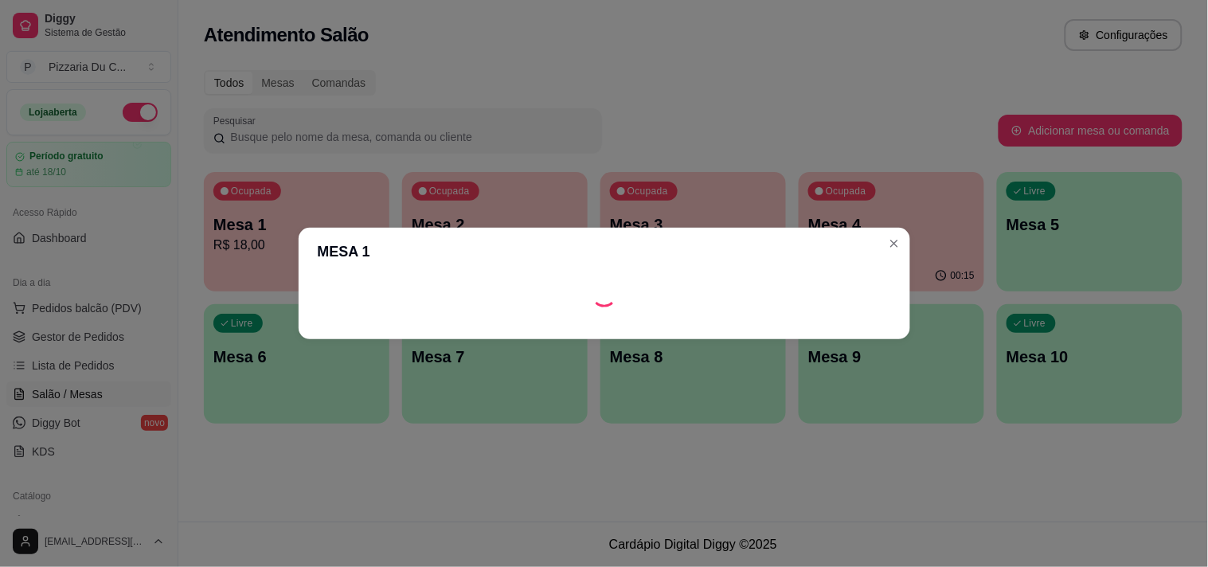
click at [814, 96] on div "MESA 1" at bounding box center [604, 283] width 1208 height 567
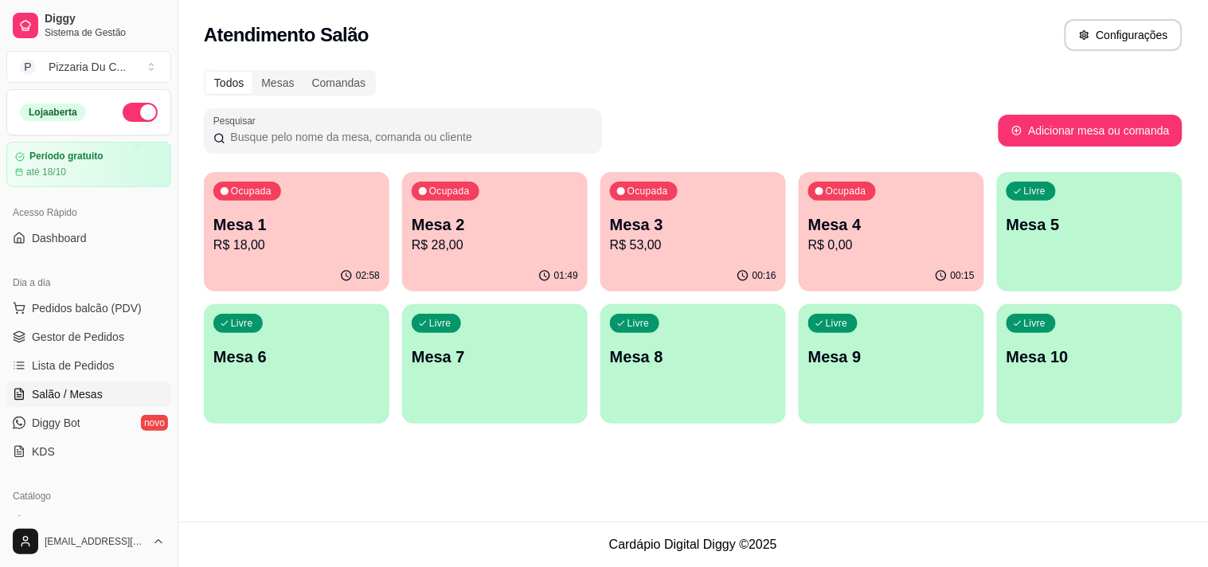
click at [464, 242] on p "R$ 28,00" at bounding box center [495, 245] width 166 height 19
click at [767, 197] on div "Ocupada Mesa 3 R$ 53,00" at bounding box center [693, 217] width 180 height 86
click at [898, 210] on div "Ocupada Mesa 4 R$ 0,00" at bounding box center [892, 216] width 186 height 88
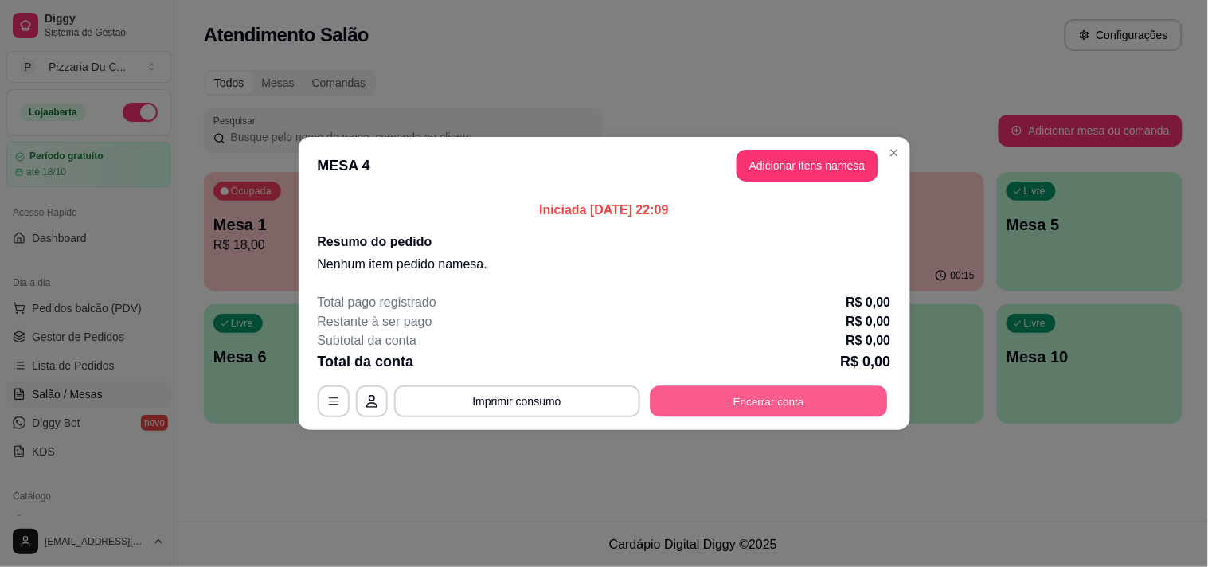
click at [807, 391] on button "Encerrar conta" at bounding box center [768, 401] width 237 height 31
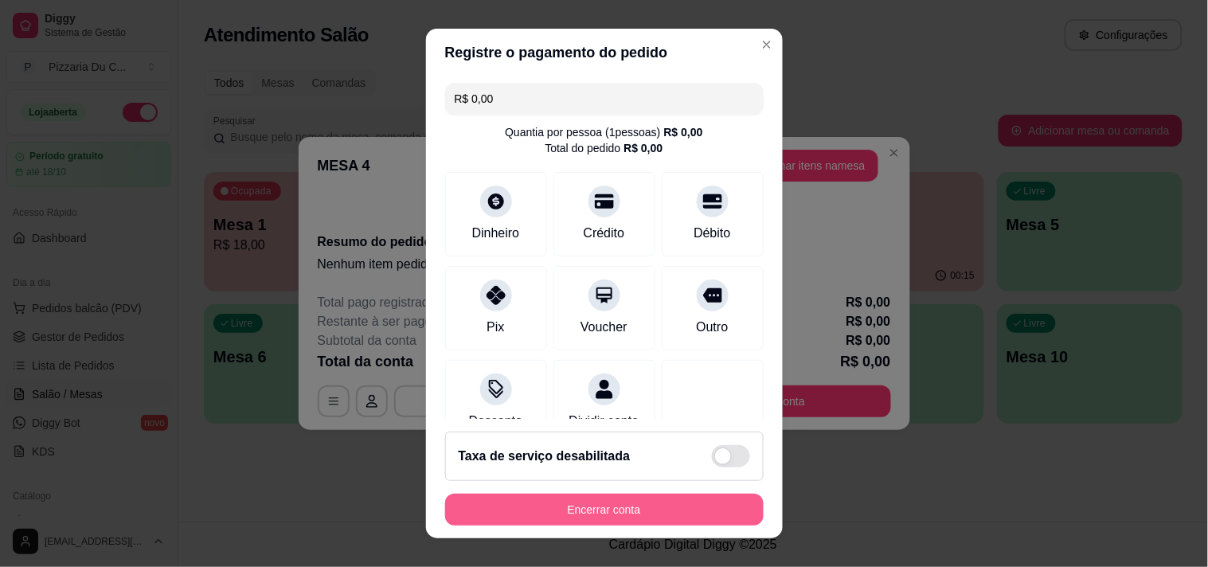
click at [714, 512] on button "Encerrar conta" at bounding box center [604, 510] width 318 height 32
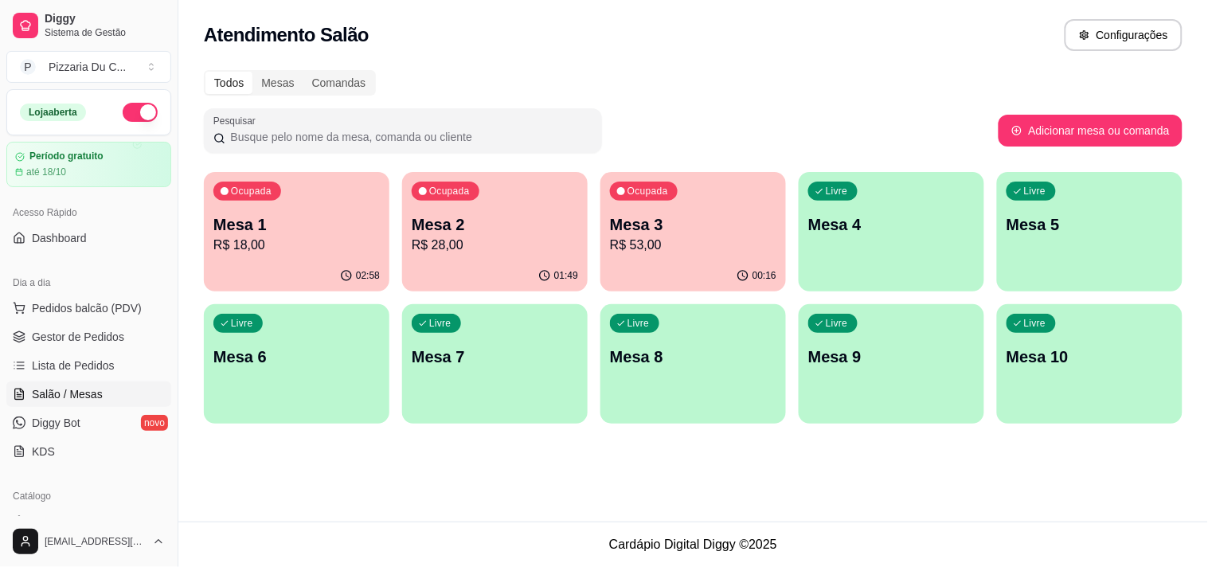
click at [741, 218] on p "Mesa 3" at bounding box center [693, 224] width 166 height 22
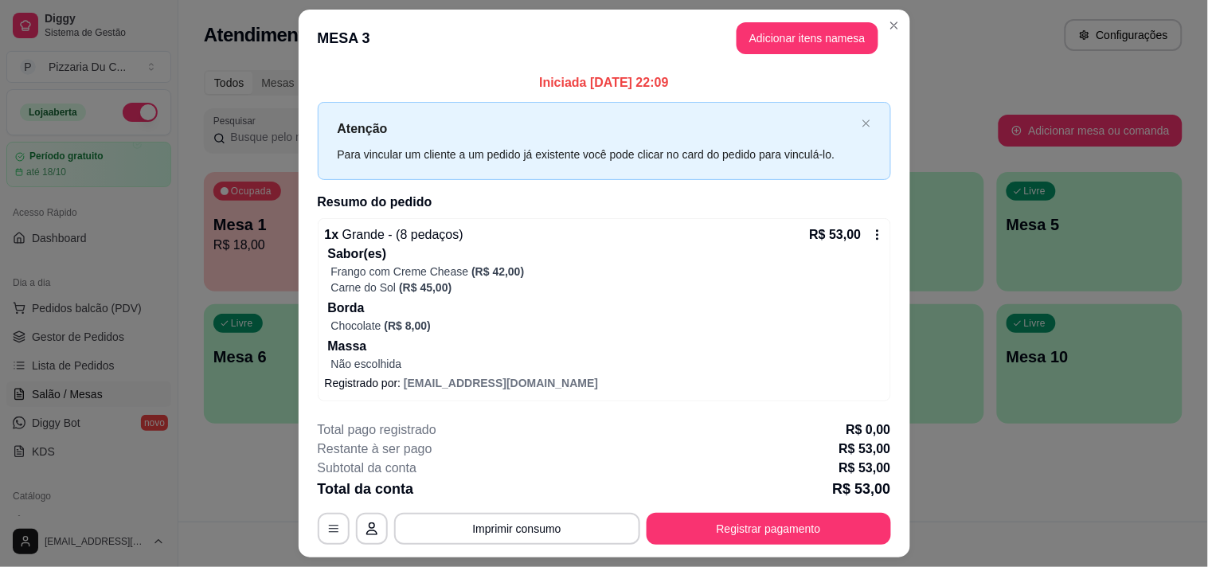
click at [820, 54] on header "MESA 3 Adicionar itens na mesa" at bounding box center [604, 38] width 611 height 57
click at [814, 53] on button "Adicionar itens na mesa" at bounding box center [807, 38] width 142 height 32
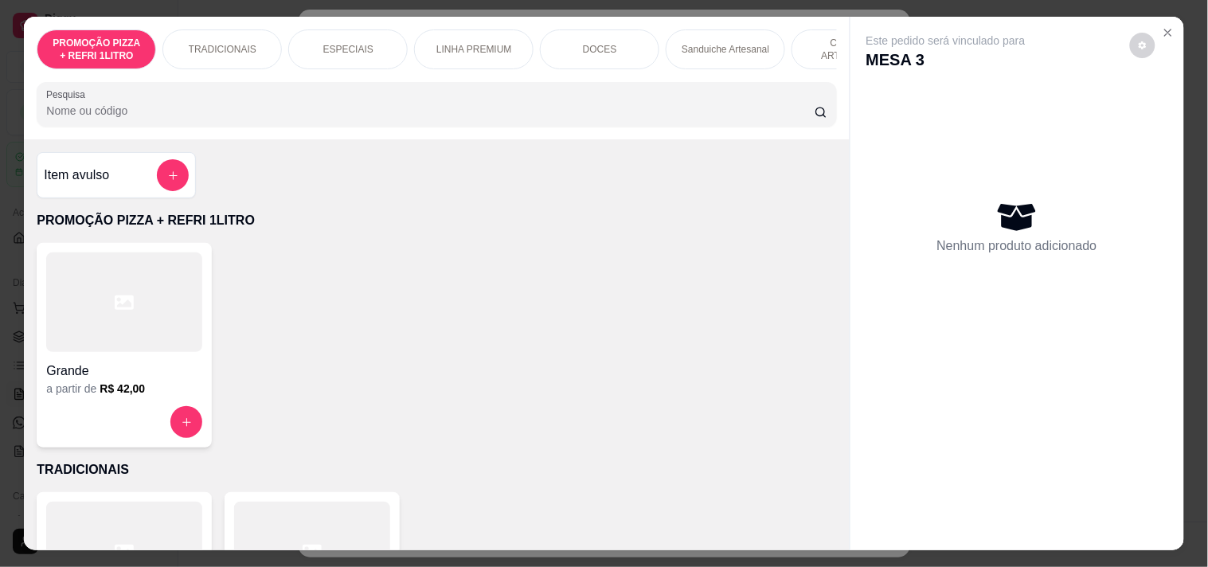
scroll to position [0, 701]
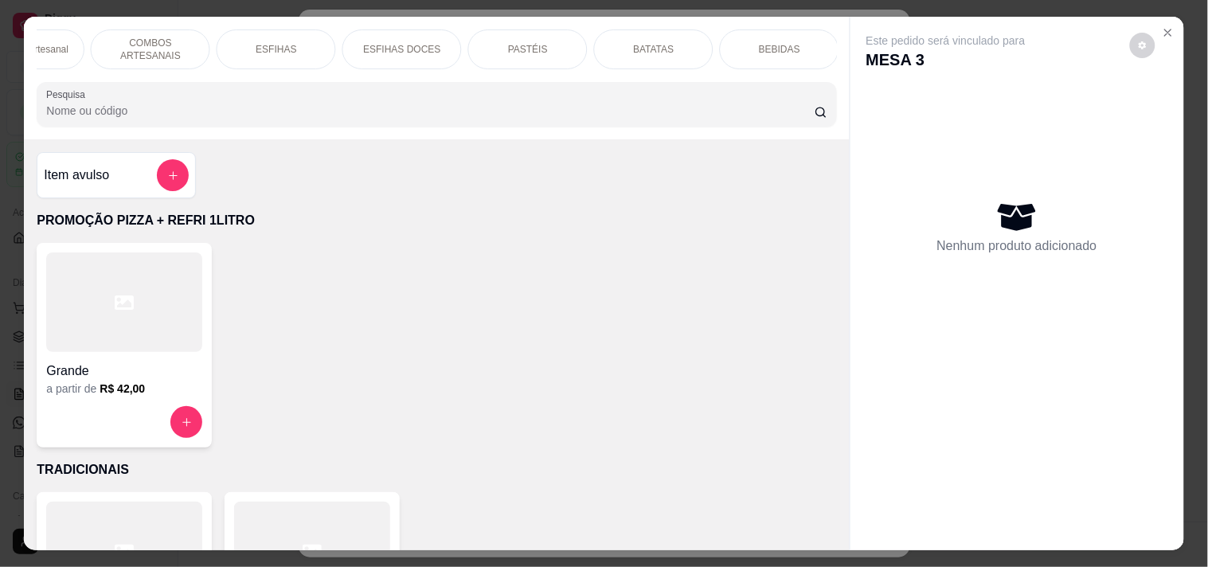
click at [731, 37] on div "BEBIDAS" at bounding box center [779, 49] width 119 height 40
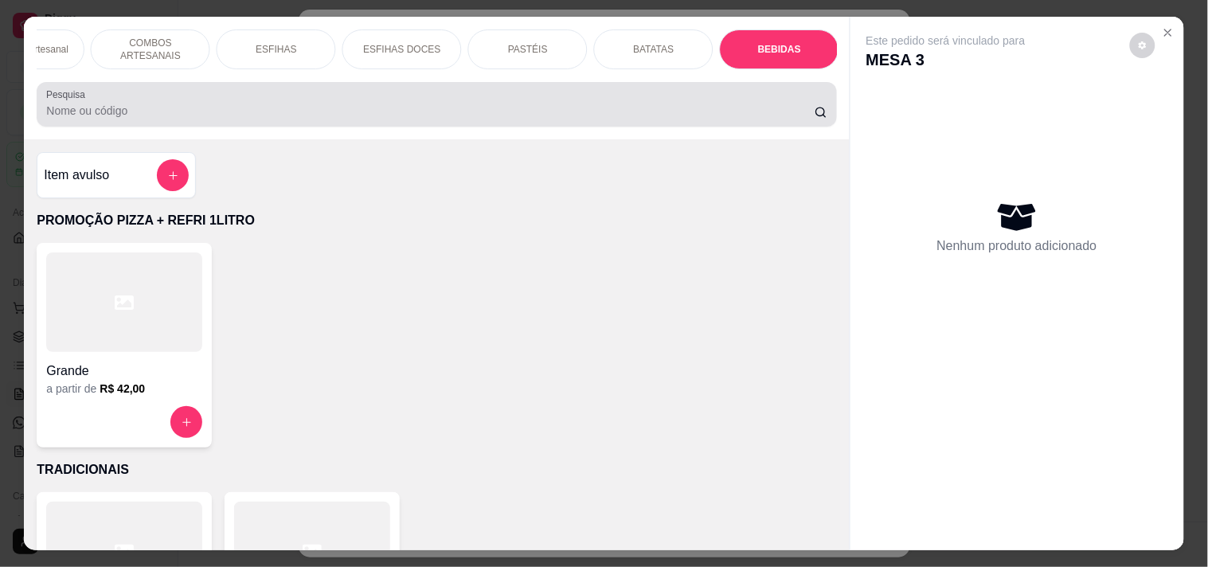
scroll to position [41, 0]
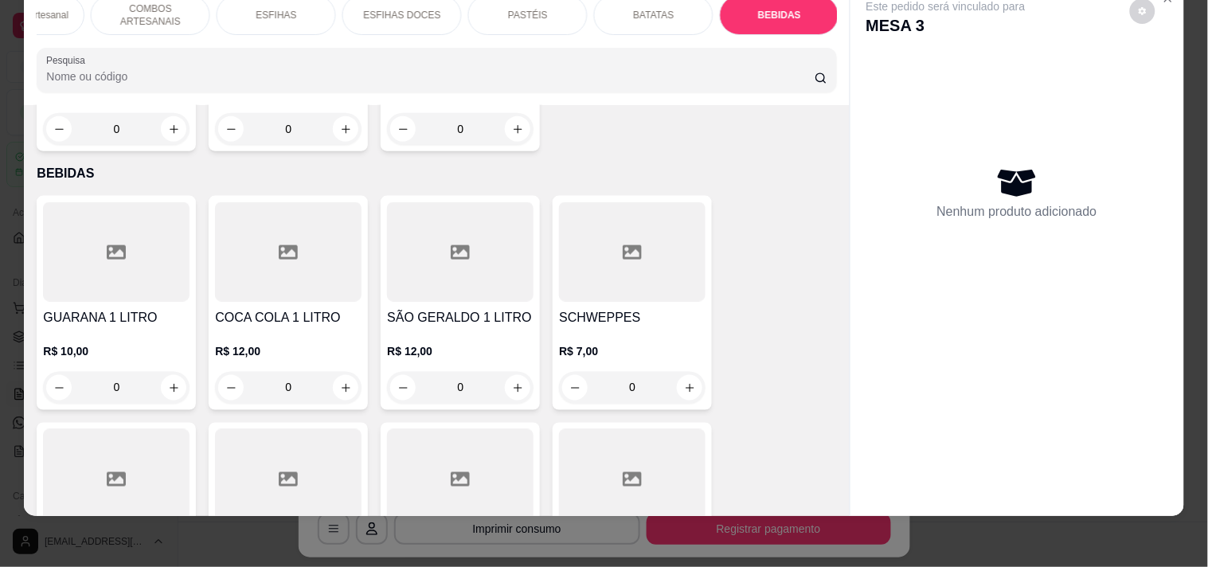
click at [160, 372] on div "0" at bounding box center [116, 388] width 140 height 32
click at [167, 346] on div "GUARANA 1 LITRO R$ 10,00 0" at bounding box center [116, 303] width 159 height 214
click at [152, 372] on input "0" at bounding box center [116, 388] width 89 height 32
click at [161, 375] on button "increase-product-quantity" at bounding box center [173, 387] width 25 height 25
type input "1"
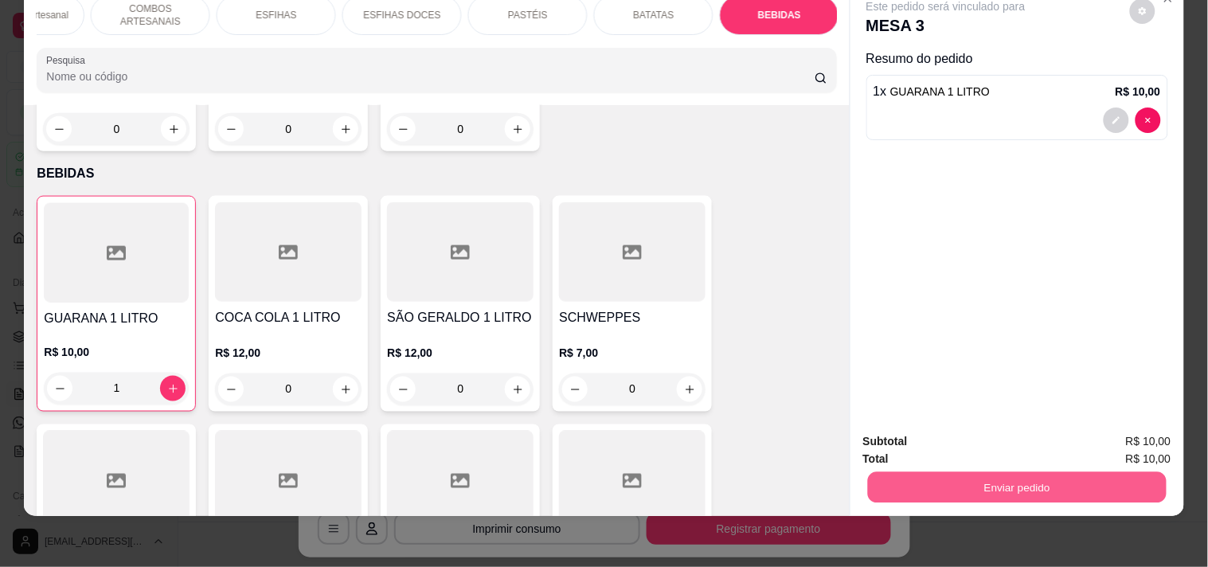
click at [998, 488] on button "Enviar pedido" at bounding box center [1016, 486] width 299 height 31
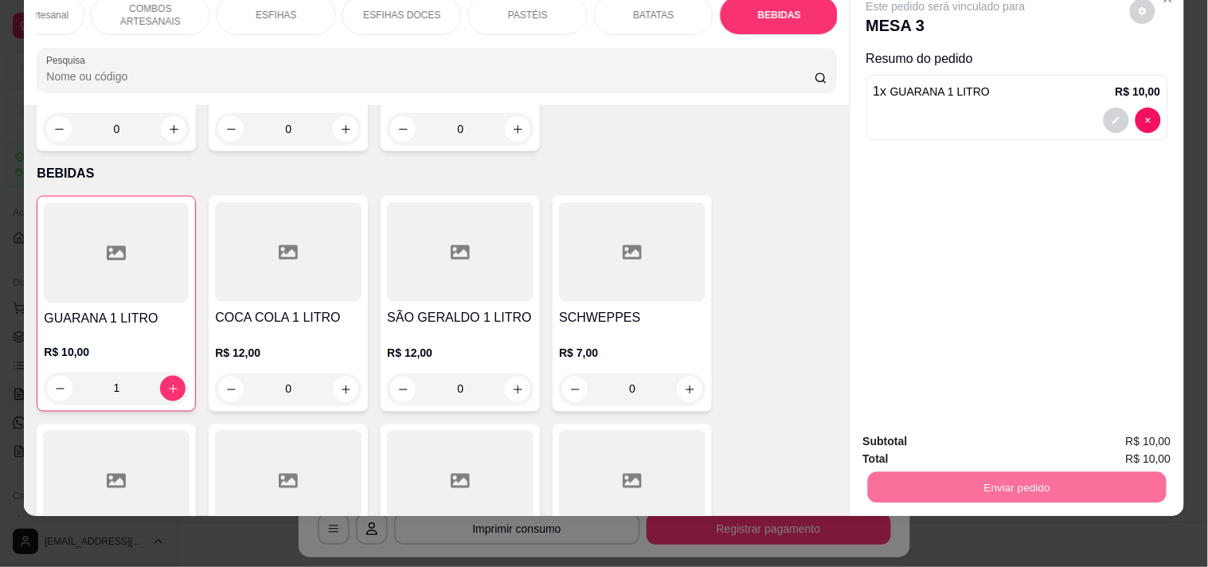
click at [1140, 420] on button "Enviar pedido" at bounding box center [1130, 434] width 88 height 29
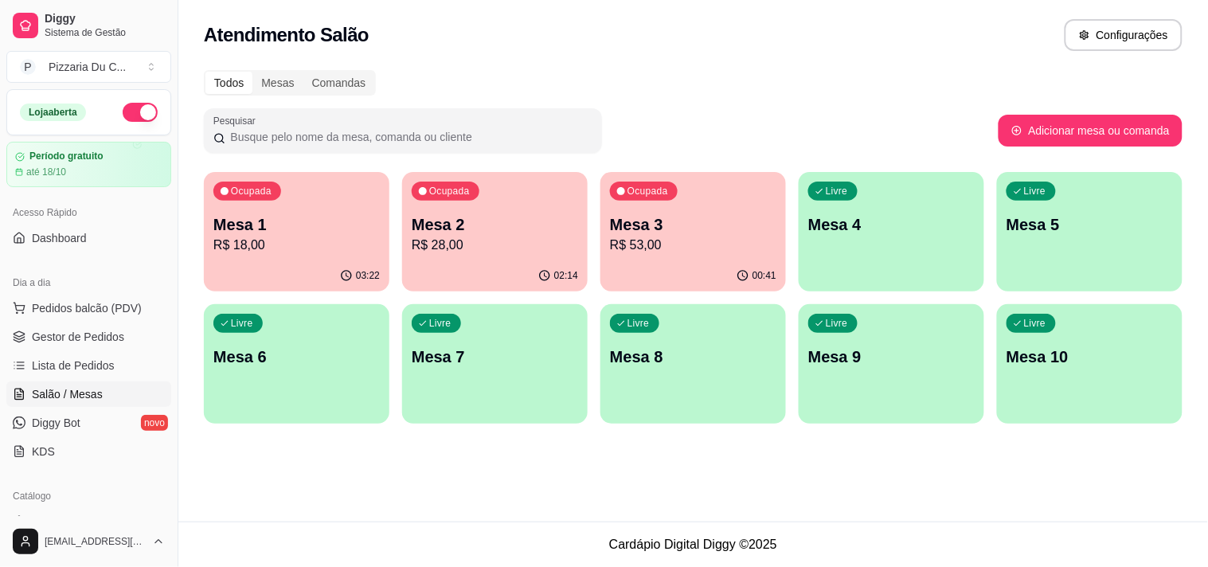
click at [927, 248] on div "Livre Mesa 4" at bounding box center [892, 222] width 186 height 100
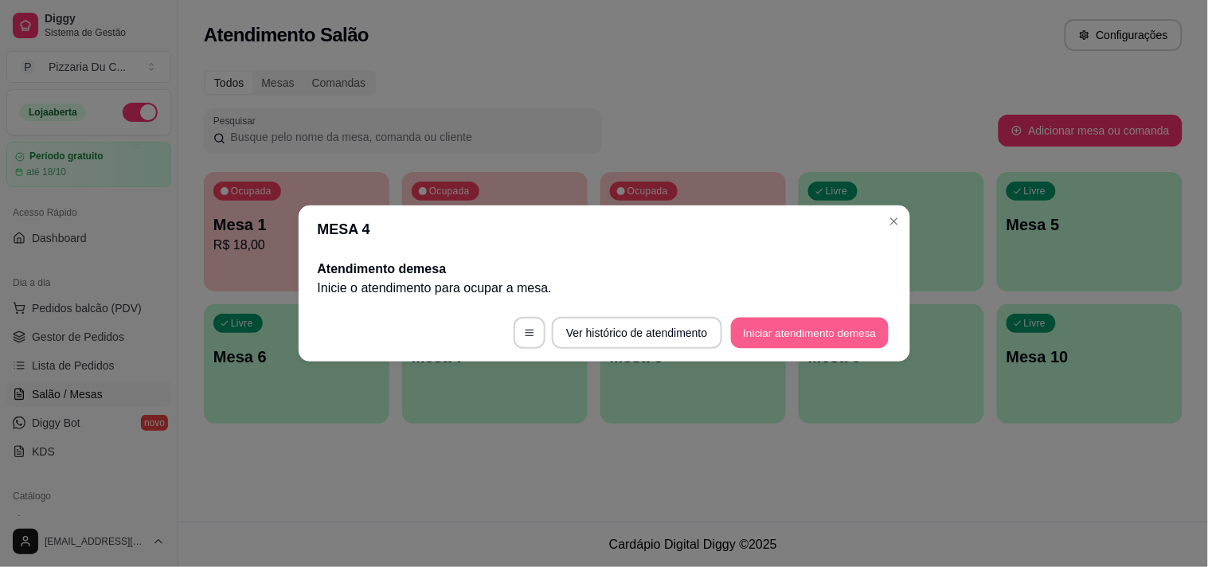
click at [775, 324] on button "Iniciar atendimento de mesa" at bounding box center [810, 333] width 158 height 31
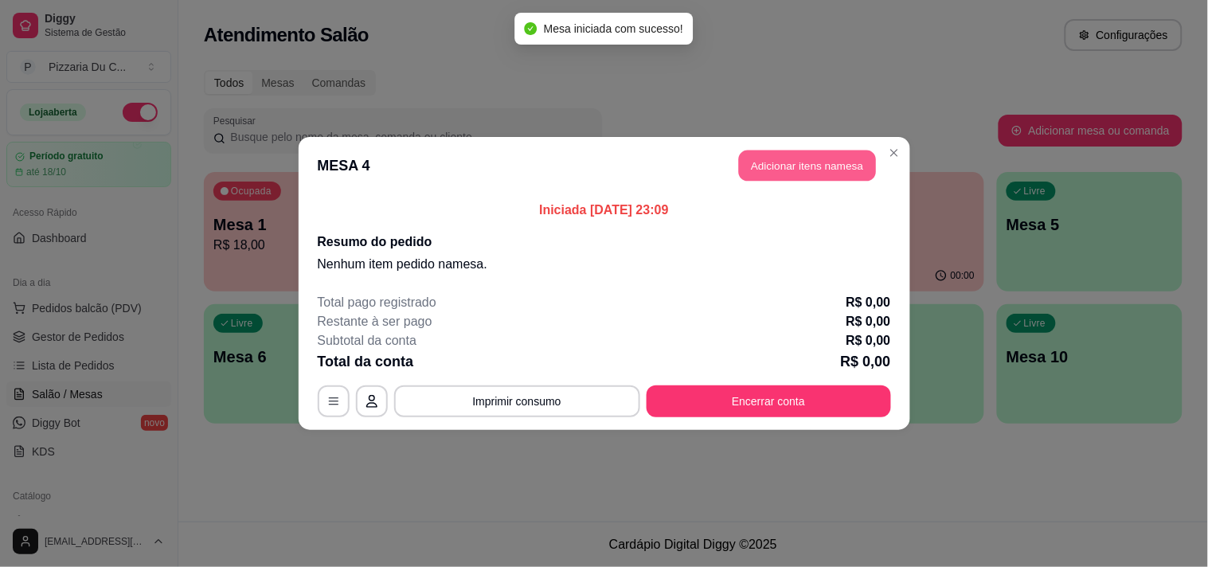
click at [802, 171] on button "Adicionar itens na mesa" at bounding box center [807, 165] width 137 height 31
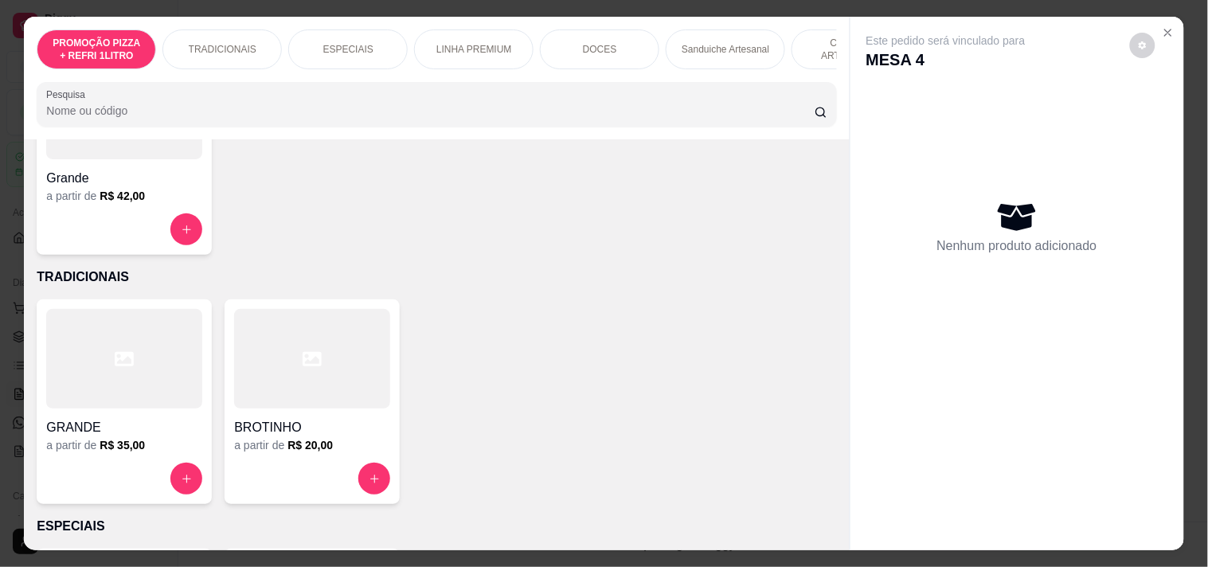
scroll to position [265, 0]
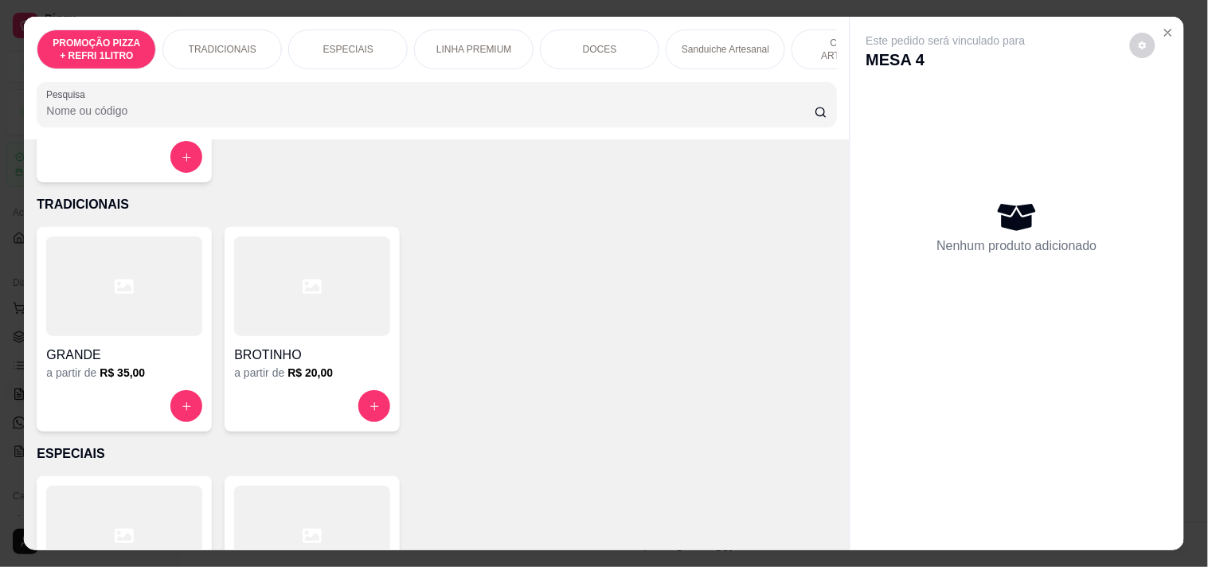
click at [157, 412] on div at bounding box center [124, 406] width 156 height 32
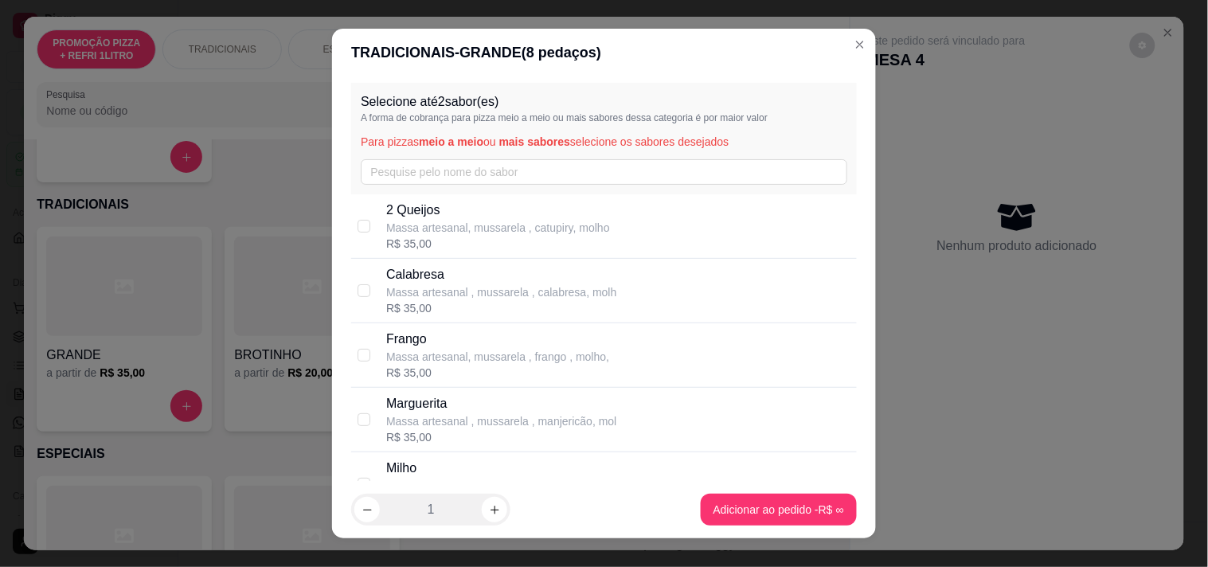
click at [487, 271] on p "Calabresa" at bounding box center [501, 274] width 230 height 19
checkbox input "true"
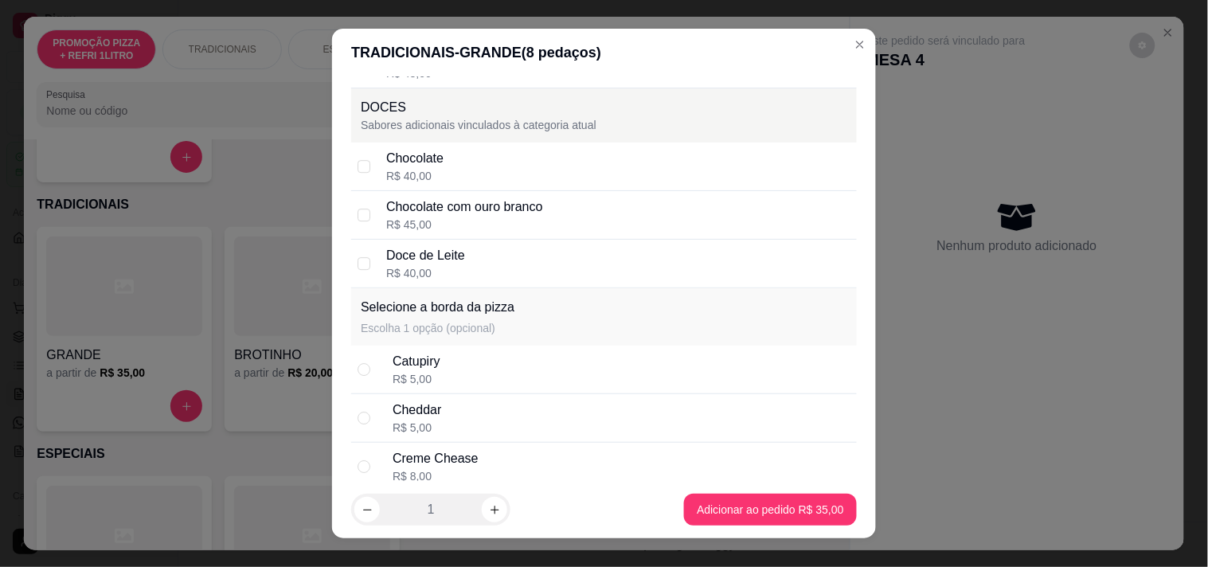
scroll to position [2990, 0]
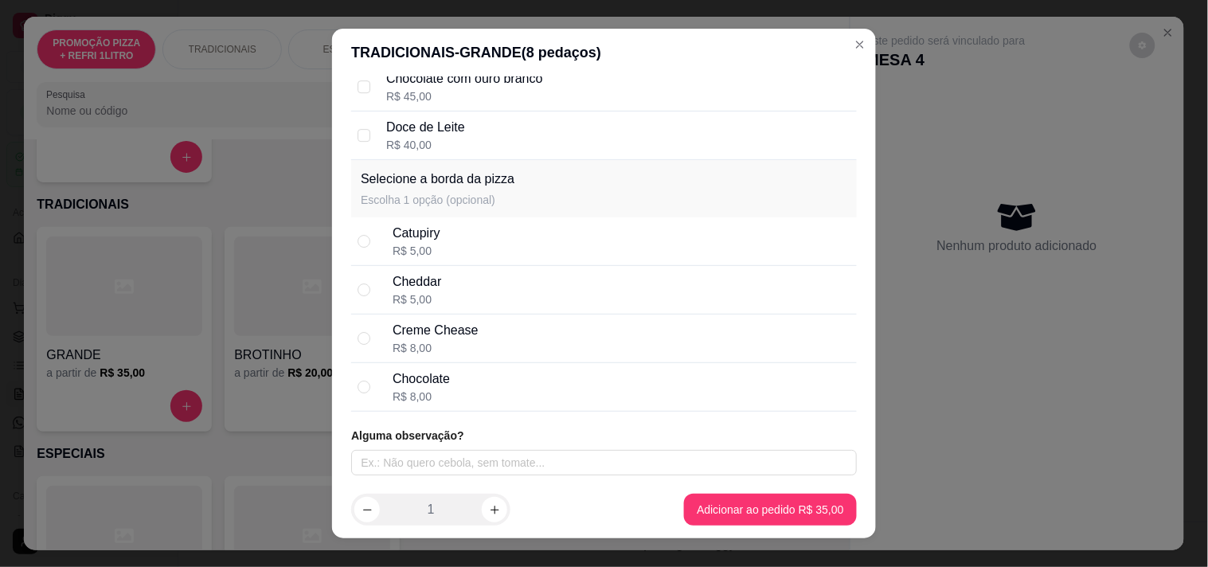
click at [492, 398] on div "Chocolate R$ 8,00" at bounding box center [622, 386] width 458 height 35
radio input "true"
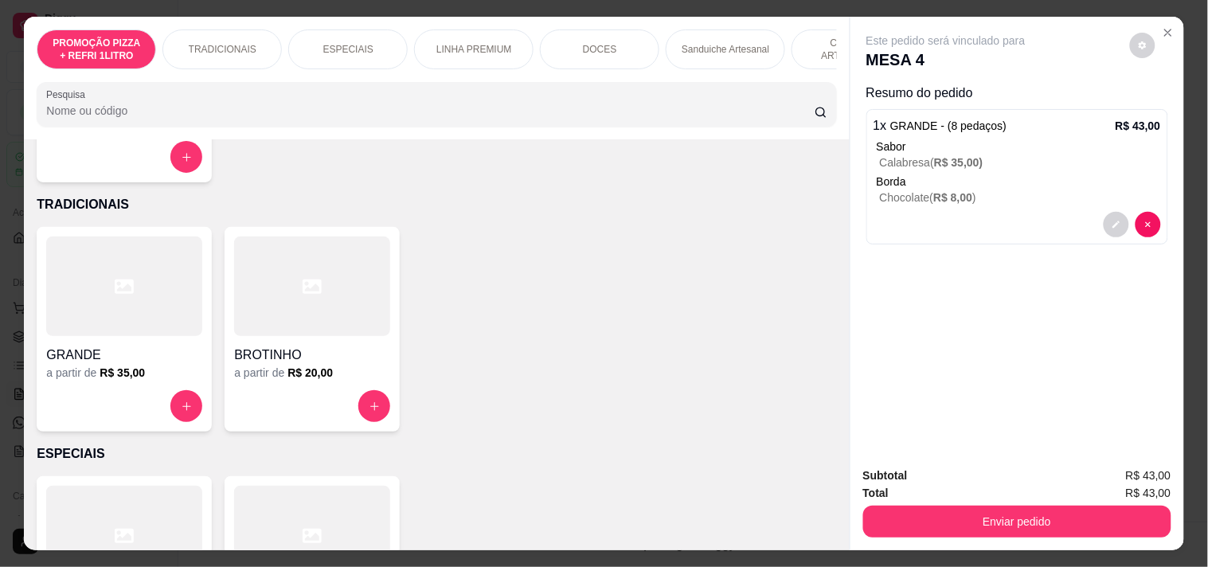
click at [822, 69] on div "PROMOÇÃO PIZZA + REFRI 1LITRO TRADICIONAIS ESPECIAIS LINHA PREMIUM DOCES Sandui…" at bounding box center [436, 49] width 799 height 40
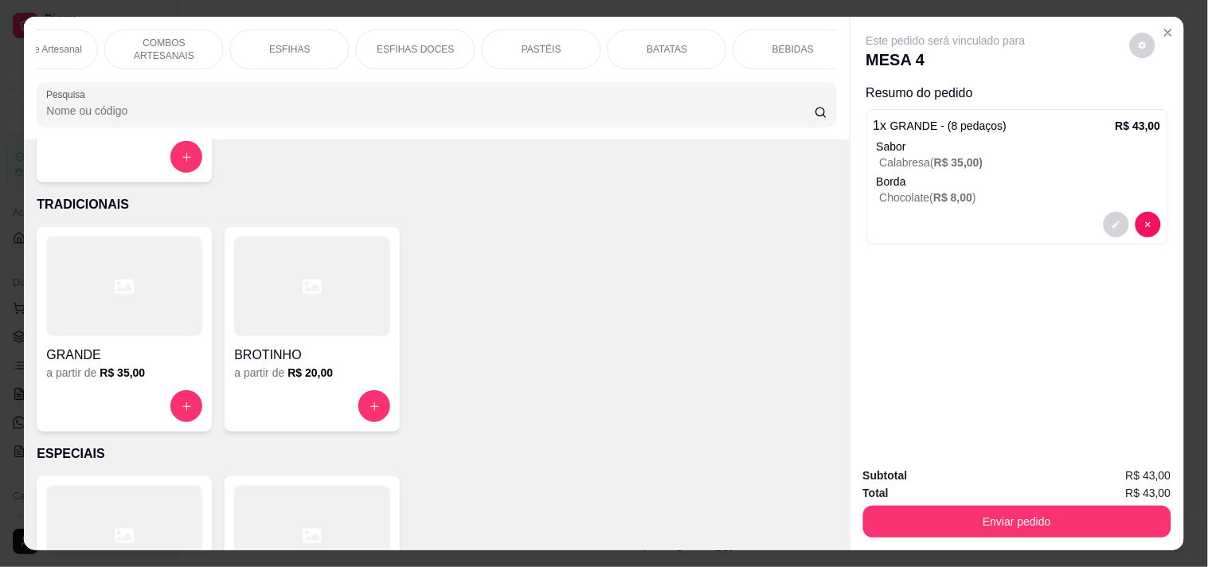
scroll to position [0, 702]
click at [800, 43] on div "BEBIDAS" at bounding box center [777, 49] width 119 height 40
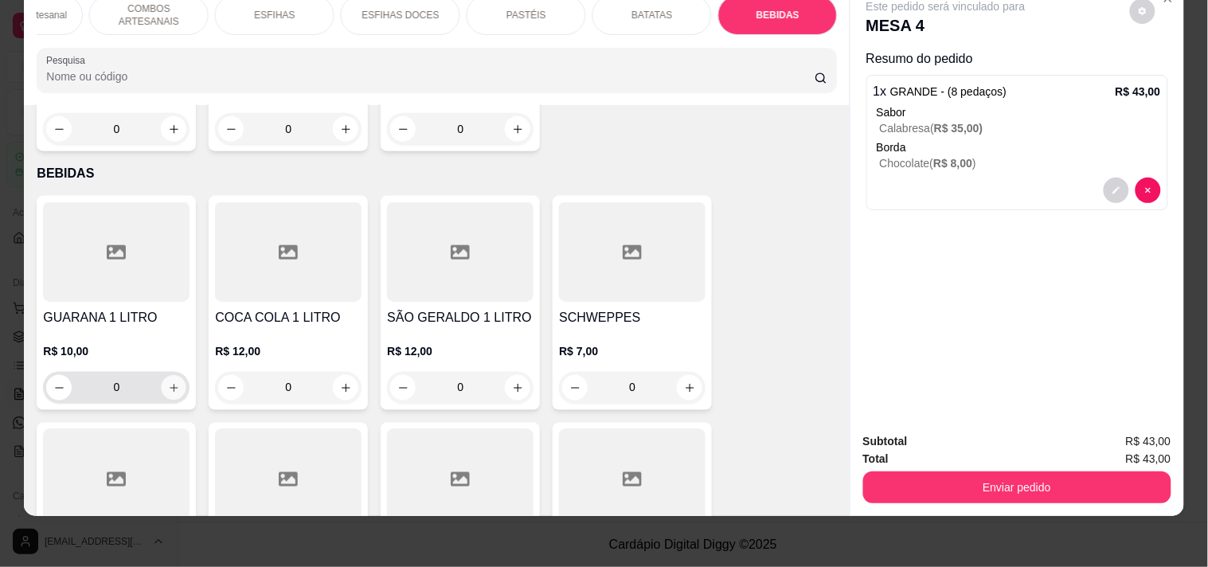
click at [164, 376] on button "increase-product-quantity" at bounding box center [174, 388] width 25 height 25
type input "1"
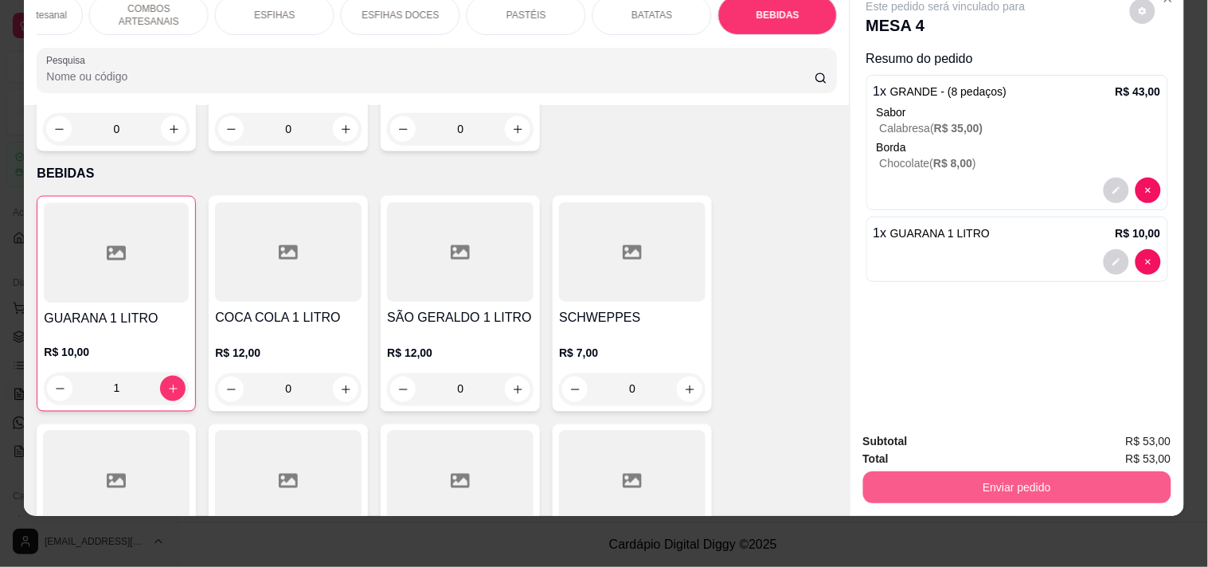
click at [928, 482] on button "Enviar pedido" at bounding box center [1017, 487] width 308 height 32
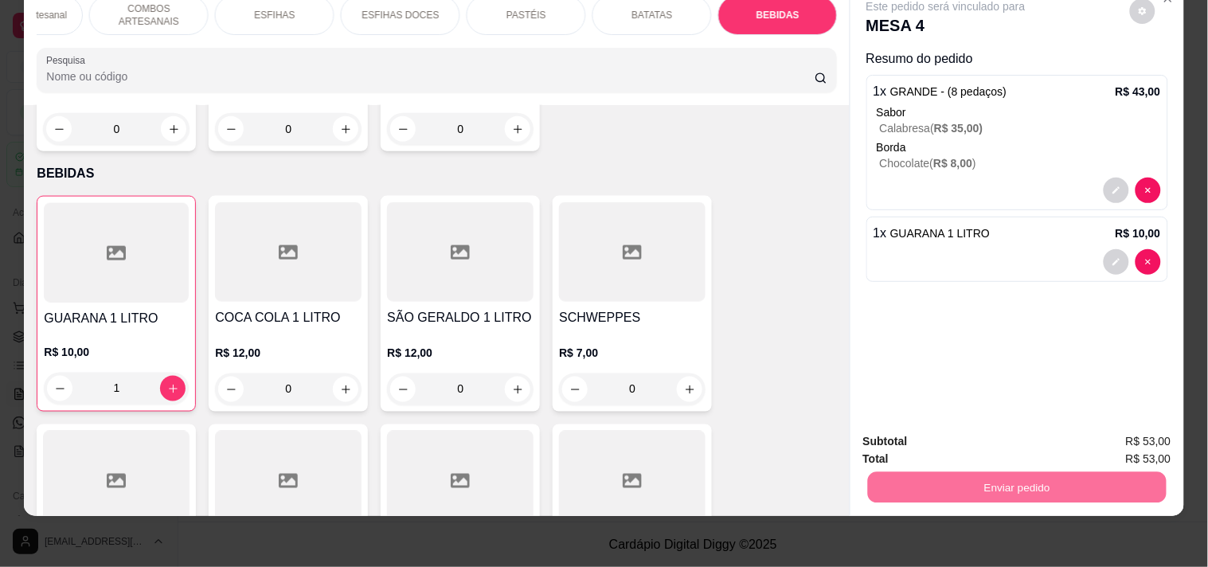
click at [1150, 426] on button "Enviar pedido" at bounding box center [1129, 435] width 90 height 30
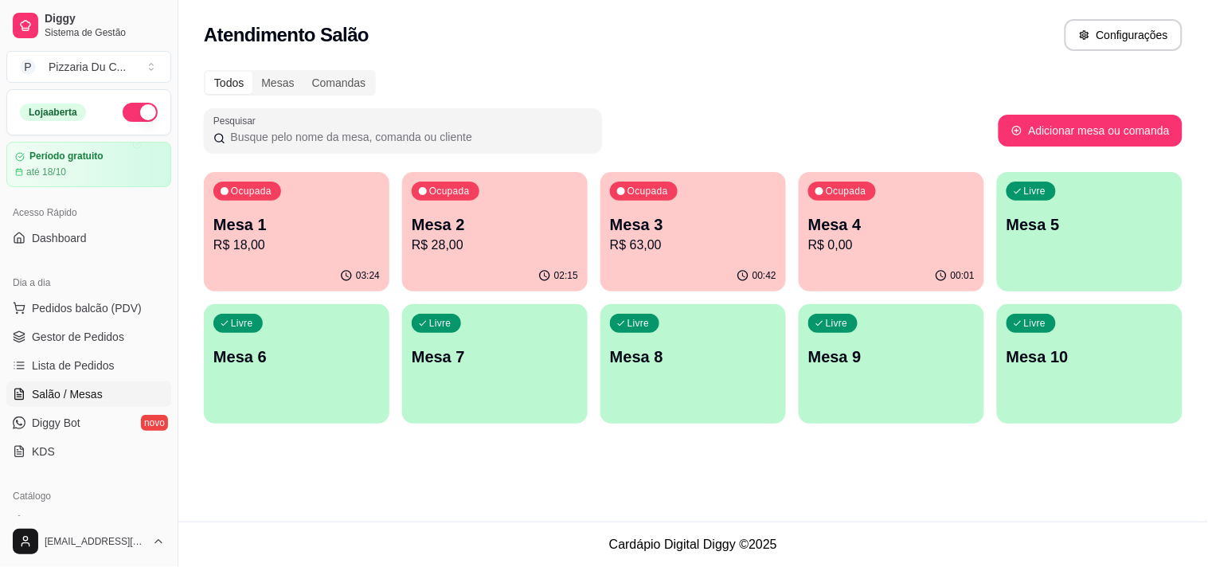
click at [925, 218] on p "Mesa 4" at bounding box center [891, 224] width 166 height 22
click at [728, 252] on p "R$ 63,00" at bounding box center [693, 245] width 162 height 18
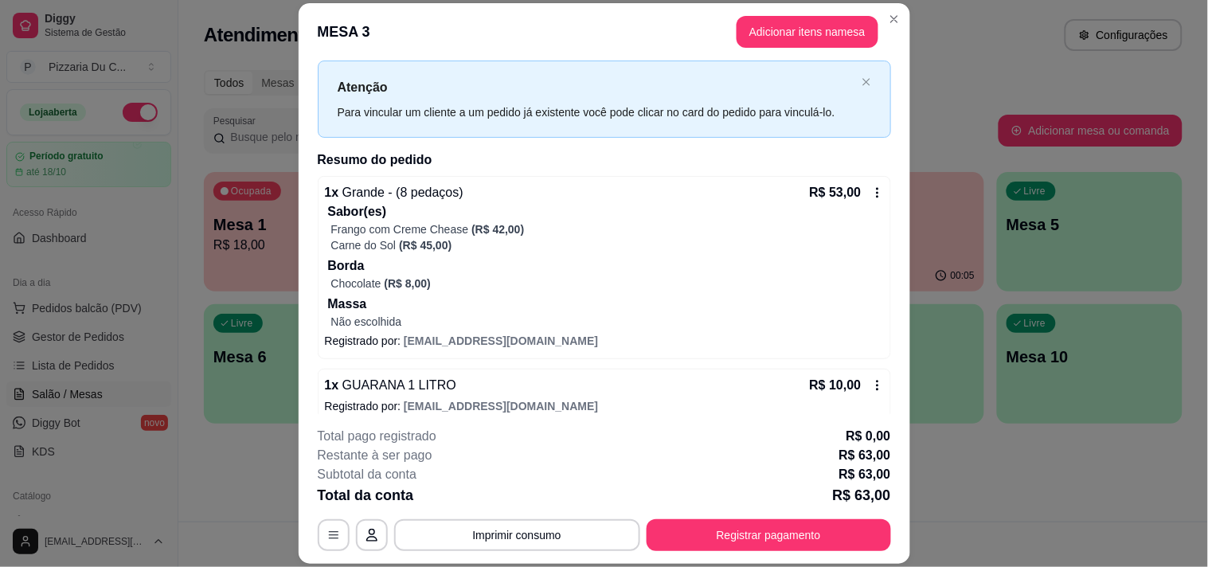
scroll to position [51, 0]
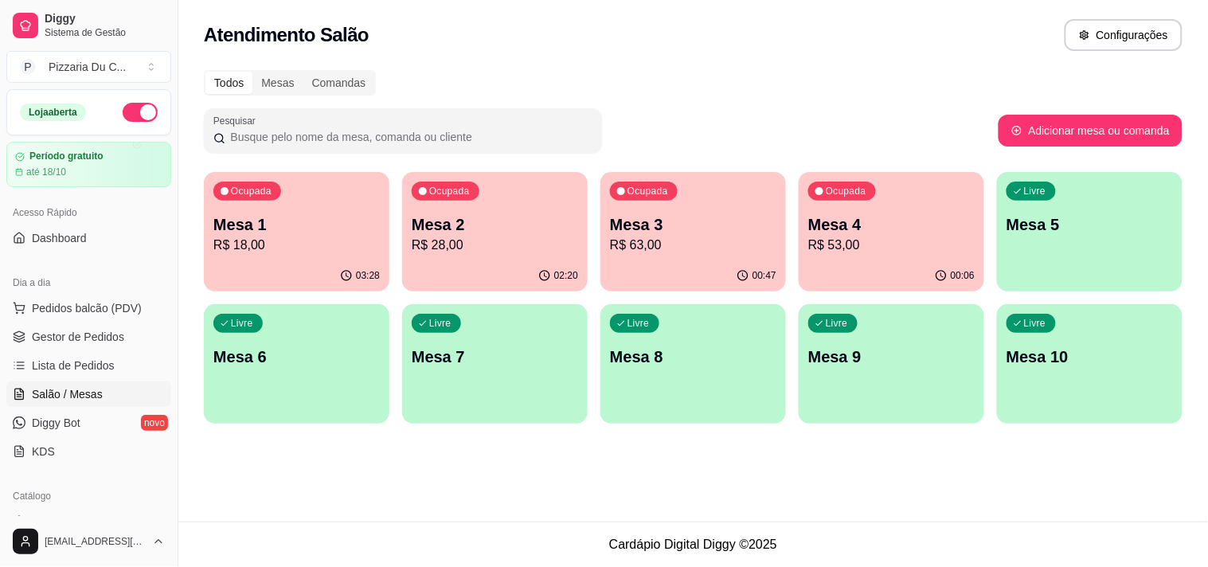
click at [853, 220] on p "Mesa 4" at bounding box center [891, 224] width 166 height 22
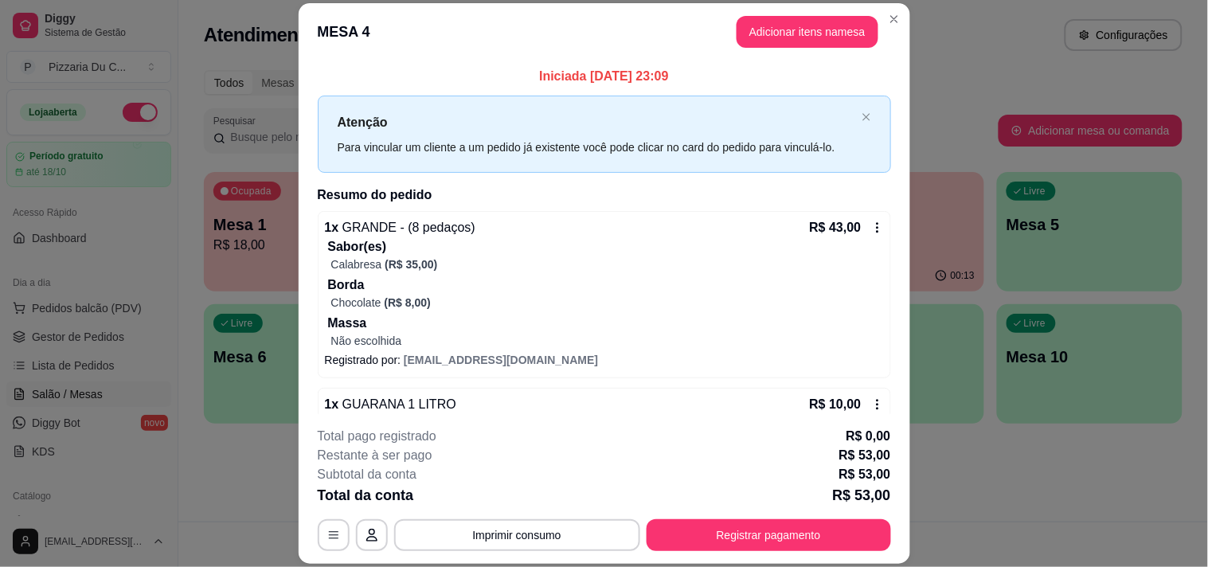
click at [773, 510] on div "**********" at bounding box center [604, 489] width 573 height 124
click at [778, 519] on button "Registrar pagamento" at bounding box center [768, 535] width 244 height 32
click at [772, 542] on button "Registrar pagamento" at bounding box center [768, 535] width 244 height 32
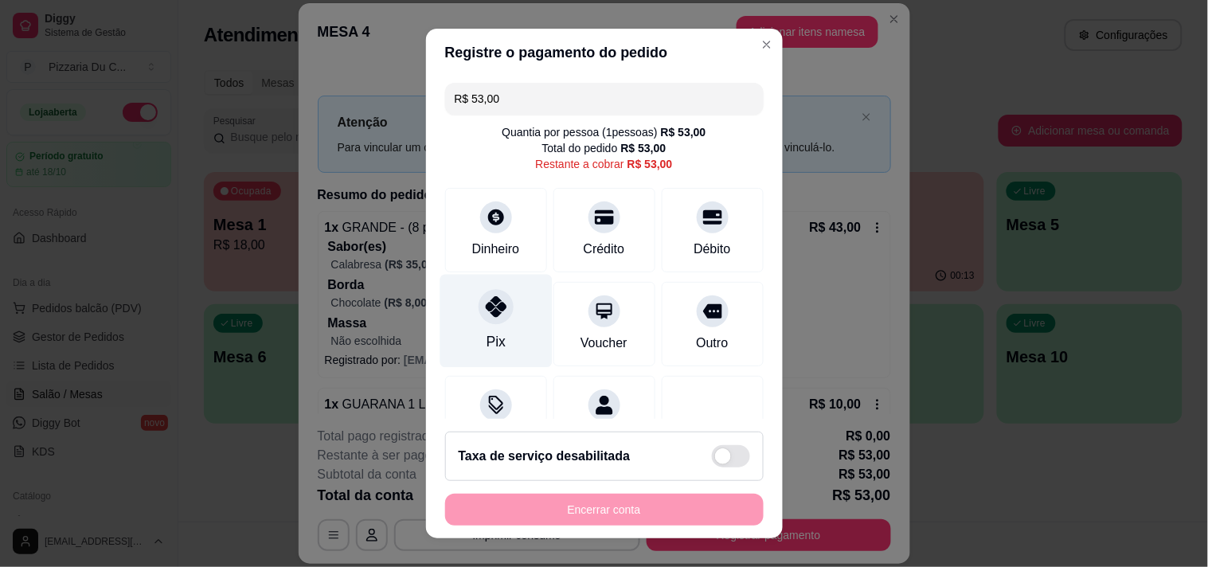
drag, startPoint x: 504, startPoint y: 326, endPoint x: 503, endPoint y: 343, distance: 16.7
click at [504, 325] on div "Pix" at bounding box center [495, 320] width 112 height 93
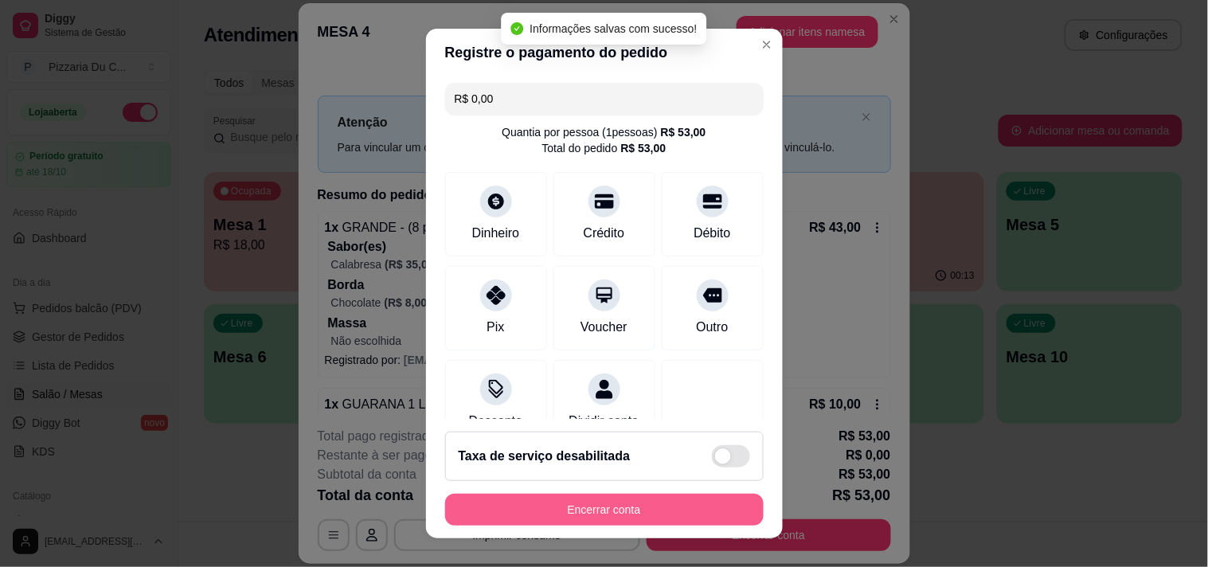
type input "R$ 0,00"
click at [541, 518] on button "Encerrar conta" at bounding box center [604, 509] width 309 height 31
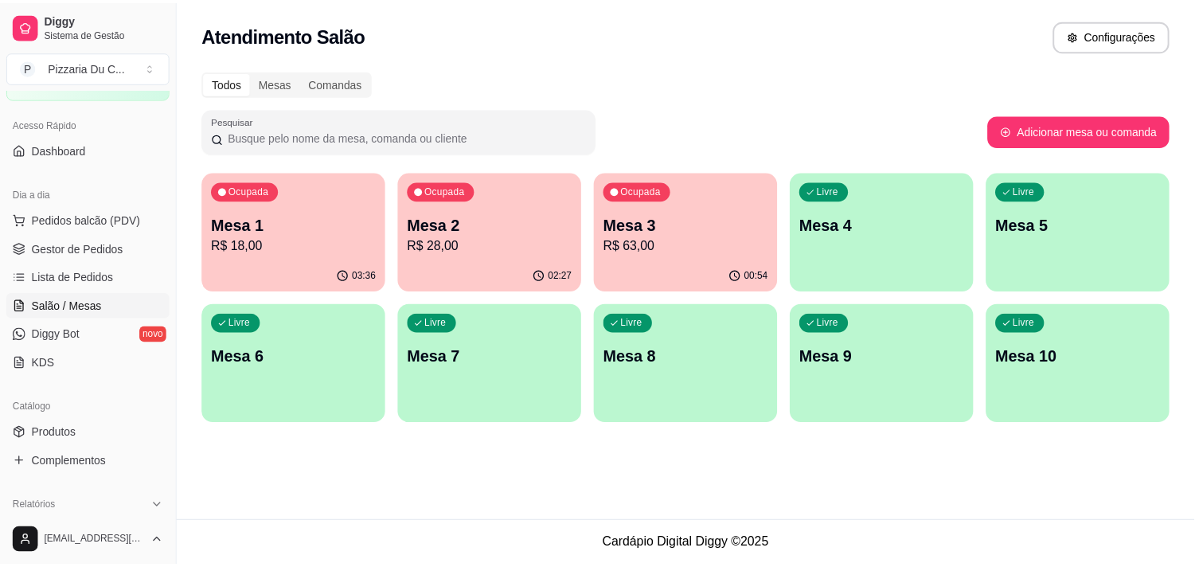
scroll to position [177, 0]
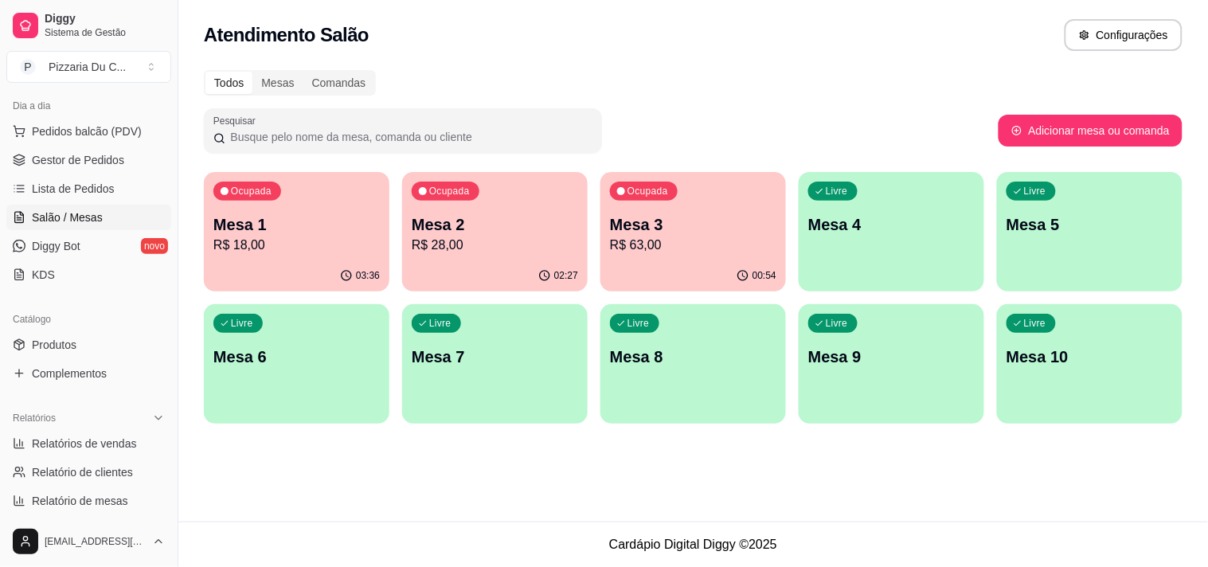
click at [84, 447] on span "Relatórios de vendas" at bounding box center [84, 443] width 105 height 16
select select "ALL"
select select "0"
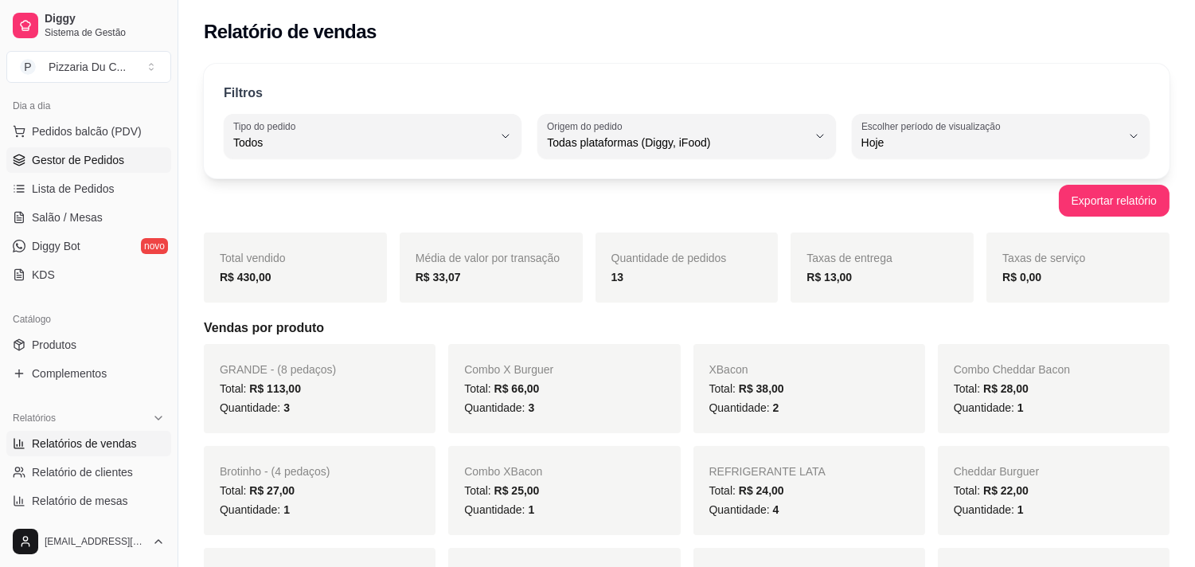
click at [64, 160] on span "Gestor de Pedidos" at bounding box center [78, 160] width 92 height 16
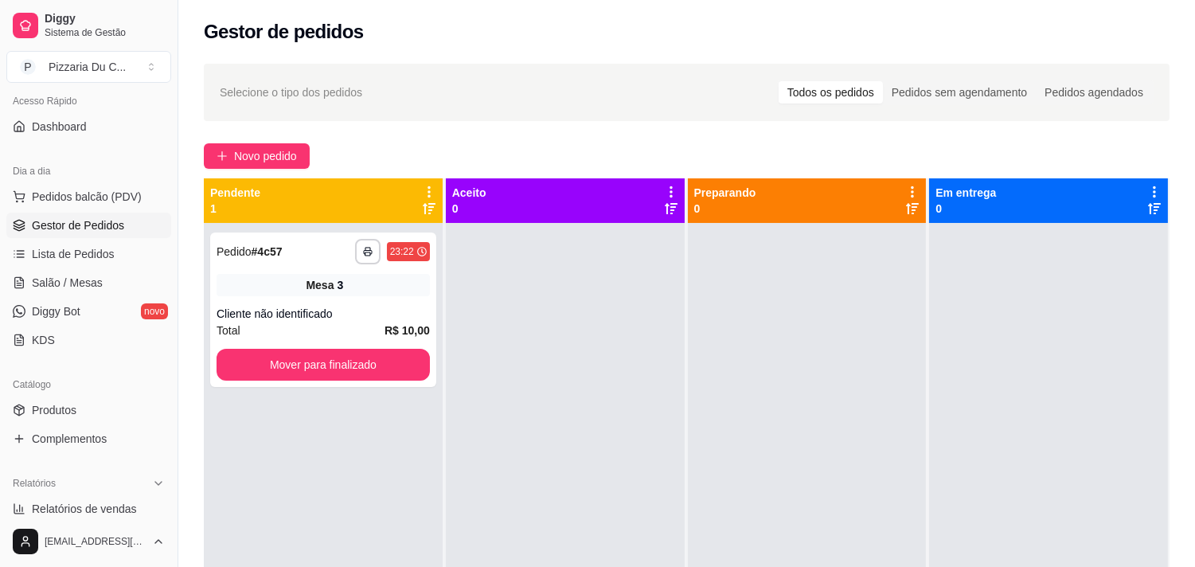
scroll to position [88, 0]
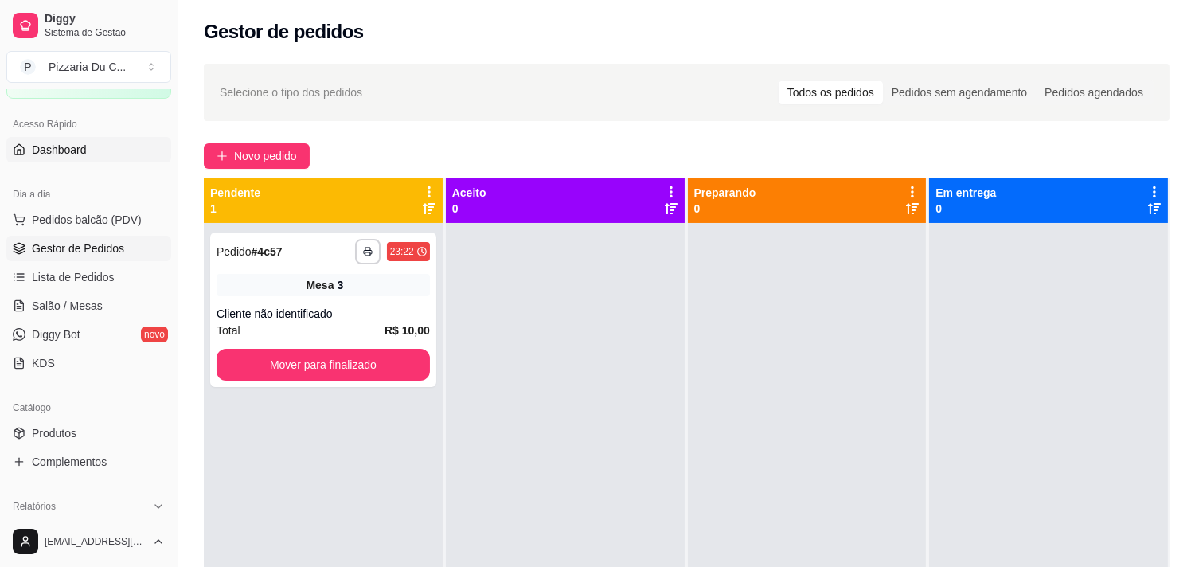
click at [65, 160] on link "Dashboard" at bounding box center [88, 149] width 165 height 25
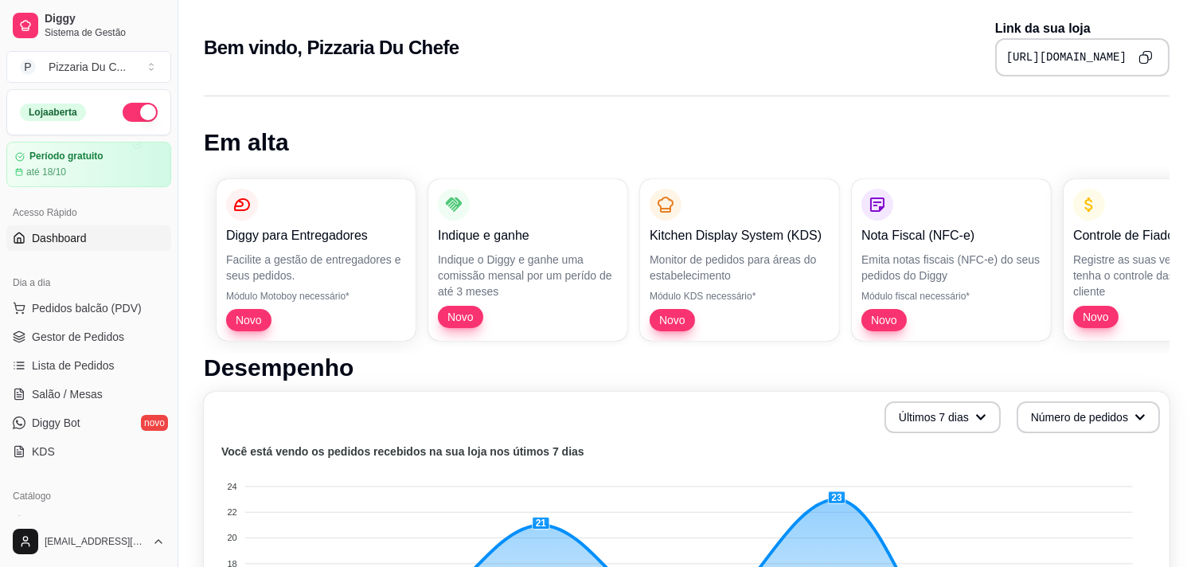
click at [130, 108] on button "button" at bounding box center [140, 112] width 35 height 19
